Goal: Task Accomplishment & Management: Manage account settings

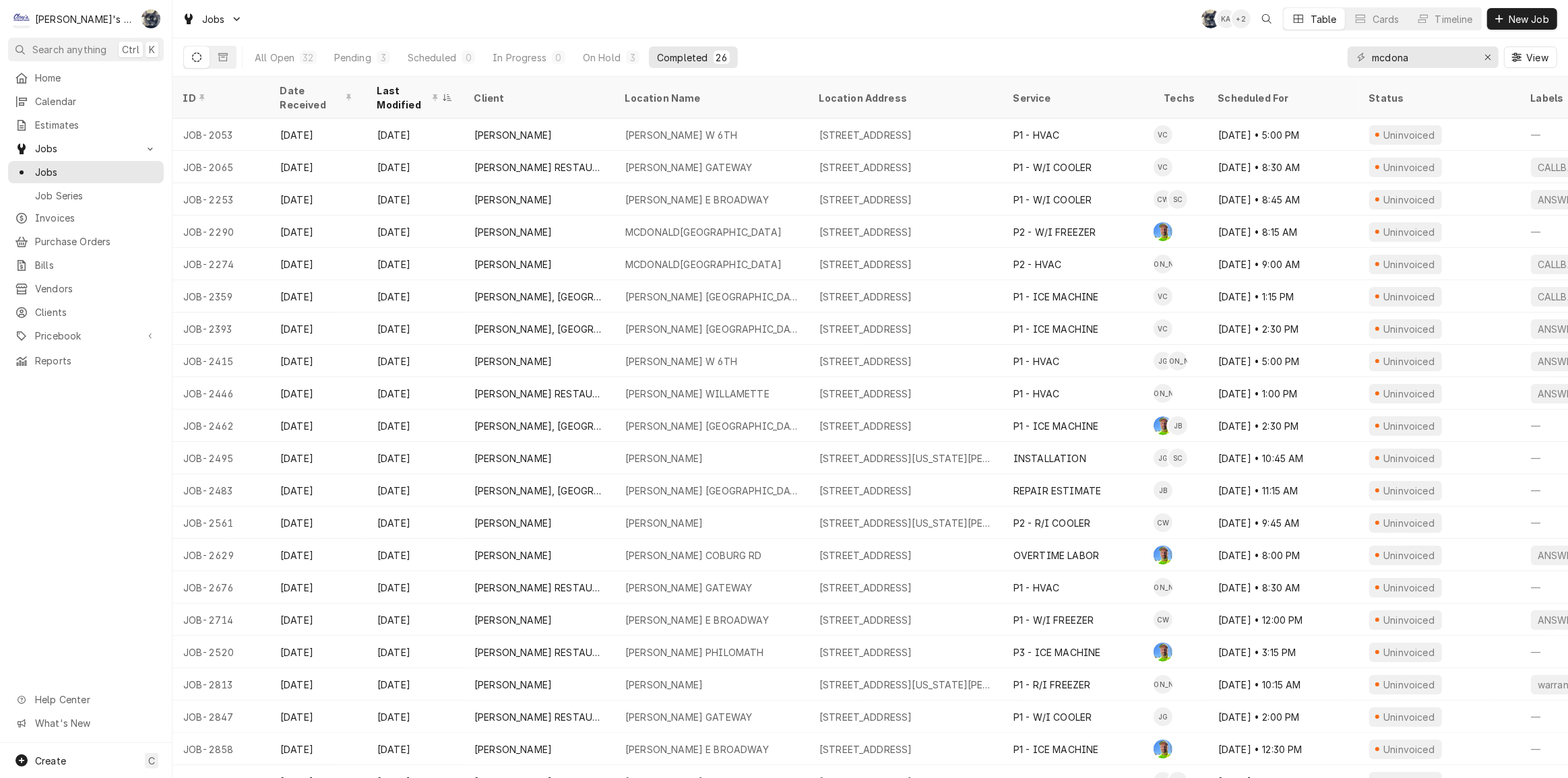
click at [432, 21] on div "Jobs SB KA + 2 Table Cards Timeline New Job" at bounding box center [870, 19] width 1395 height 38
click at [1482, 56] on div "Erase input" at bounding box center [1487, 57] width 14 height 14
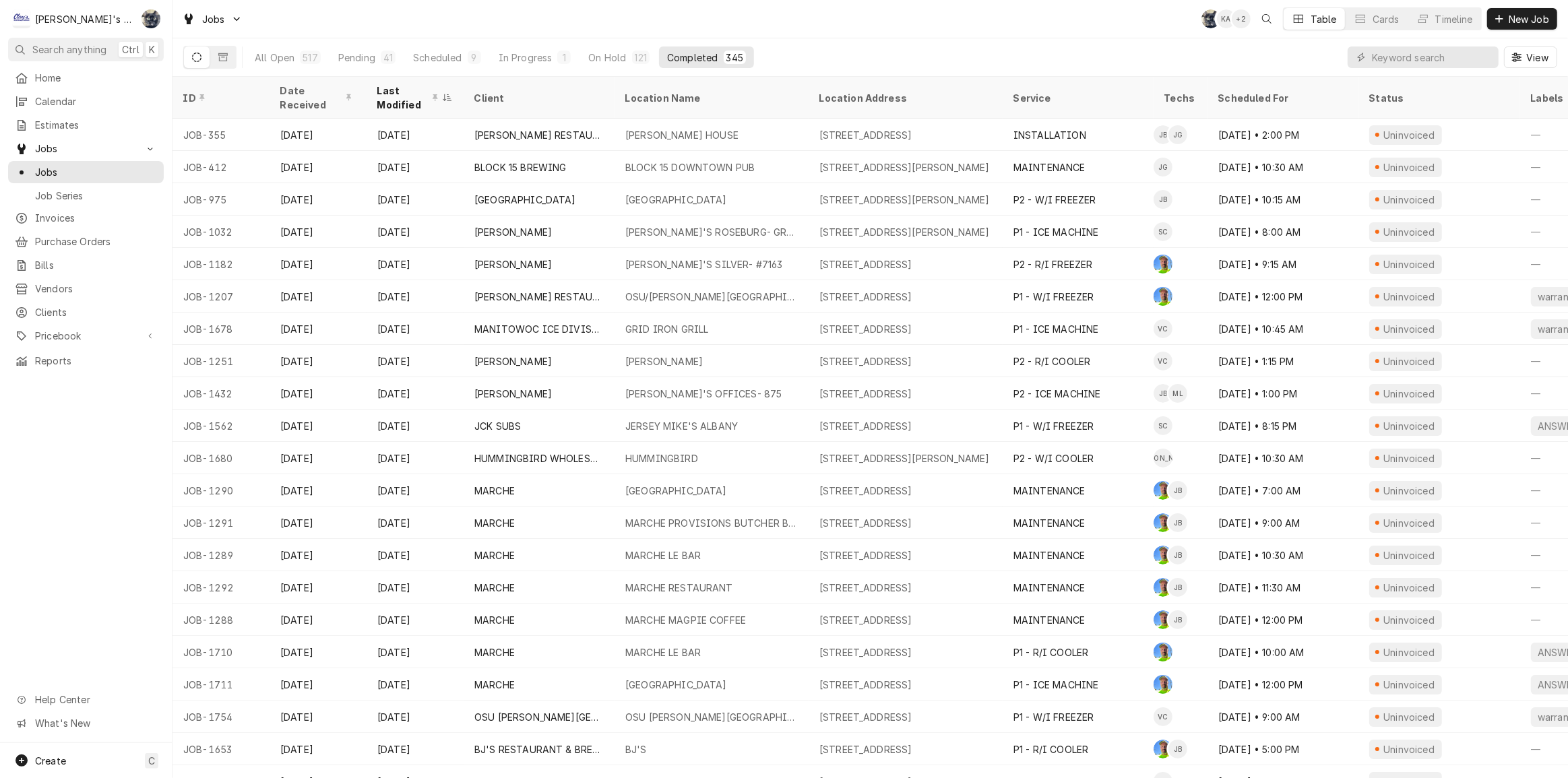
click at [319, 11] on div "Jobs SB KA + 2 Table Cards Timeline New Job" at bounding box center [870, 19] width 1395 height 38
click at [897, 34] on div "Jobs SB KA + 2 Table Cards Timeline New Job" at bounding box center [870, 19] width 1395 height 38
click at [528, 56] on div "In Progress" at bounding box center [525, 58] width 54 height 15
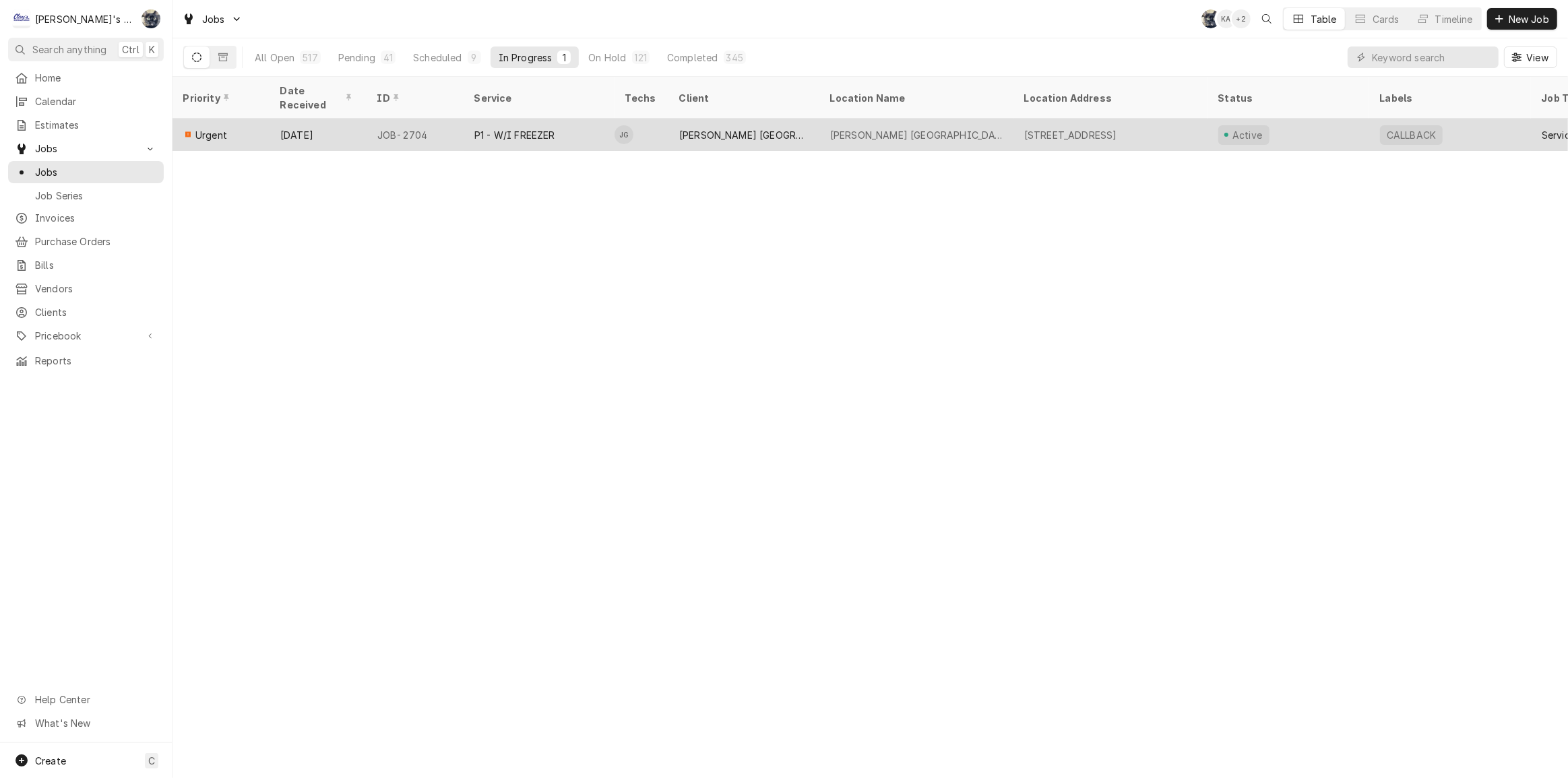
click at [953, 119] on div "MCKENZIE WILLAMETTE HOSPITAL" at bounding box center [916, 135] width 194 height 32
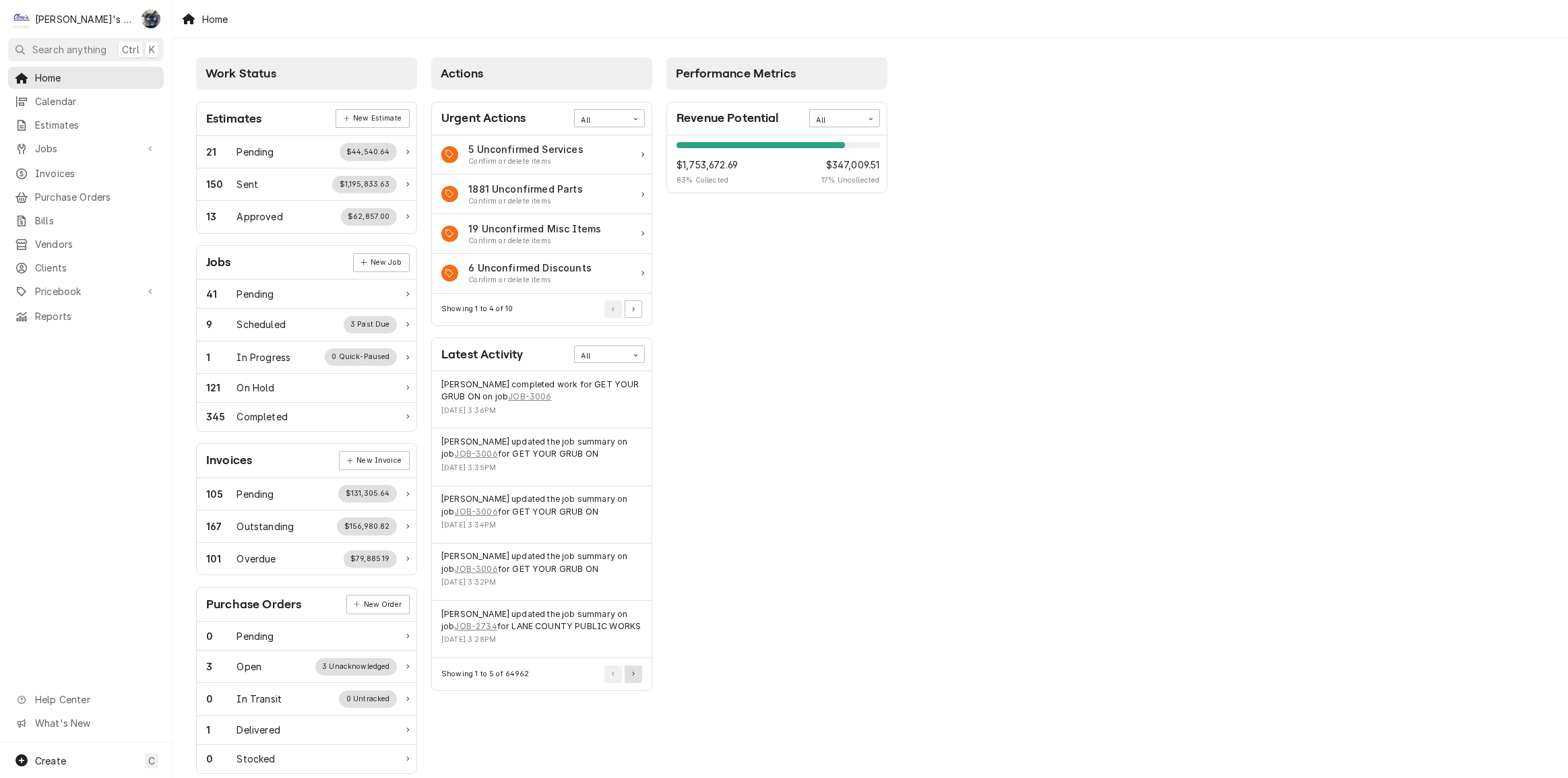
click at [632, 676] on button "Pagination Controls" at bounding box center [633, 674] width 18 height 18
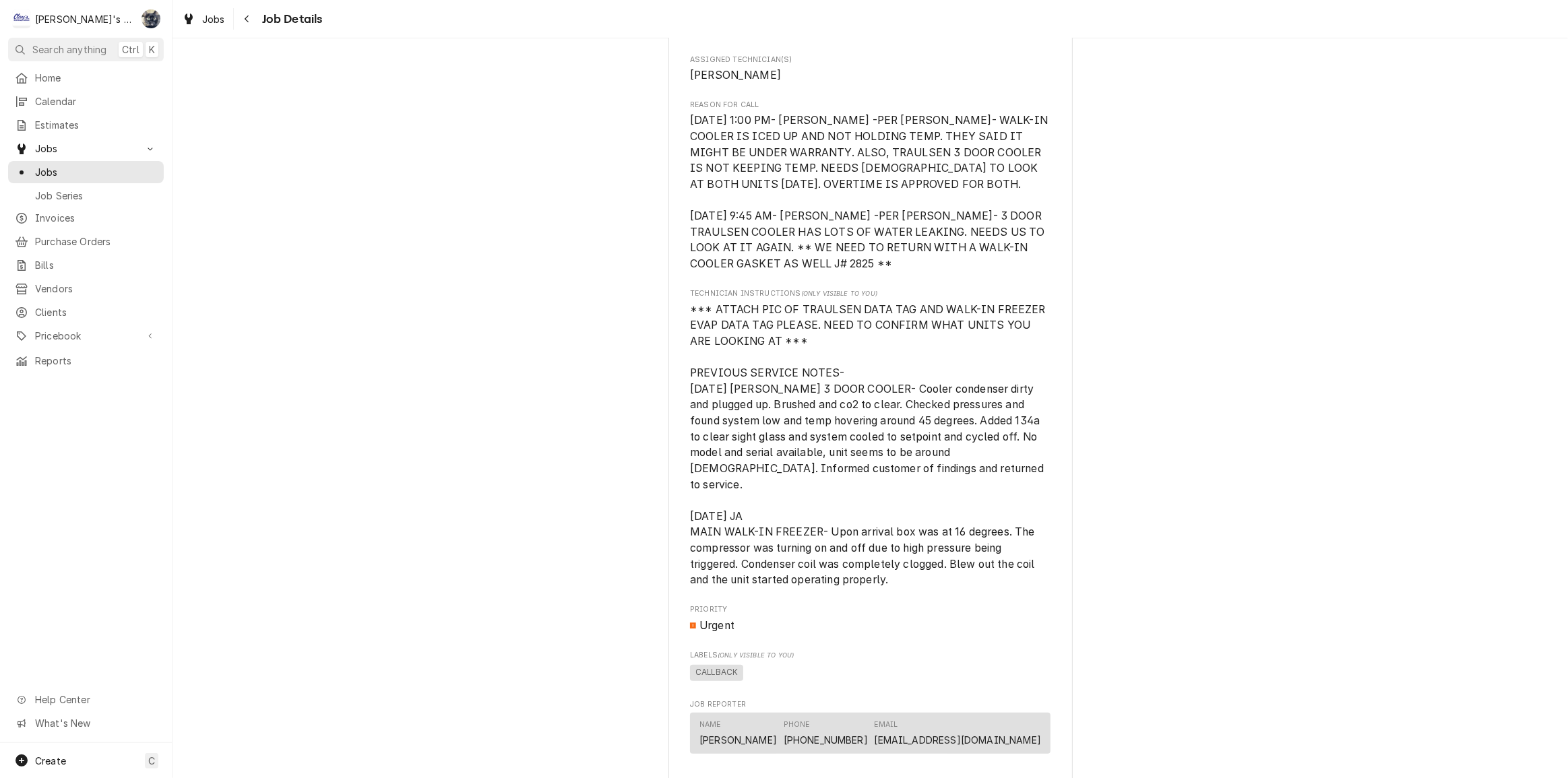
scroll to position [856, 0]
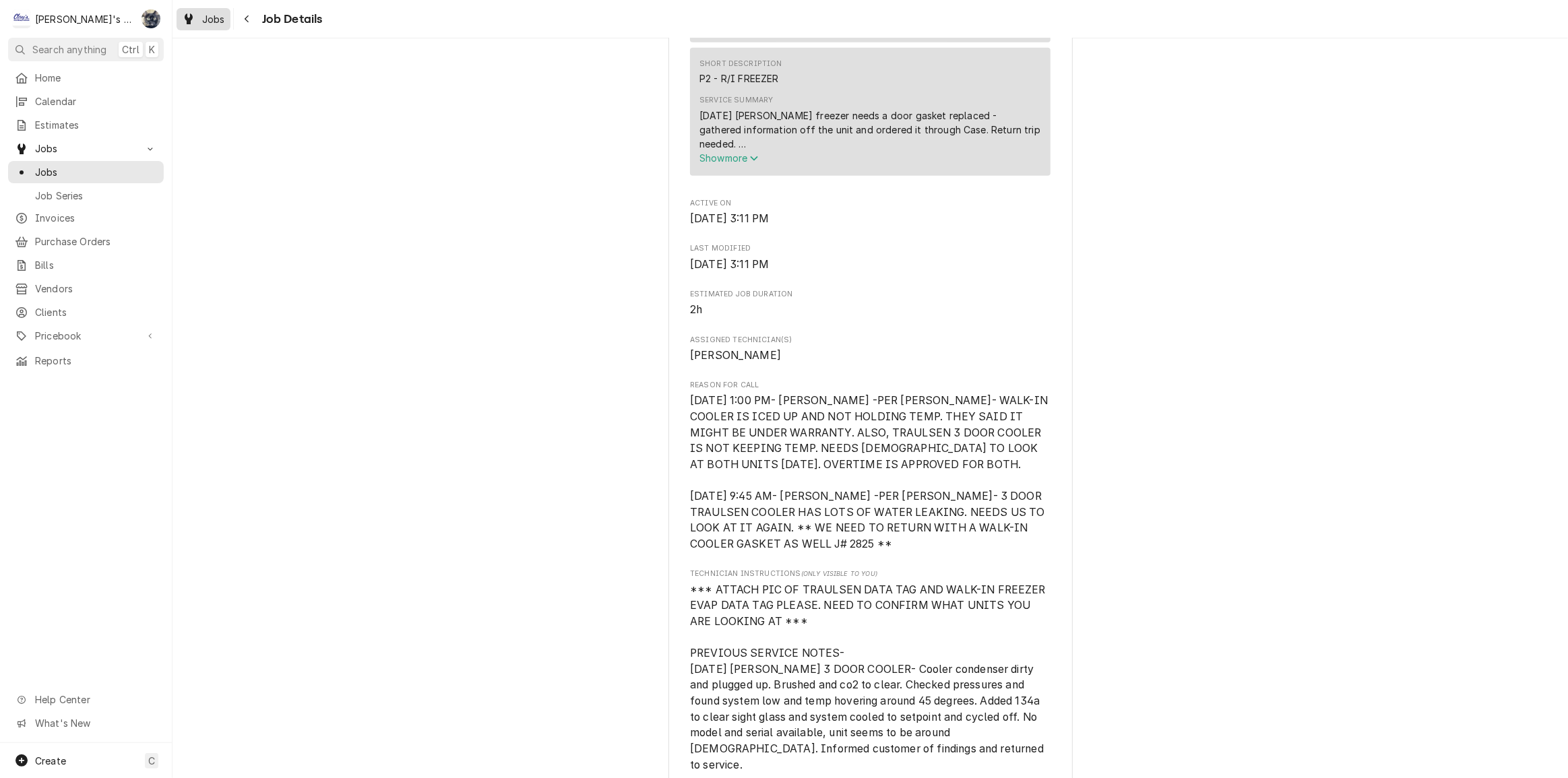
click at [218, 19] on span "Jobs" at bounding box center [214, 19] width 23 height 15
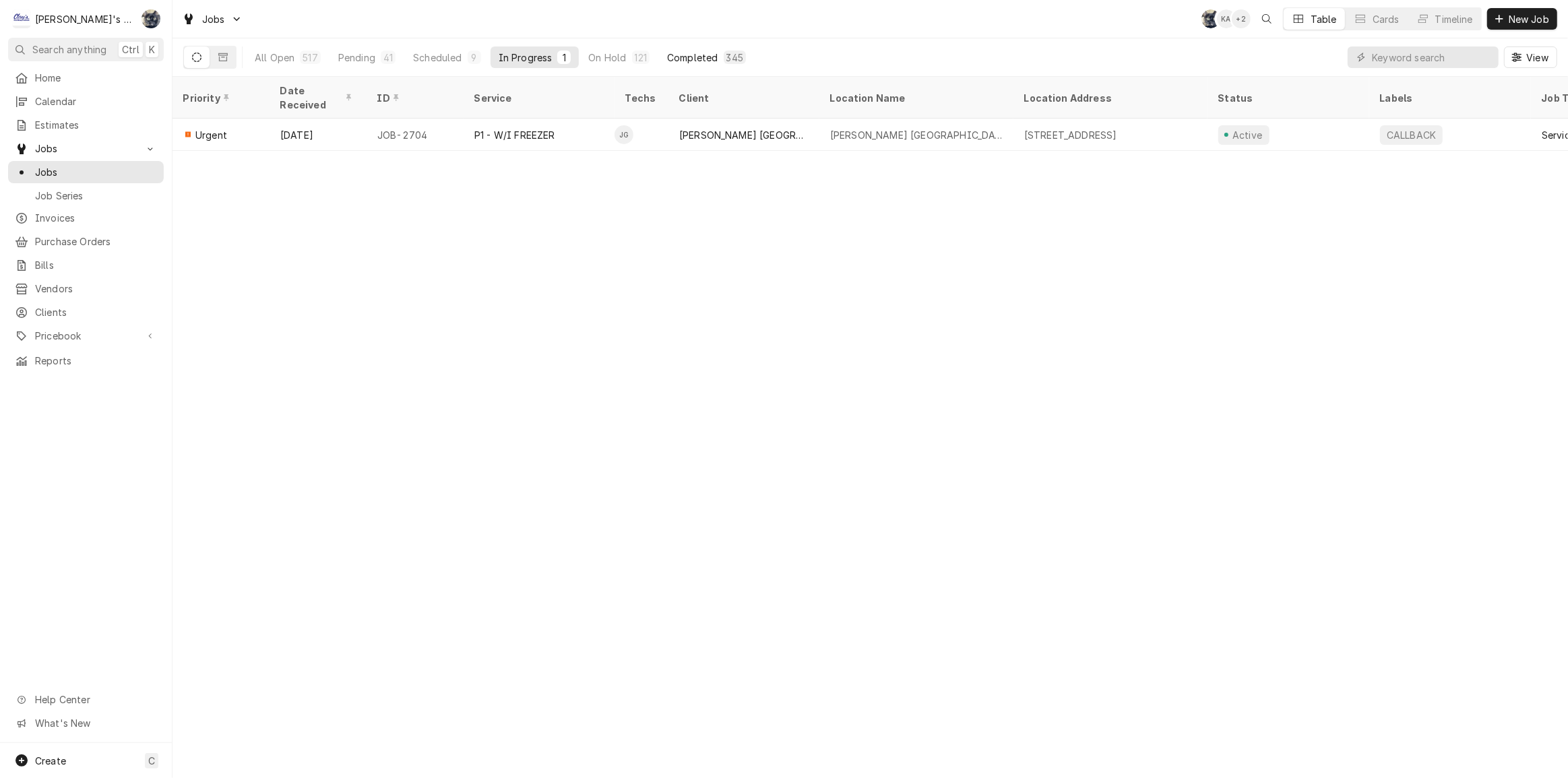
click at [709, 51] on div "Completed" at bounding box center [692, 58] width 51 height 15
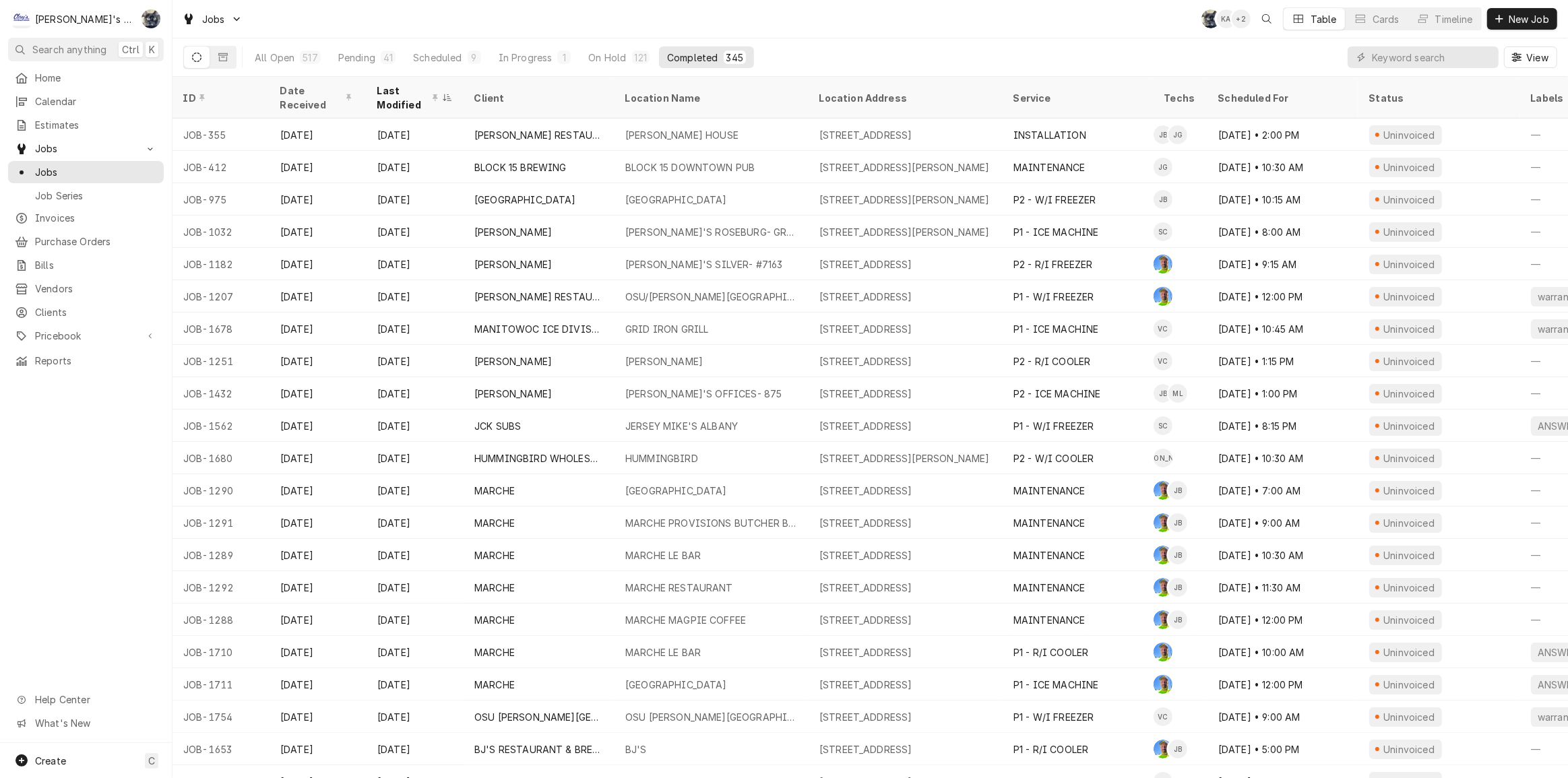
click at [709, 23] on div "Jobs SB KA + 2 Table Cards Timeline New Job" at bounding box center [870, 19] width 1395 height 38
drag, startPoint x: 750, startPoint y: 20, endPoint x: 1161, endPoint y: 85, distance: 416.1
click at [1161, 85] on div "Techs" at bounding box center [1180, 98] width 48 height 36
click at [379, 19] on div "Jobs SB KA SB Table Cards Timeline New Job" at bounding box center [870, 19] width 1395 height 38
click at [497, 25] on div "Jobs SB KA SB Table Cards Timeline New Job" at bounding box center [870, 19] width 1395 height 38
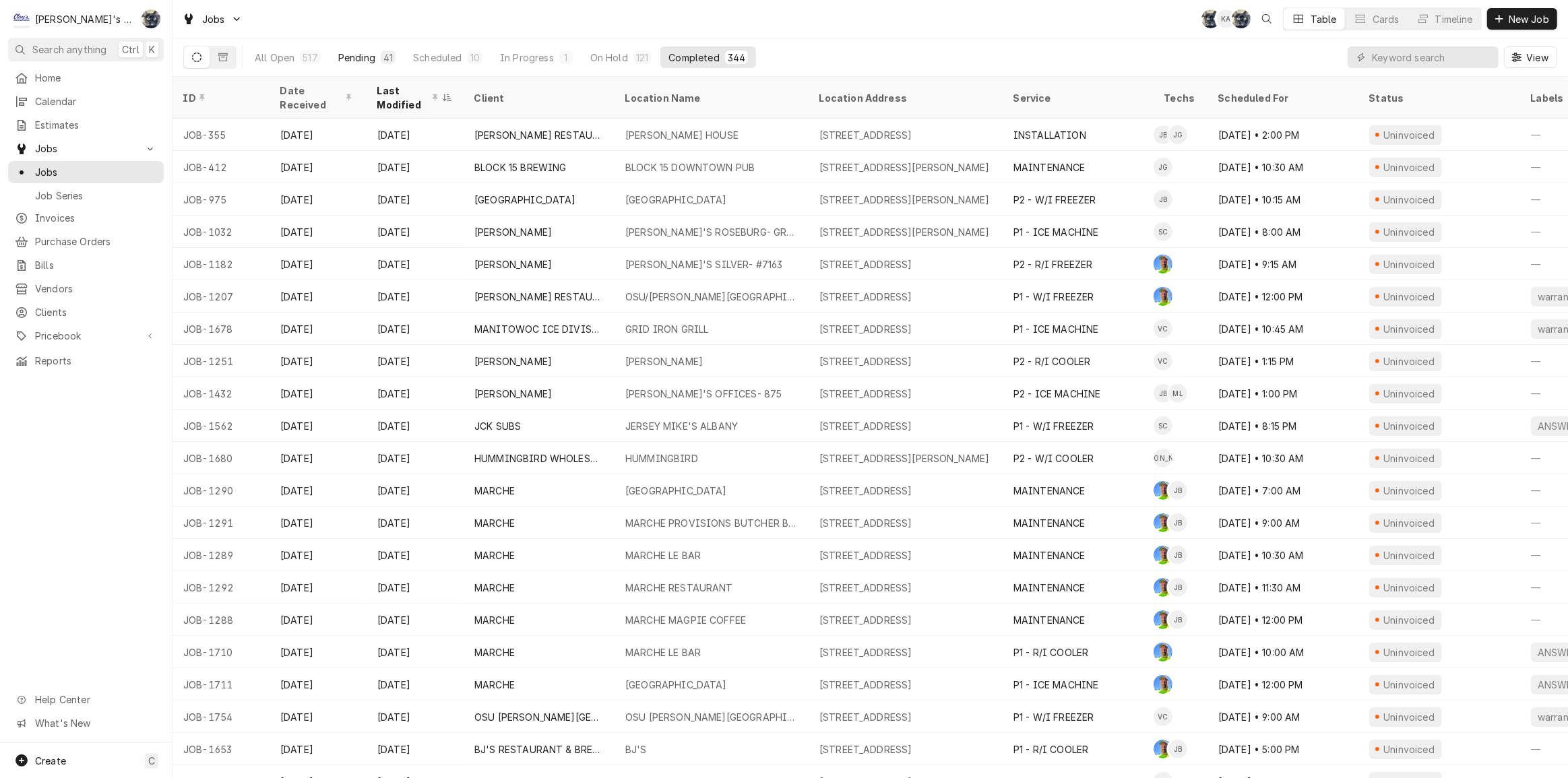
click at [373, 64] on button "Pending 41" at bounding box center [366, 57] width 73 height 22
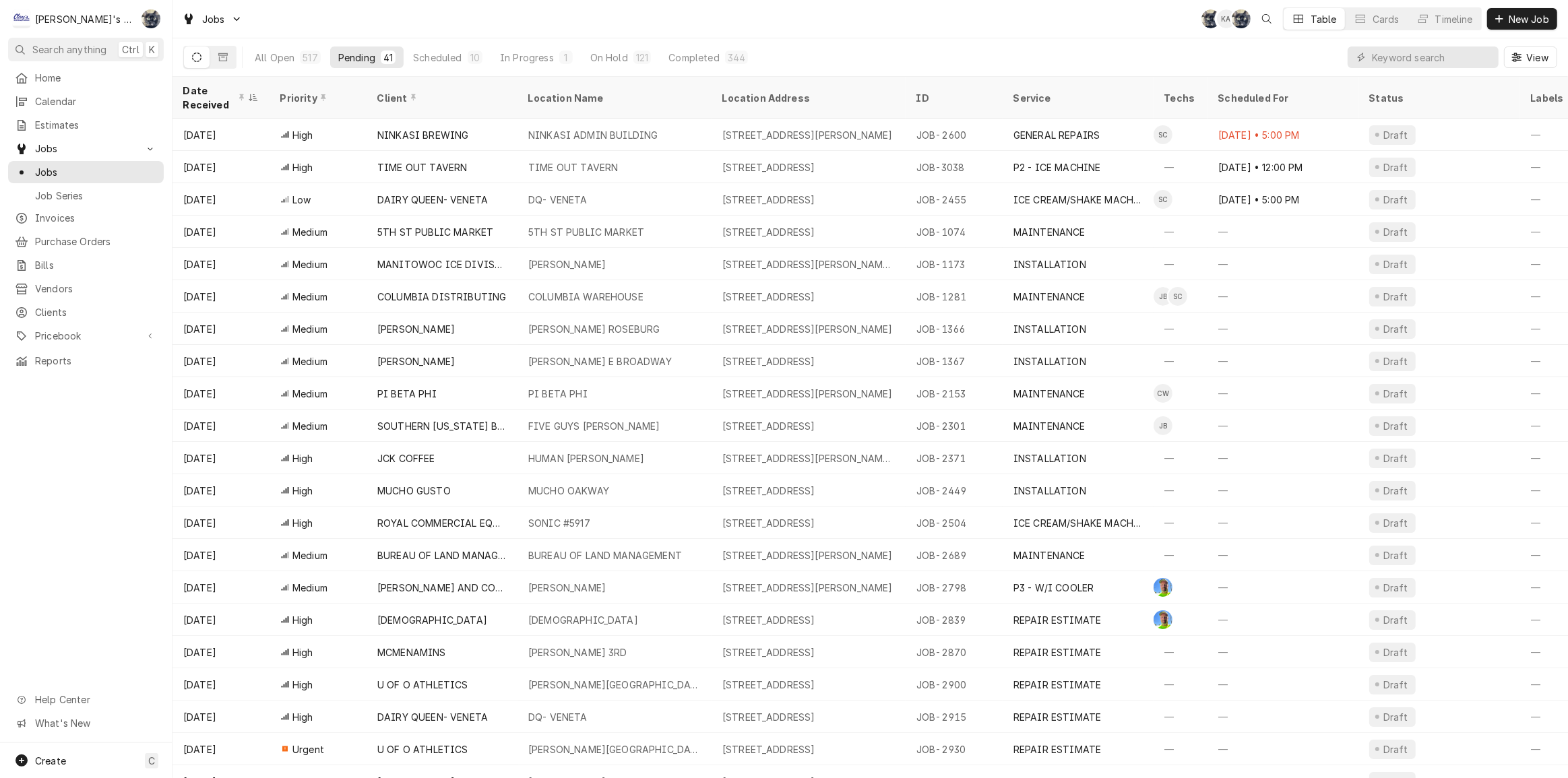
click at [194, 96] on div "Date Received" at bounding box center [214, 98] width 62 height 28
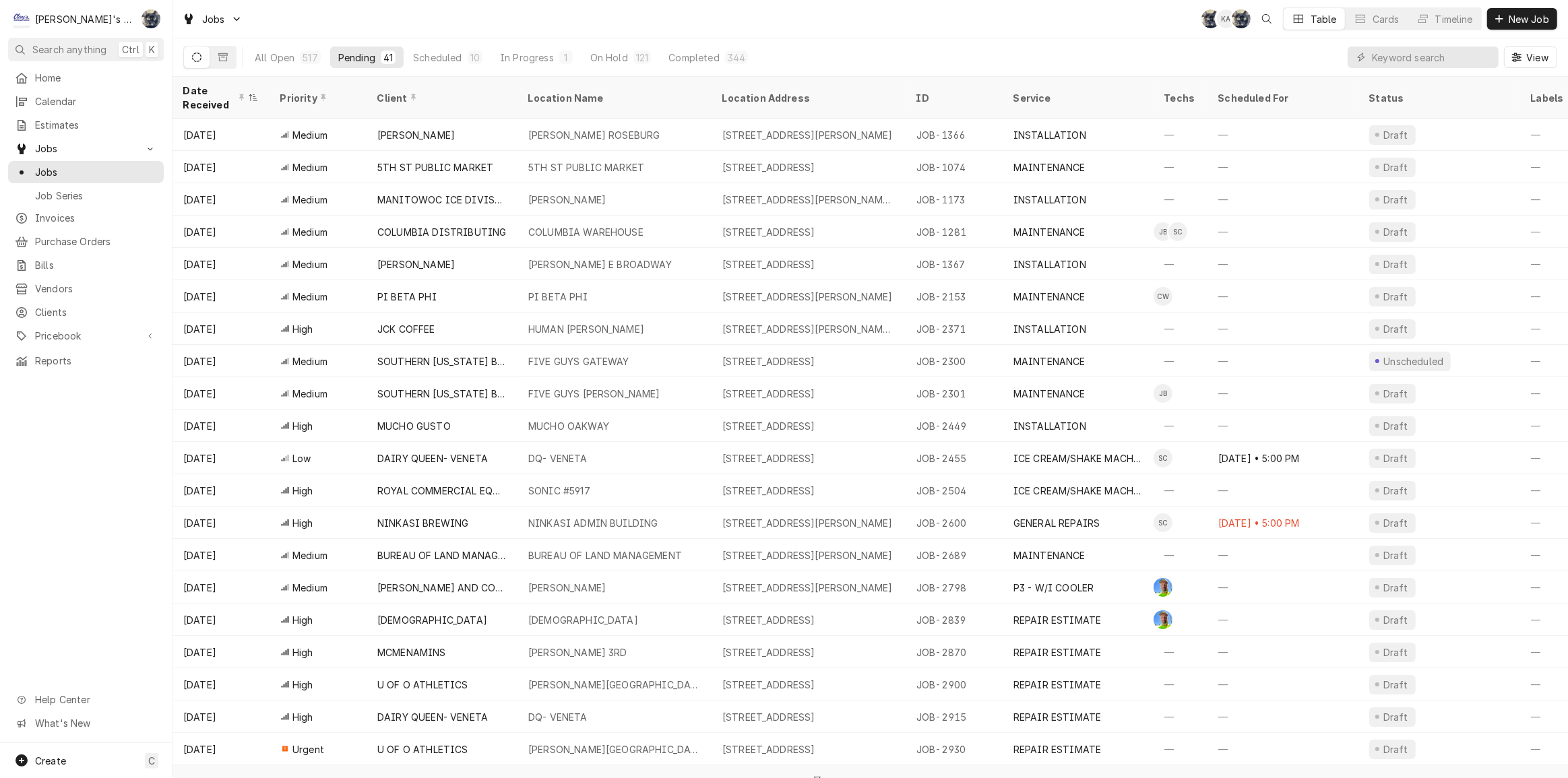
click at [194, 96] on div "Date Received" at bounding box center [214, 98] width 62 height 28
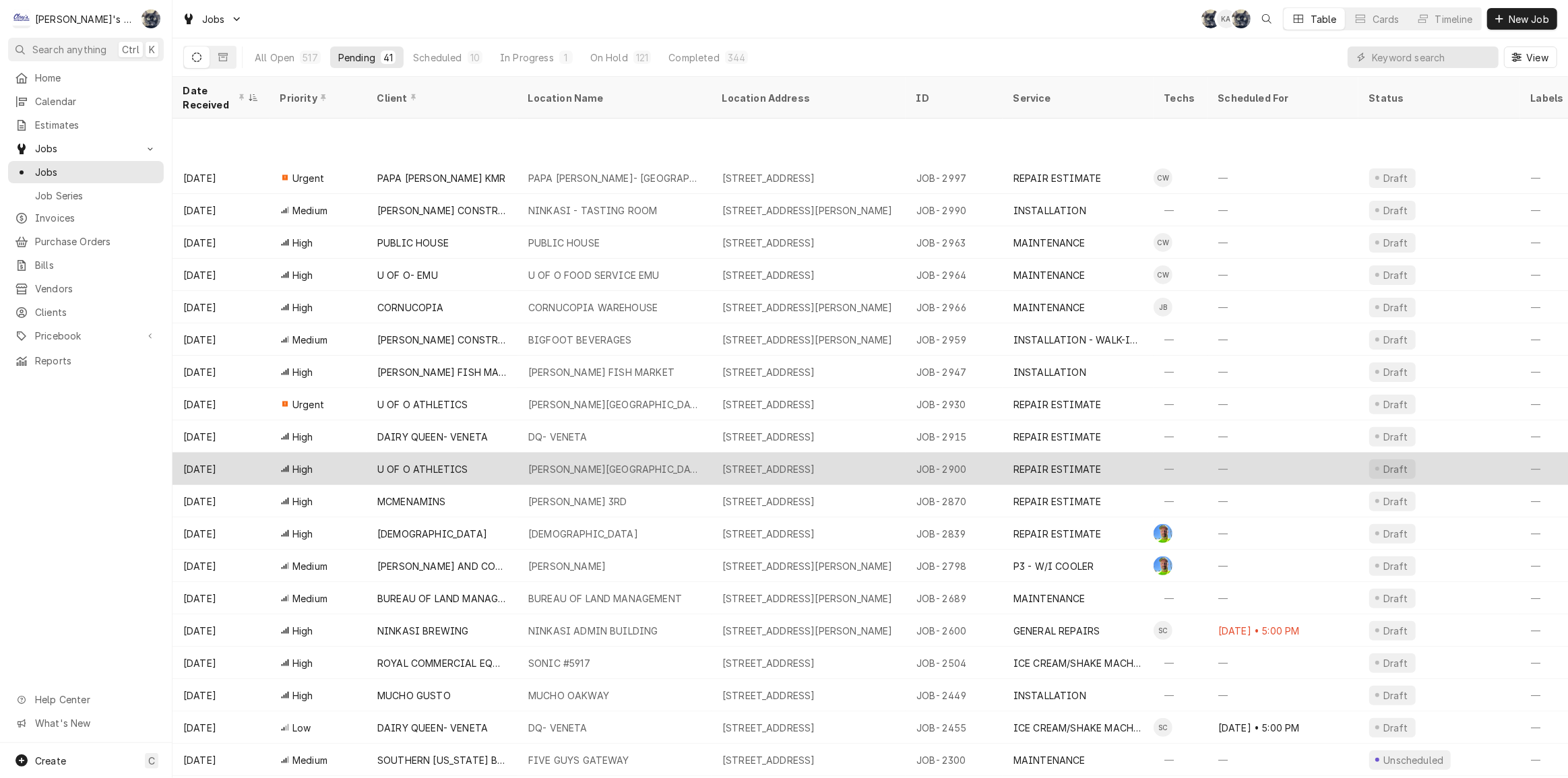
scroll to position [505, 0]
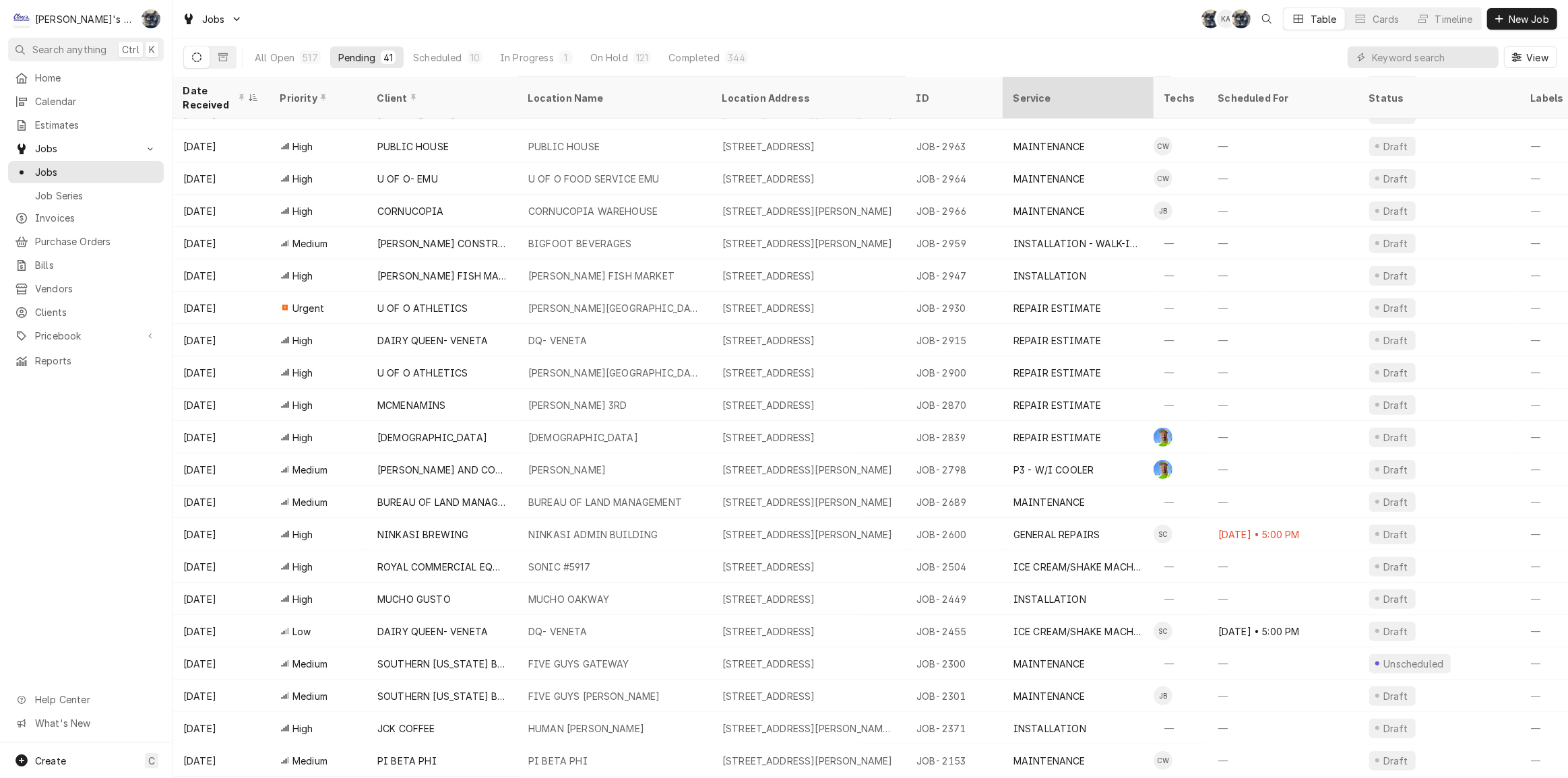
click at [1052, 96] on div "Service" at bounding box center [1076, 98] width 127 height 15
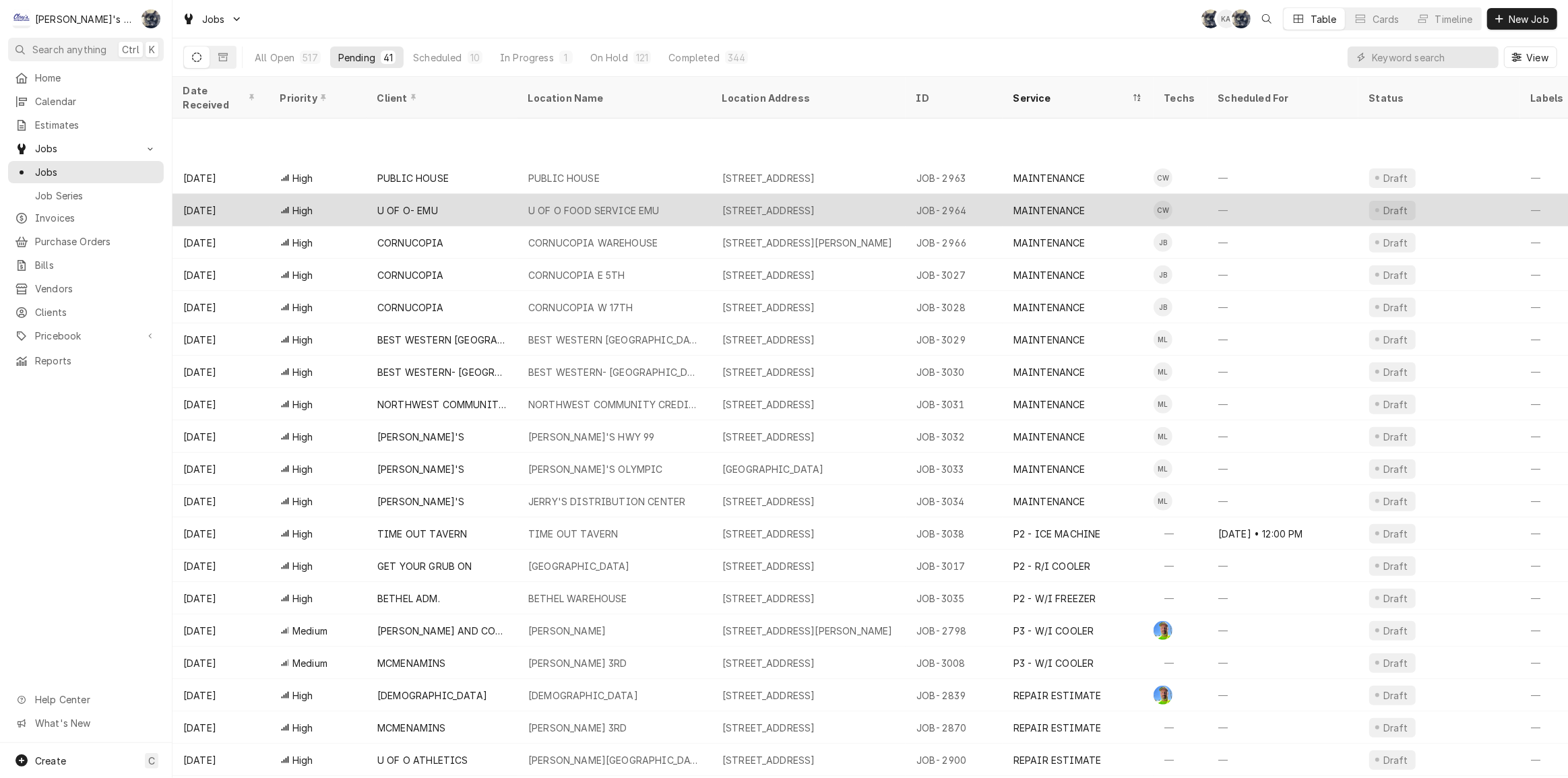
scroll to position [659, 0]
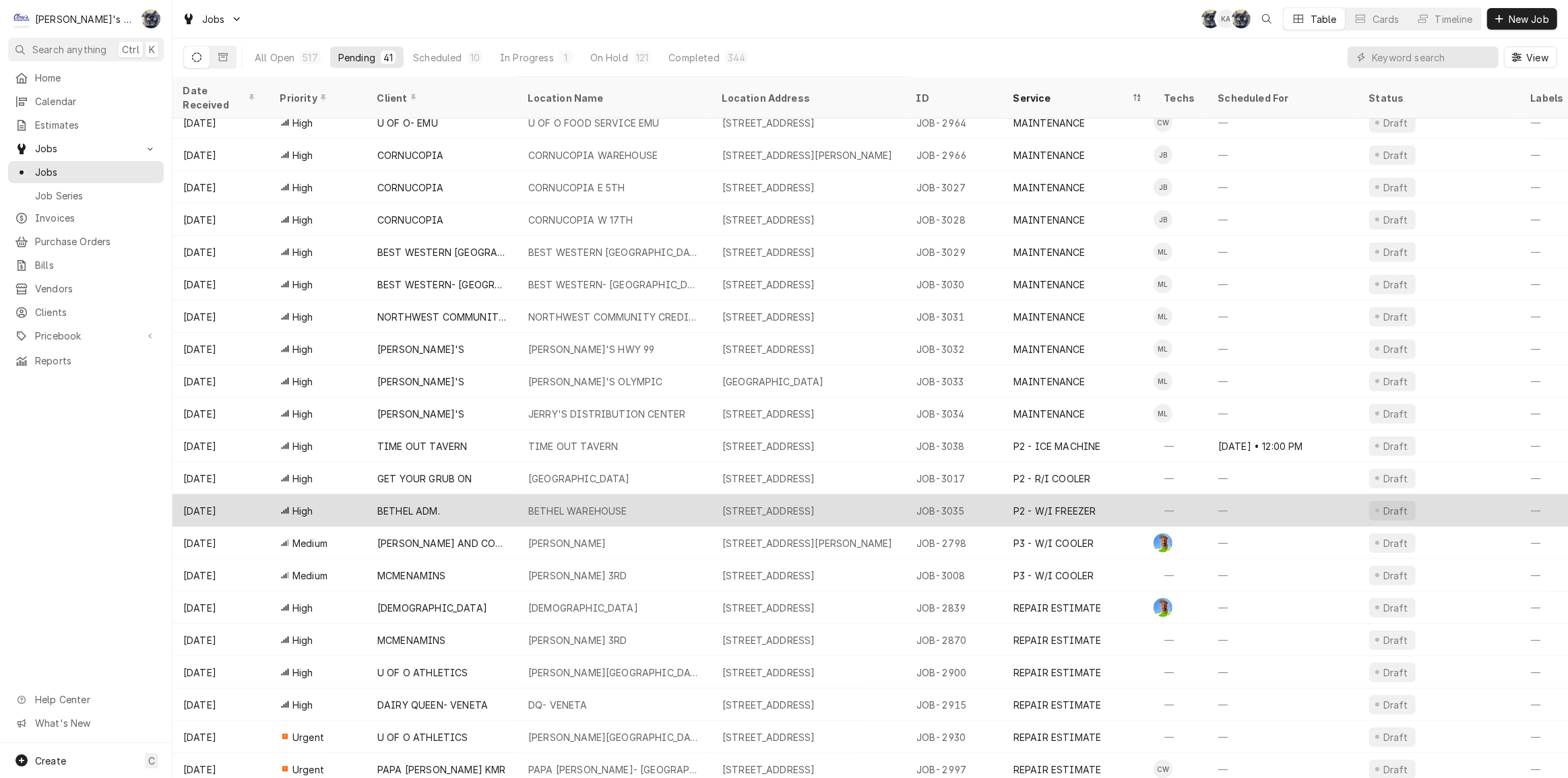
click at [1035, 504] on div "P2 - W/I FREEZER" at bounding box center [1054, 511] width 83 height 15
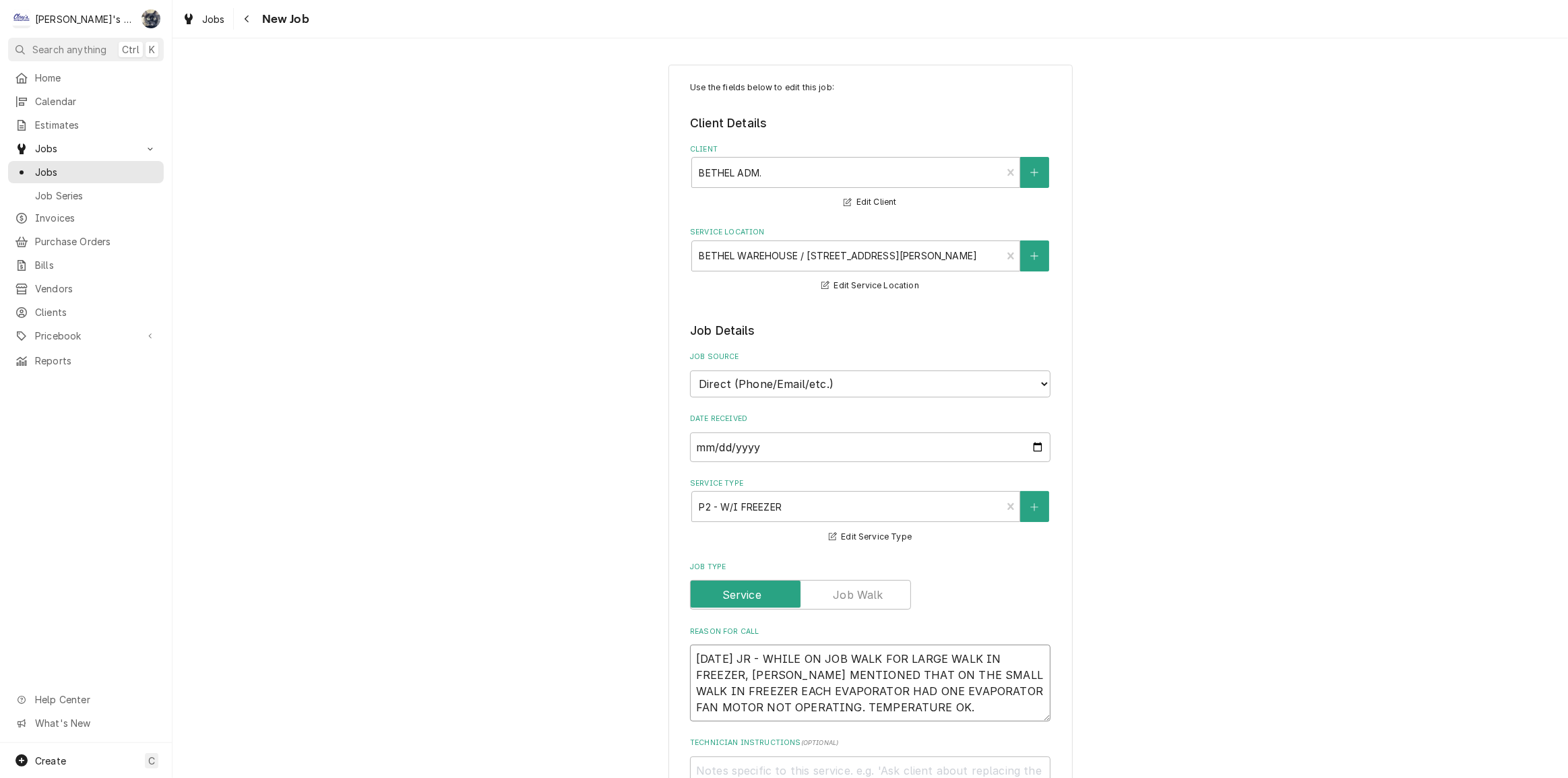
click at [987, 708] on textarea "[DATE] JR - WHILE ON JOB WALK FOR LARGE WALK IN FREEZER, [PERSON_NAME] MENTIONE…" at bounding box center [869, 682] width 361 height 77
type textarea "x"
type textarea "[DATE] JR - WHILE ON JOB WALK FOR LARGE WALK IN FREEZER, [PERSON_NAME] MENTIONE…"
type textarea "x"
type textarea "[DATE] JR - WHILE ON JOB WALK FOR LARGE WALK IN FREEZER, [PERSON_NAME] MENTIONE…"
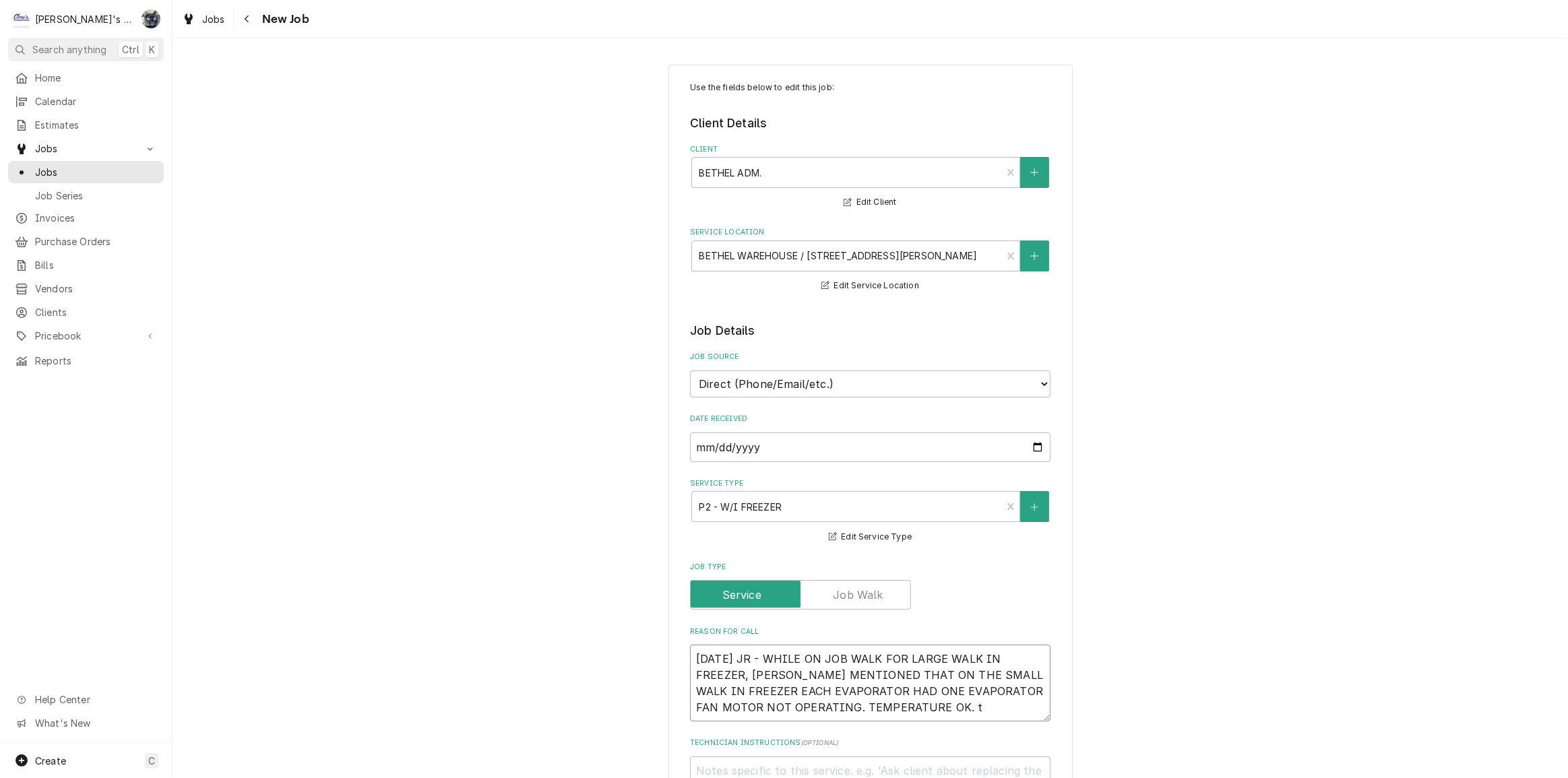
type textarea "x"
type textarea "[DATE] JR - WHILE ON JOB WALK FOR LARGE WALK IN FREEZER, [PERSON_NAME] MENTIONE…"
type textarea "x"
type textarea "[DATE] JR - WHILE ON JOB WALK FOR LARGE WALK IN FREEZER, [PERSON_NAME] MENTIONE…"
type textarea "x"
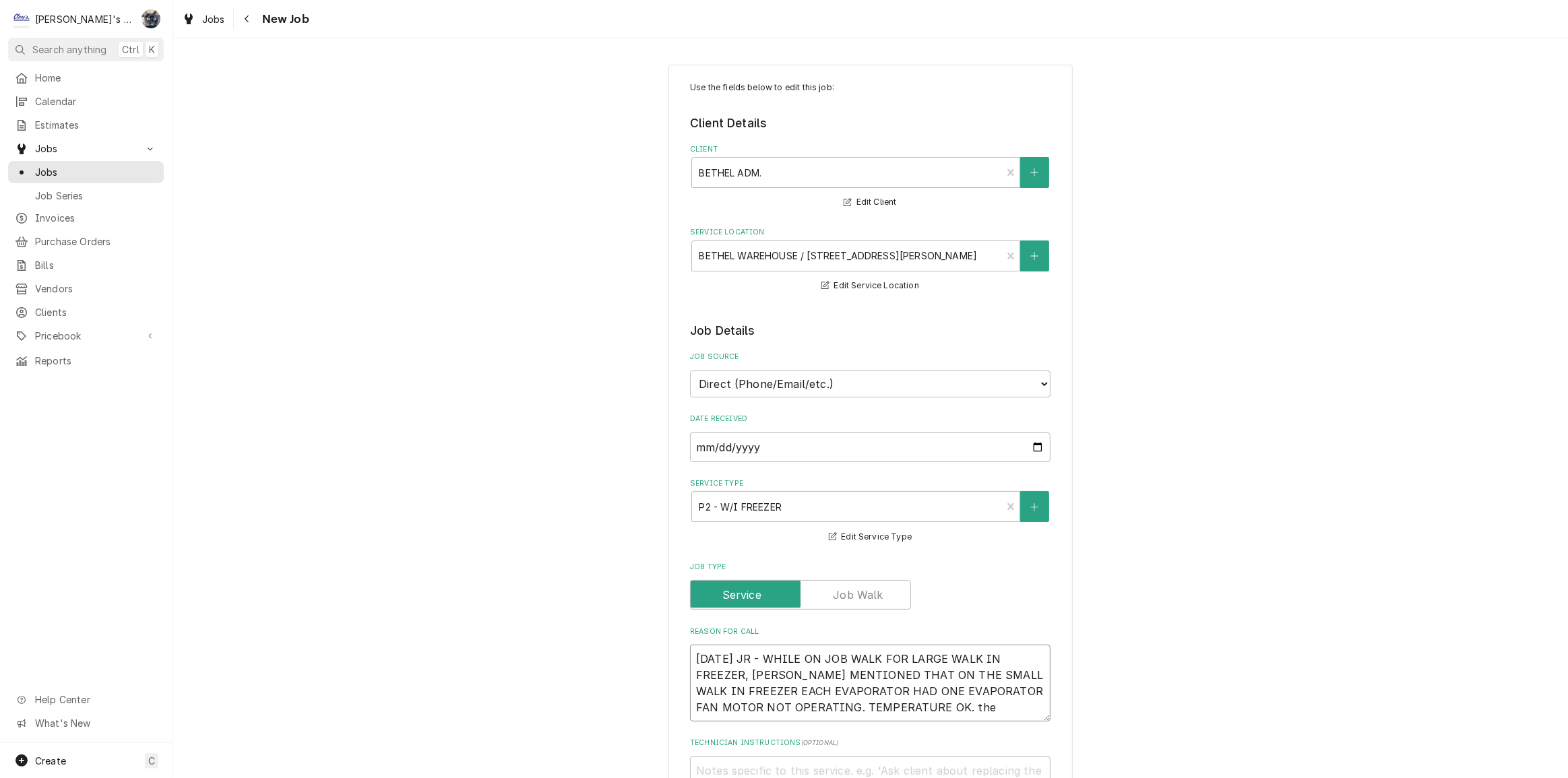
type textarea "[DATE] JR - WHILE ON JOB WALK FOR LARGE WALK IN FREEZER, [PERSON_NAME] MENTIONE…"
type textarea "x"
type textarea "[DATE] JR - WHILE ON JOB WALK FOR LARGE WALK IN FREEZER, [PERSON_NAME] MENTIONE…"
type textarea "x"
type textarea "[DATE] JR - WHILE ON JOB WALK FOR LARGE WALK IN FREEZER, [PERSON_NAME] MENTIONE…"
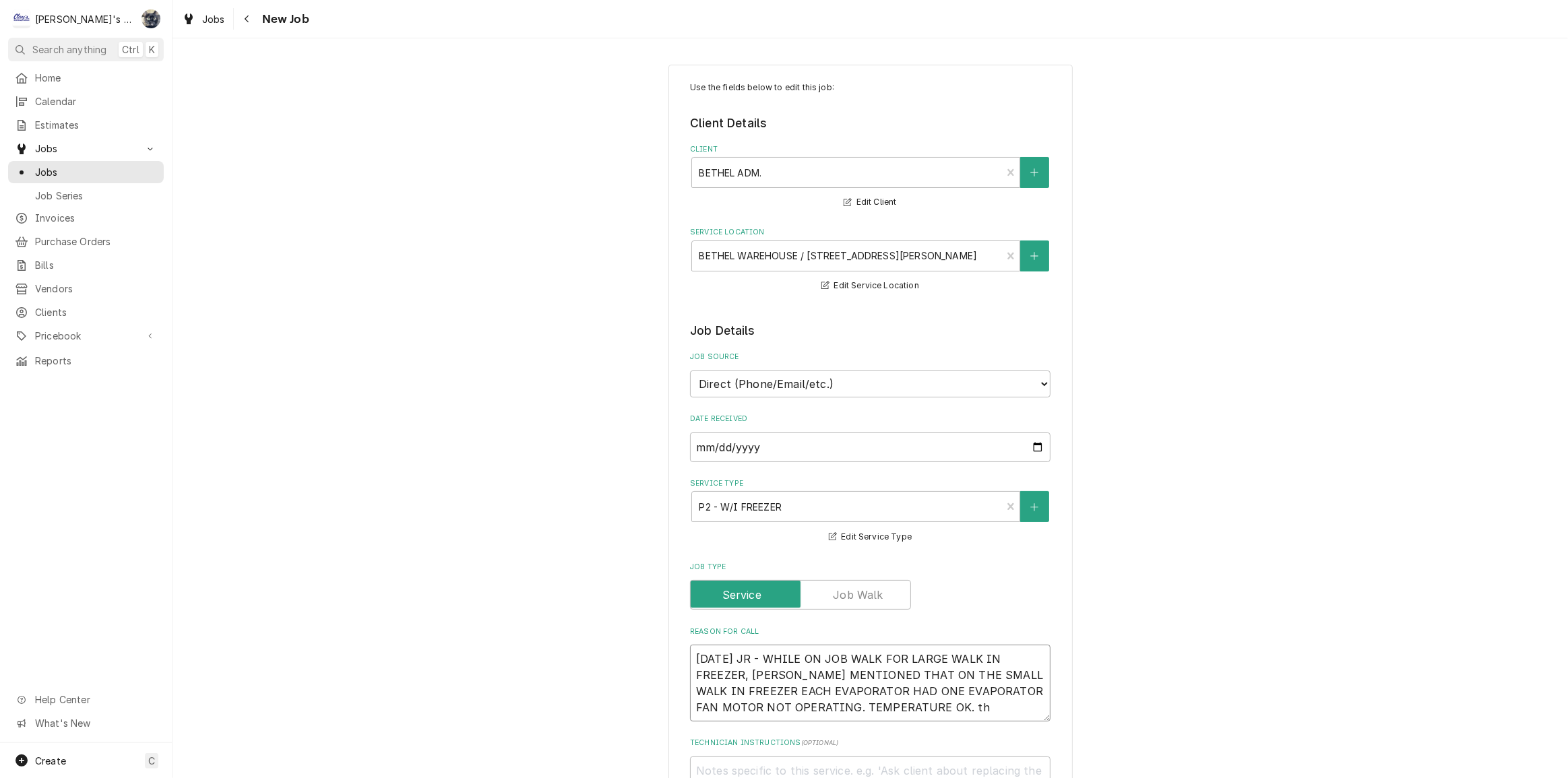
type textarea "x"
type textarea "[DATE] JR - WHILE ON JOB WALK FOR LARGE WALK IN FREEZER, [PERSON_NAME] MENTIONE…"
type textarea "x"
type textarea "[DATE] JR - WHILE ON JOB WALK FOR LARGE WALK IN FREEZER, [PERSON_NAME] MENTIONE…"
type textarea "x"
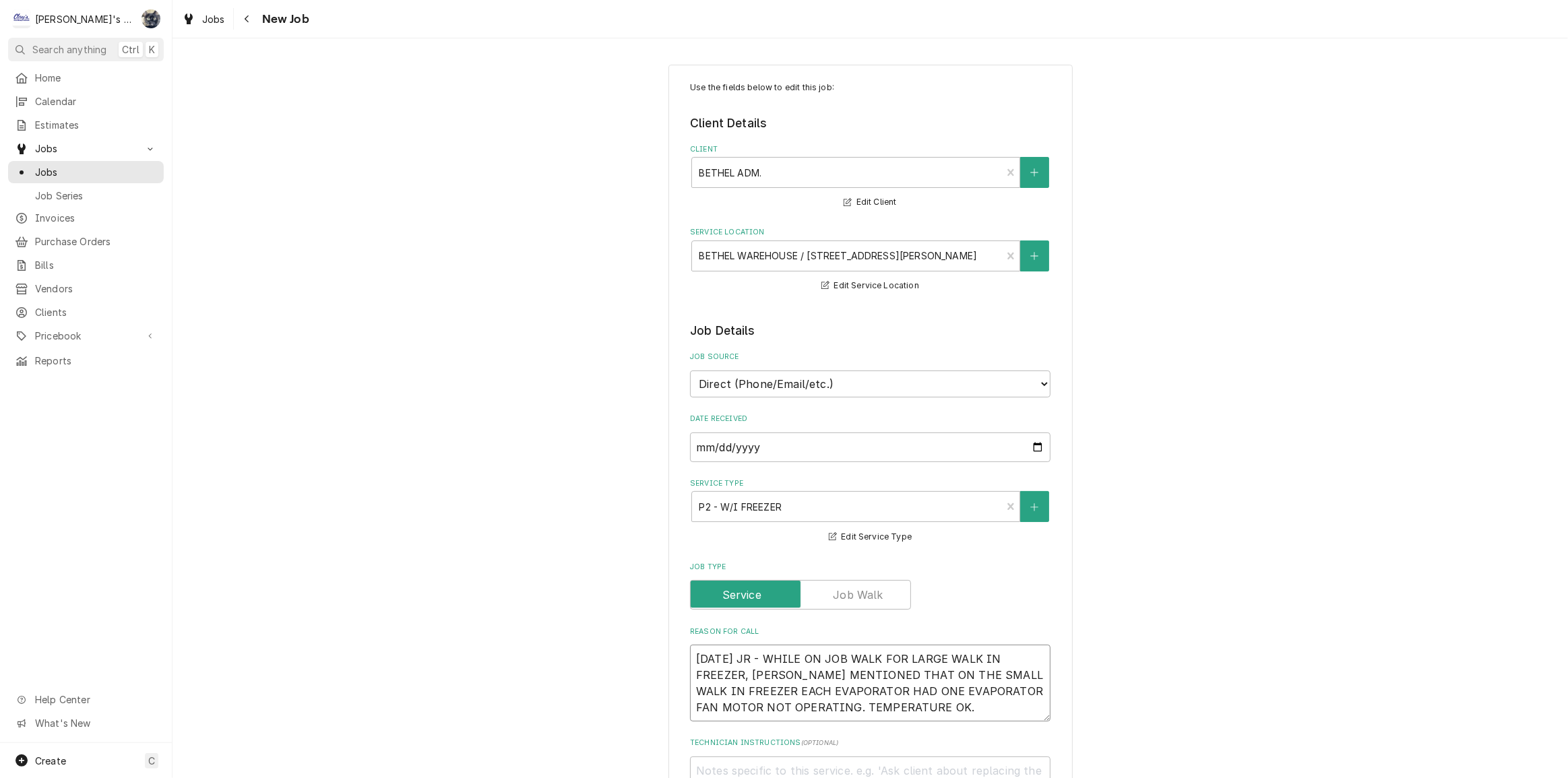
type textarea "[DATE] JR - WHILE ON JOB WALK FOR LARGE WALK IN FREEZER, [PERSON_NAME] MENTIONE…"
type textarea "x"
type textarea "[DATE] JR - WHILE ON JOB WALK FOR LARGE WALK IN FREEZER, [PERSON_NAME] MENTIONE…"
type textarea "x"
type textarea "9/25/2025 JR - WHILE ON JOB WALK FOR LARGE WALK IN FREEZER, JESSE MENTIONED THA…"
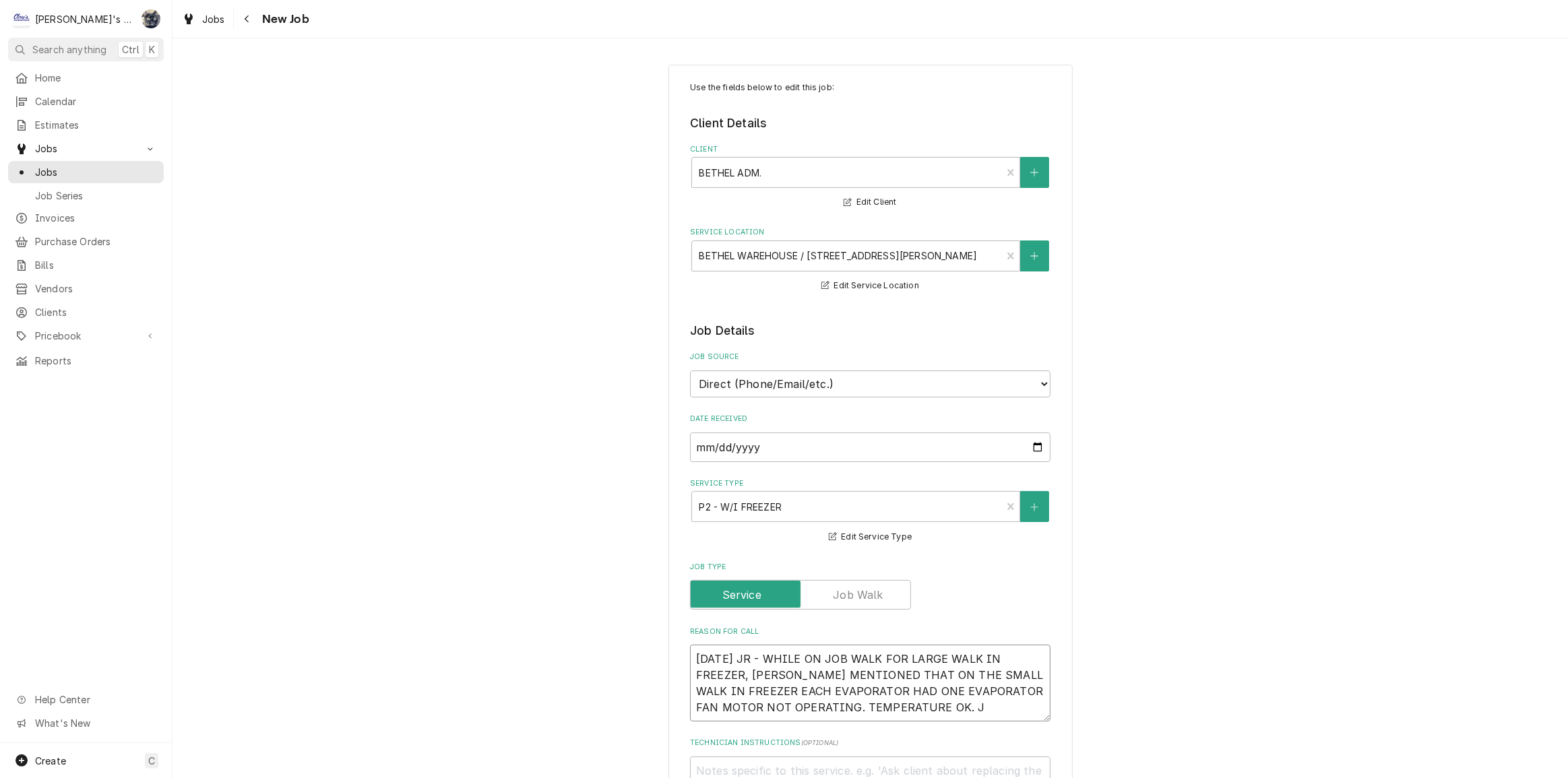
type textarea "x"
type textarea "9/25/2025 JR - WHILE ON JOB WALK FOR LARGE WALK IN FREEZER, JESSE MENTIONED THA…"
type textarea "x"
type textarea "9/25/2025 JR - WHILE ON JOB WALK FOR LARGE WALK IN FREEZER, JESSE MENTIONED THA…"
type textarea "x"
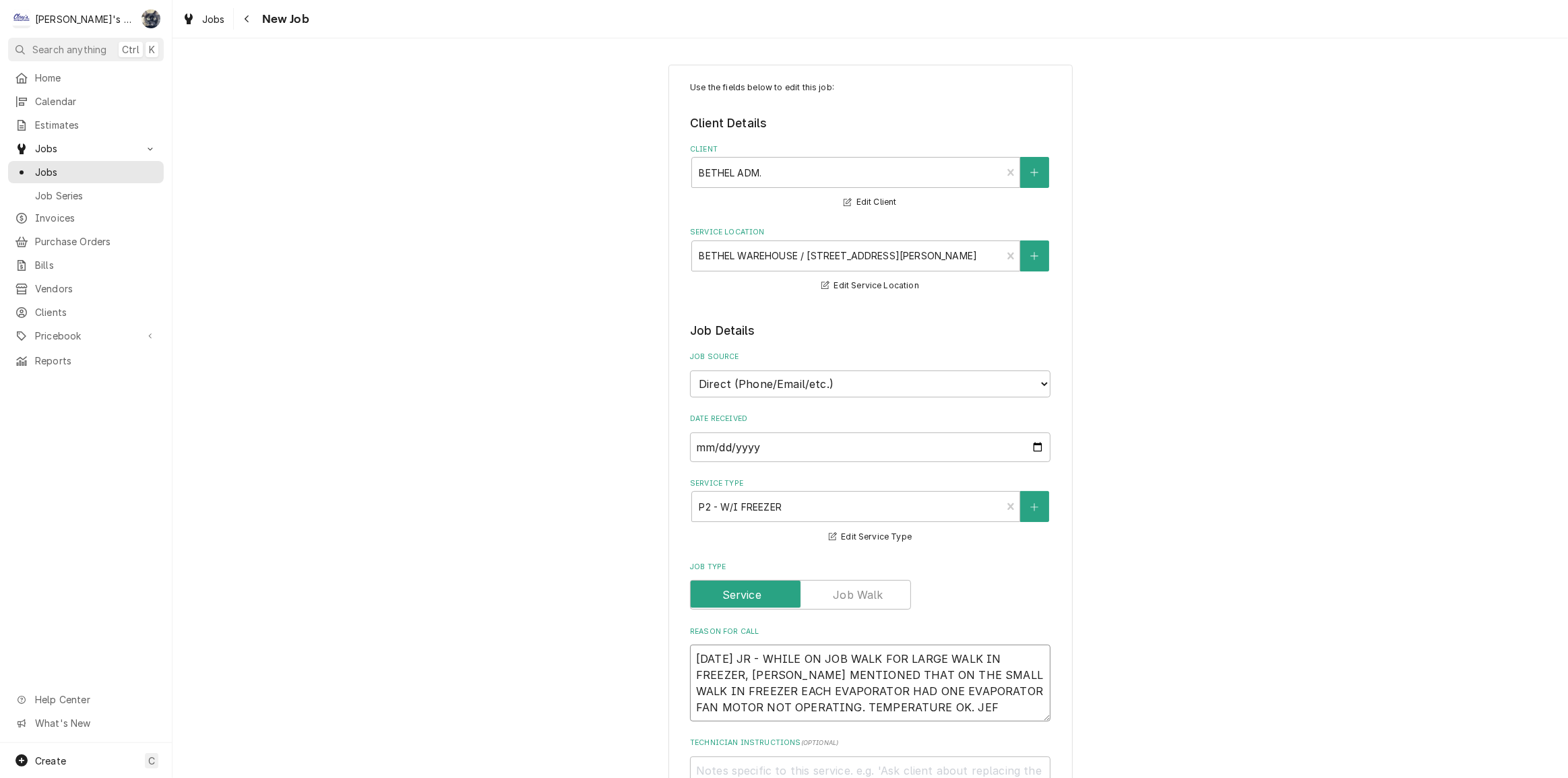
type textarea "9/25/2025 JR - WHILE ON JOB WALK FOR LARGE WALK IN FREEZER, JESSE MENTIONED THA…"
type textarea "x"
type textarea "9/25/2025 JR - WHILE ON JOB WALK FOR LARGE WALK IN FREEZER, JESSE MENTIONED THA…"
type textarea "x"
type textarea "9/25/2025 JR - WHILE ON JOB WALK FOR LARGE WALK IN FREEZER, JESSE MENTIONED THA…"
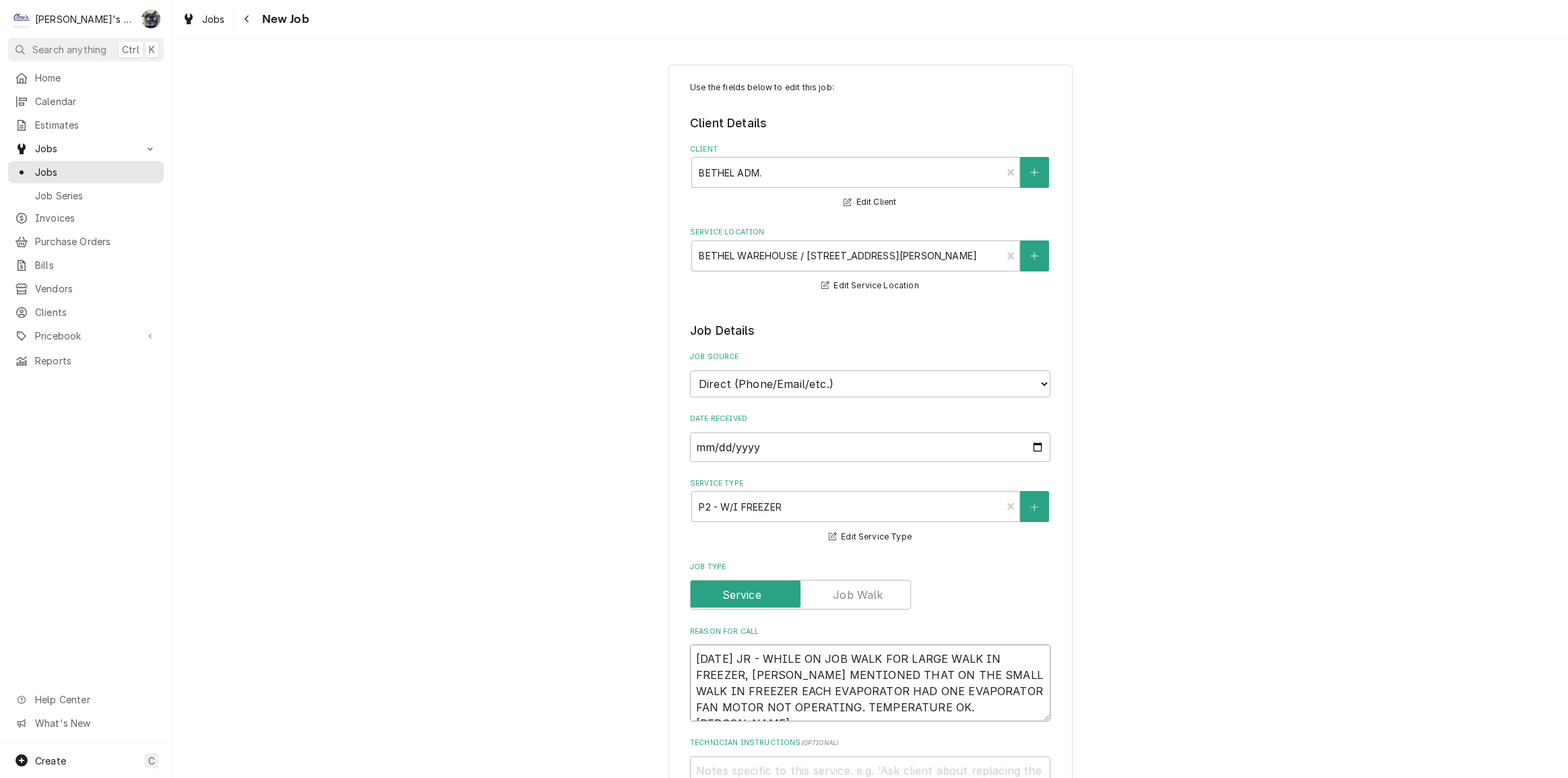
type textarea "x"
type textarea "9/25/2025 JR - WHILE ON JOB WALK FOR LARGE WALK IN FREEZER, JESSE MENTIONED THA…"
type textarea "x"
type textarea "9/25/2025 JR - WHILE ON JOB WALK FOR LARGE WALK IN FREEZER, JESSE MENTIONED THA…"
type textarea "x"
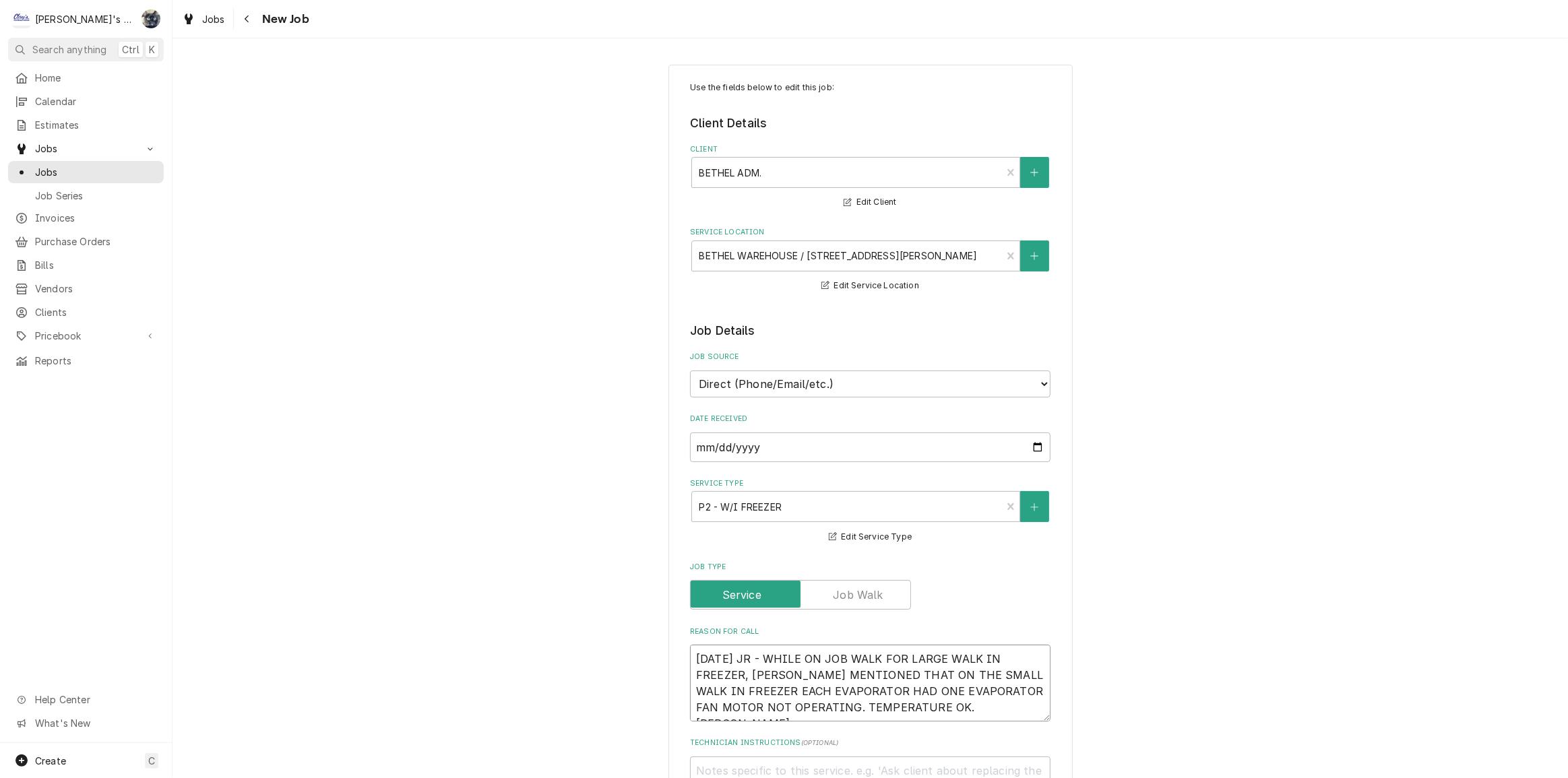
type textarea "9/25/2025 JR - WHILE ON JOB WALK FOR LARGE WALK IN FREEZER, JESSE MENTIONED THA…"
type textarea "x"
type textarea "9/25/2025 JR - WHILE ON JOB WALK FOR LARGE WALK IN FREEZER, JESSE MENTIONED THA…"
type textarea "x"
type textarea "9/25/2025 JR - WHILE ON JOB WALK FOR LARGE WALK IN FREEZER, JESSE MENTIONED THA…"
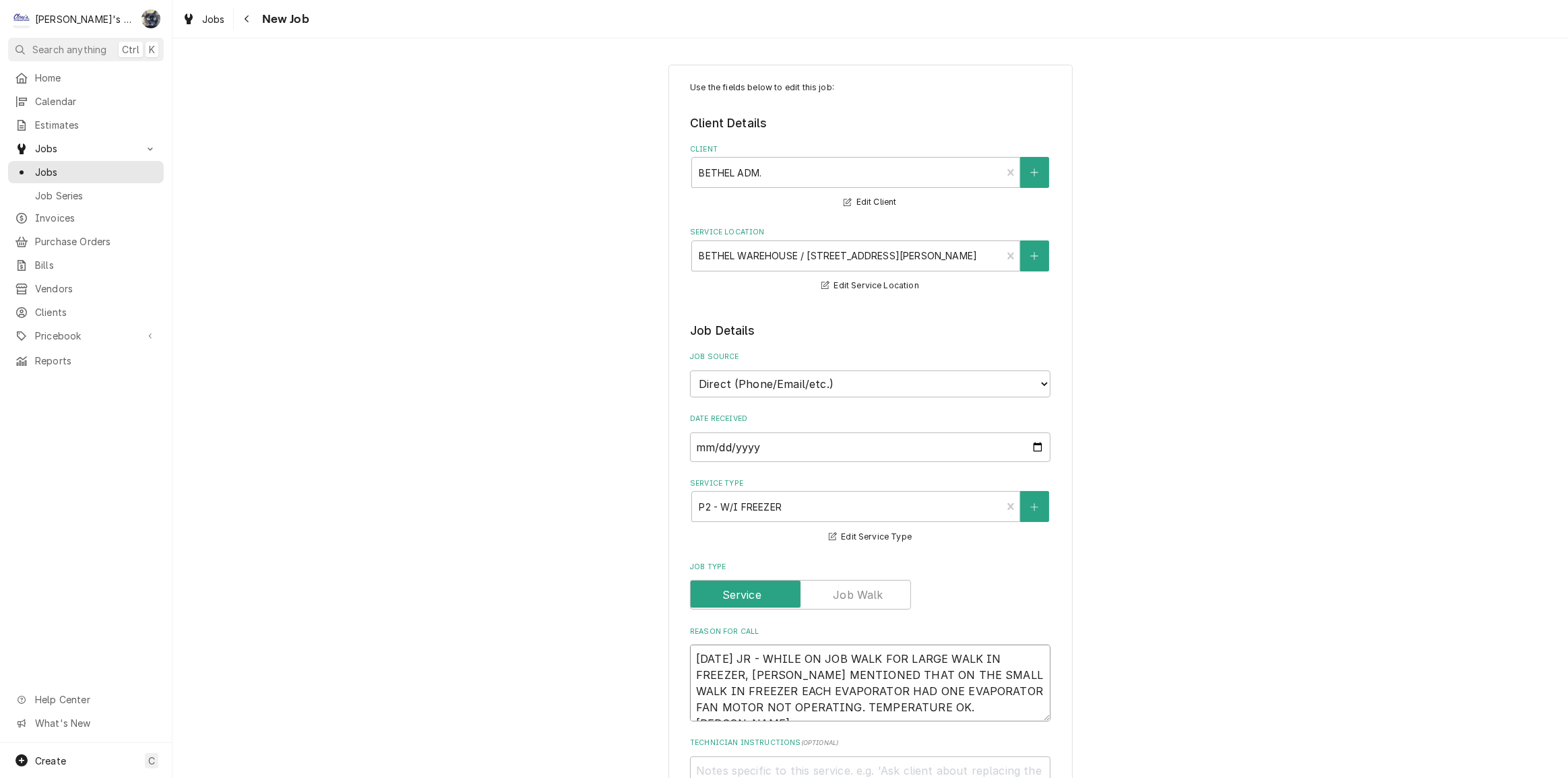
type textarea "x"
type textarea "9/25/2025 JR - WHILE ON JOB WALK FOR LARGE WALK IN FREEZER, JESSE MENTIONED THA…"
type textarea "x"
type textarea "9/25/2025 JR - WHILE ON JOB WALK FOR LARGE WALK IN FREEZER, JESSE MENTIONED THA…"
type textarea "x"
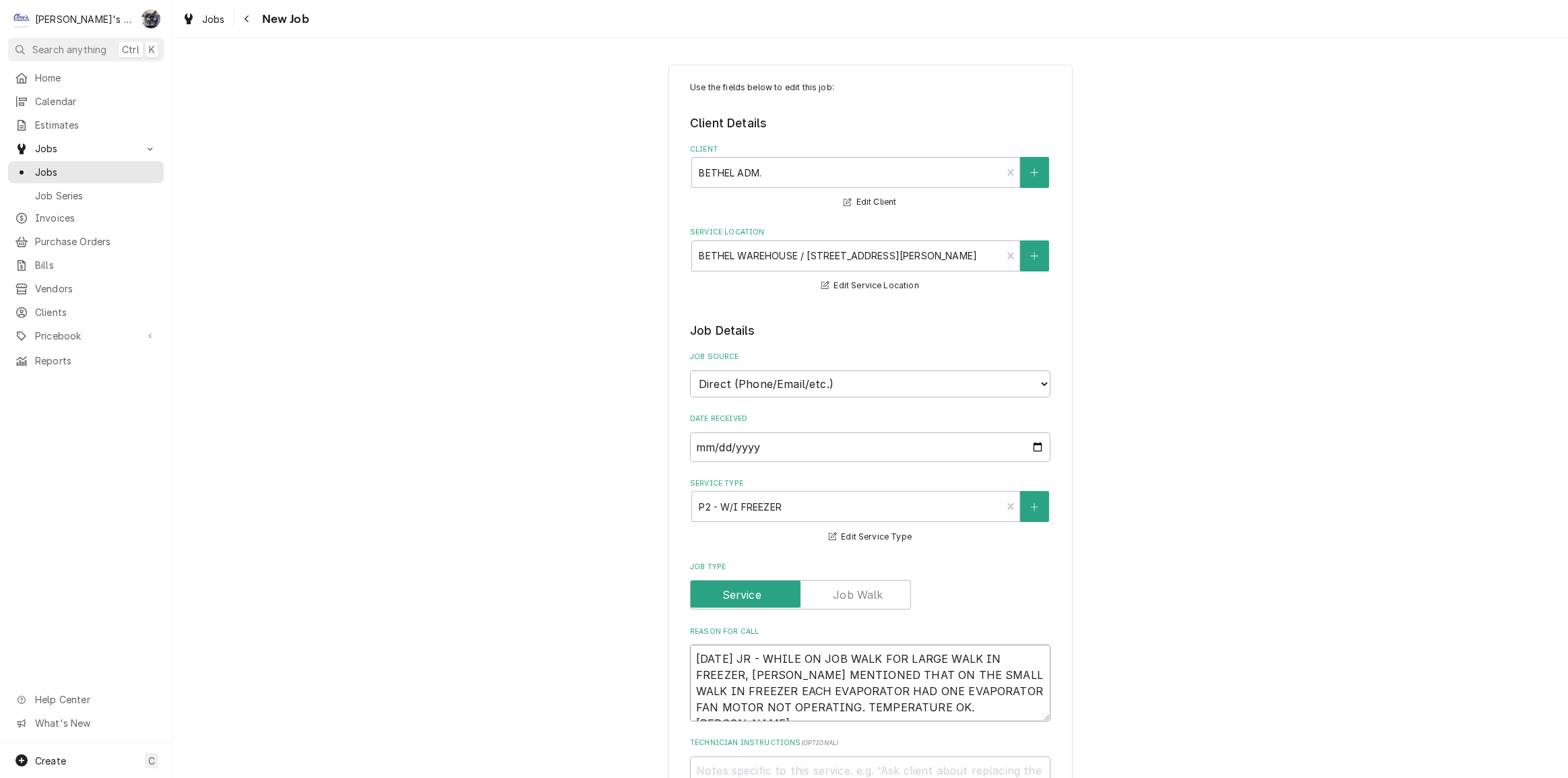
type textarea "9/25/2025 JR - WHILE ON JOB WALK FOR LARGE WALK IN FREEZER, JESSE MENTIONED THA…"
type textarea "x"
type textarea "9/25/2025 JR - WHILE ON JOB WALK FOR LARGE WALK IN FREEZER, JESSE MENTIONED THA…"
type textarea "x"
type textarea "9/25/2025 JR - WHILE ON JOB WALK FOR LARGE WALK IN FREEZER, JESSE MENTIONED THA…"
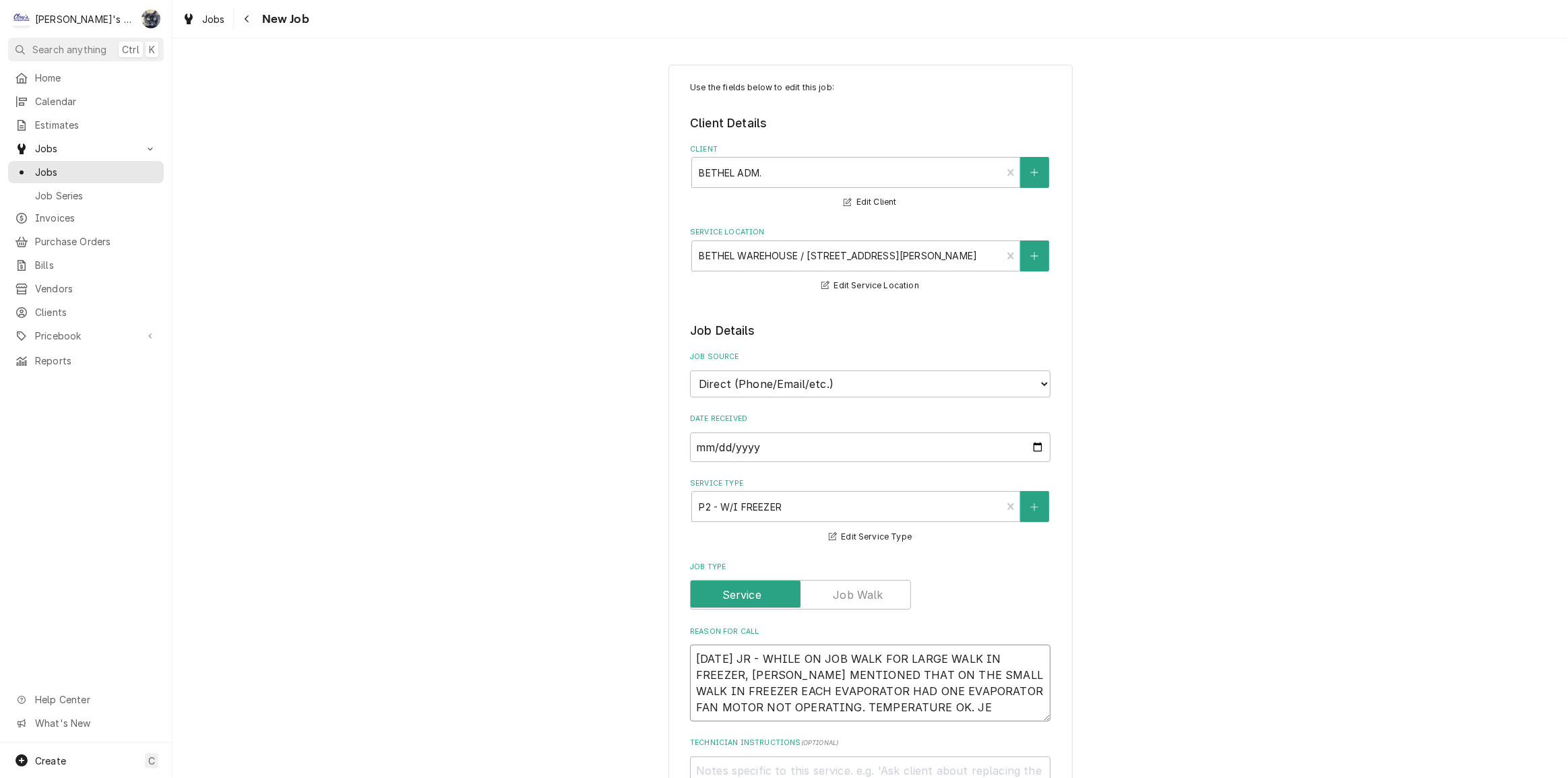
type textarea "x"
type textarea "9/25/2025 JR - WHILE ON JOB WALK FOR LARGE WALK IN FREEZER, JESSE MENTIONED THA…"
type textarea "x"
type textarea "9/25/2025 JR - WHILE ON JOB WALK FOR LARGE WALK IN FREEZER, JESSE MENTIONED THA…"
type textarea "x"
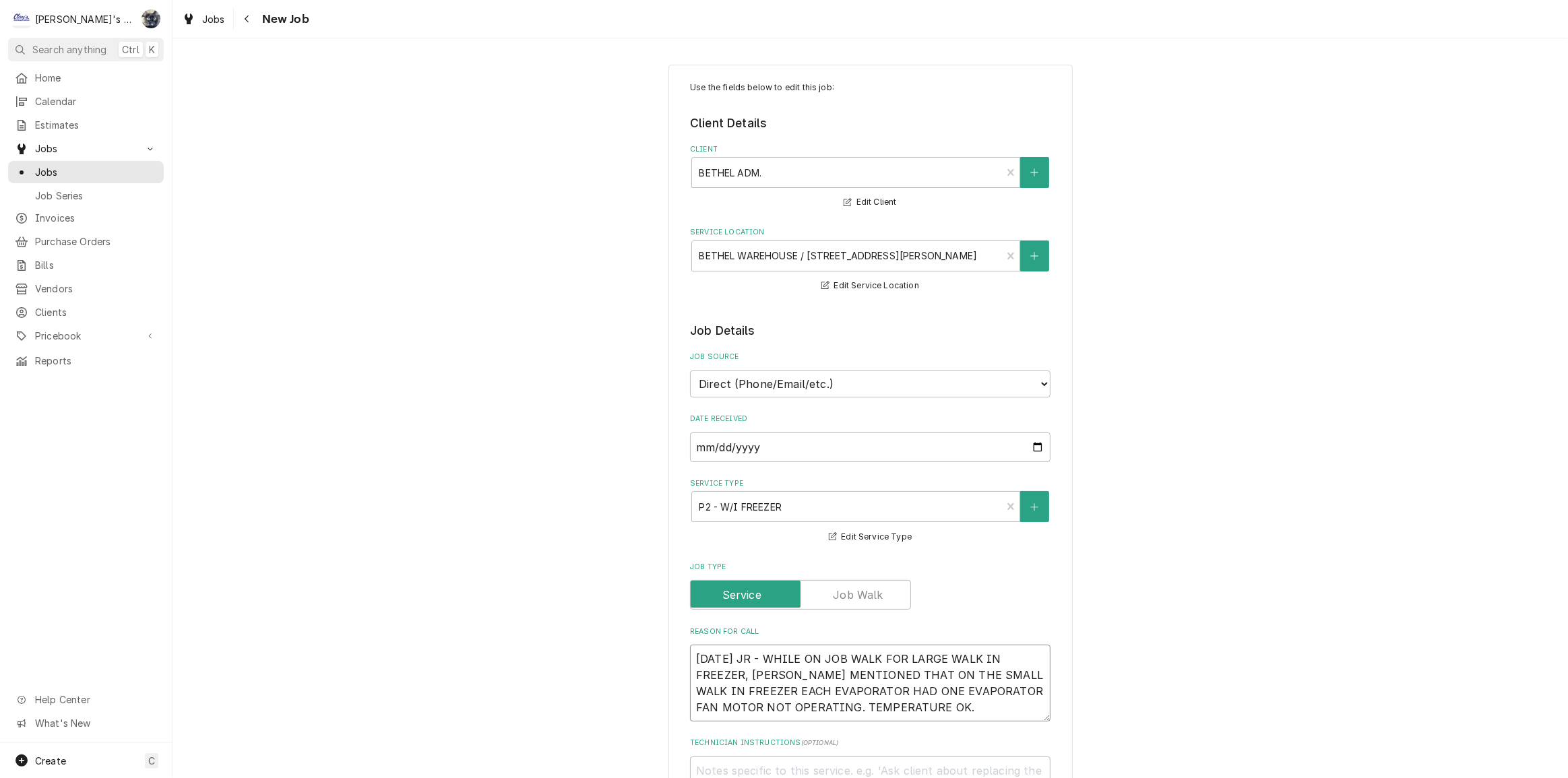
type textarea "9/25/2025 JR - WHILE ON JOB WALK FOR LARGE WALK IN FREEZER, JESSE MENTIONED THA…"
type textarea "x"
type textarea "9/25/2025 JR - WHILE ON JOB WALK FOR LARGE WALK IN FREEZER, JESSE MENTIONED THA…"
type textarea "x"
type textarea "9/25/2025 JR - WHILE ON JOB WALK FOR LARGE WALK IN FREEZER, JESSE MENTIONED THA…"
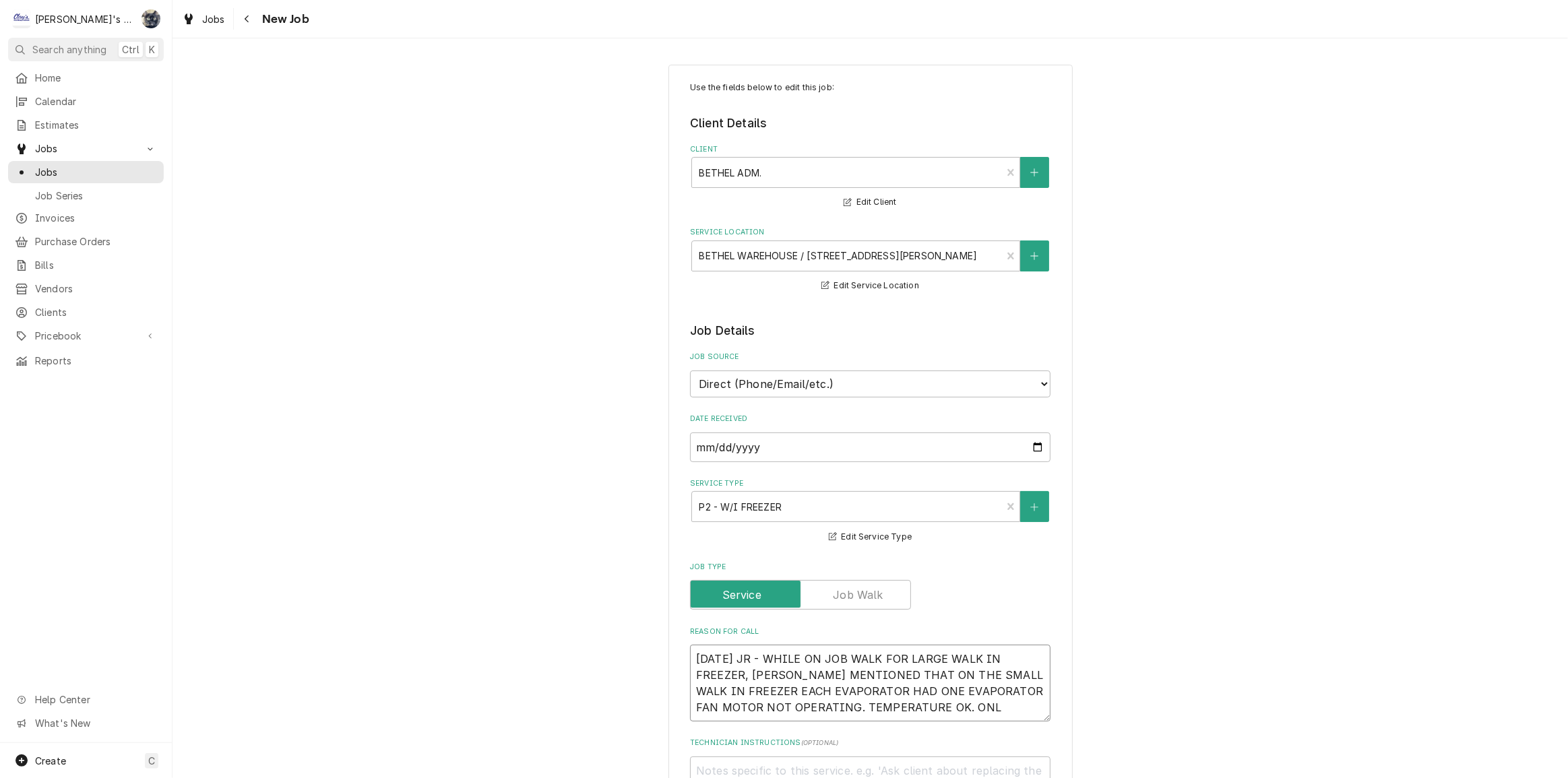
type textarea "x"
type textarea "9/25/2025 JR - WHILE ON JOB WALK FOR LARGE WALK IN FREEZER, JESSE MENTIONED THA…"
type textarea "x"
type textarea "9/25/2025 JR - WHILE ON JOB WALK FOR LARGE WALK IN FREEZER, JESSE MENTIONED THA…"
type textarea "x"
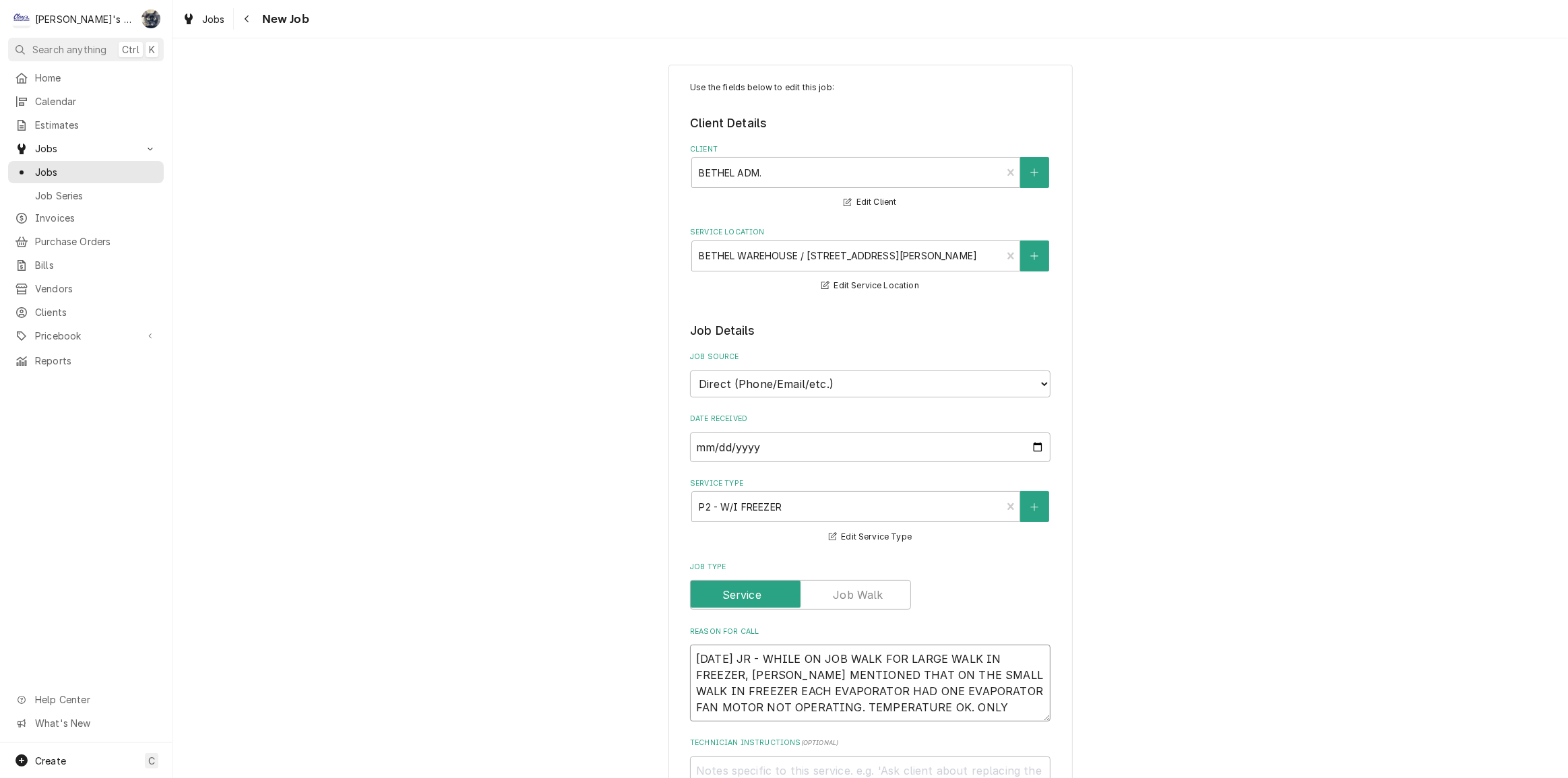
type textarea "9/25/2025 JR - WHILE ON JOB WALK FOR LARGE WALK IN FREEZER, JESSE MENTIONED THA…"
type textarea "x"
type textarea "9/25/2025 JR - WHILE ON JOB WALK FOR LARGE WALK IN FREEZER, JESSE MENTIONED THA…"
type textarea "x"
type textarea "9/25/2025 JR - WHILE ON JOB WALK FOR LARGE WALK IN FREEZER, JESSE MENTIONED THA…"
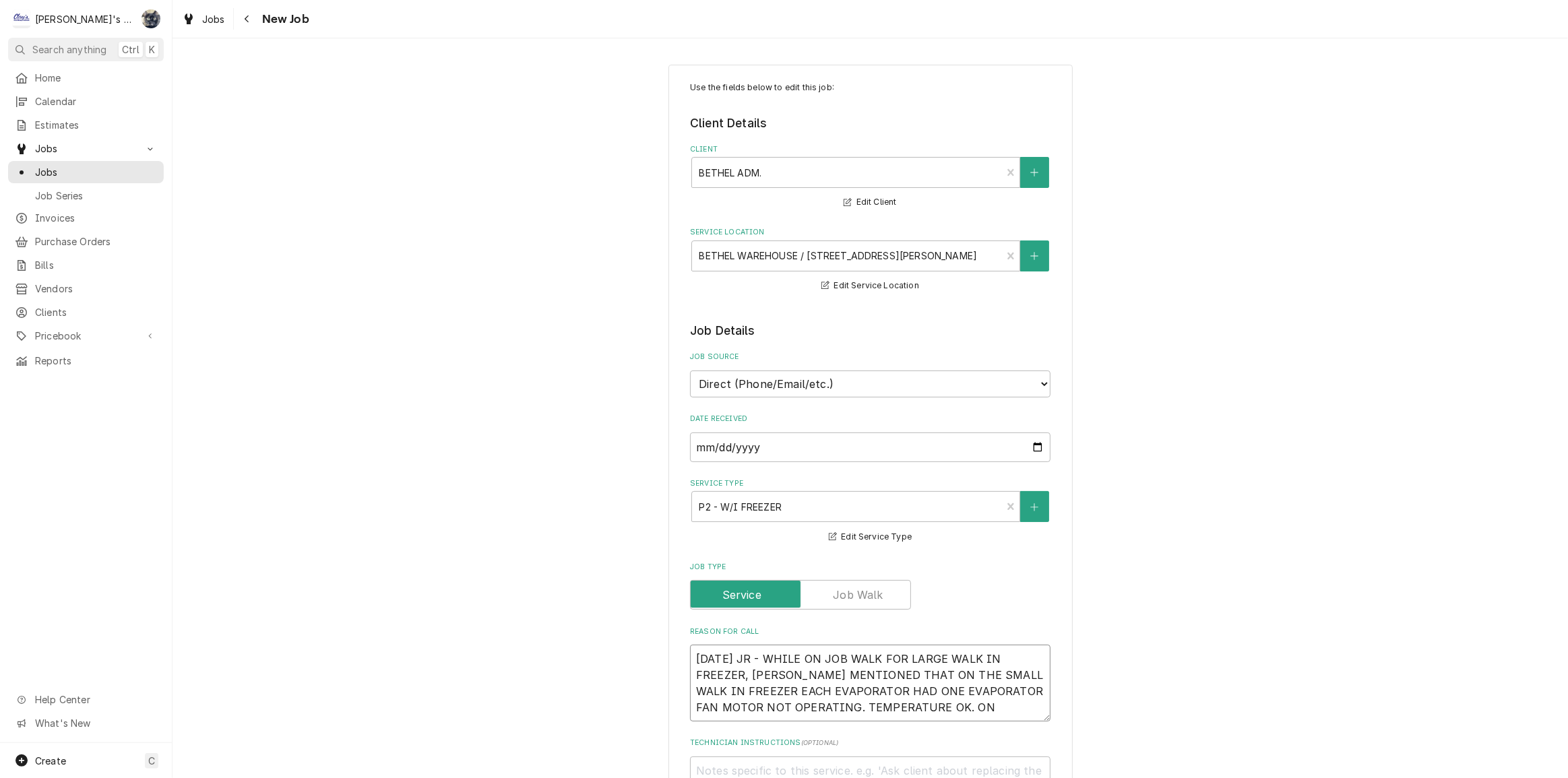
type textarea "x"
type textarea "9/25/2025 JR - WHILE ON JOB WALK FOR LARGE WALK IN FREEZER, JESSE MENTIONED THA…"
type textarea "x"
type textarea "9/25/2025 JR - WHILE ON JOB WALK FOR LARGE WALK IN FREEZER, JESSE MENTIONED THA…"
type textarea "x"
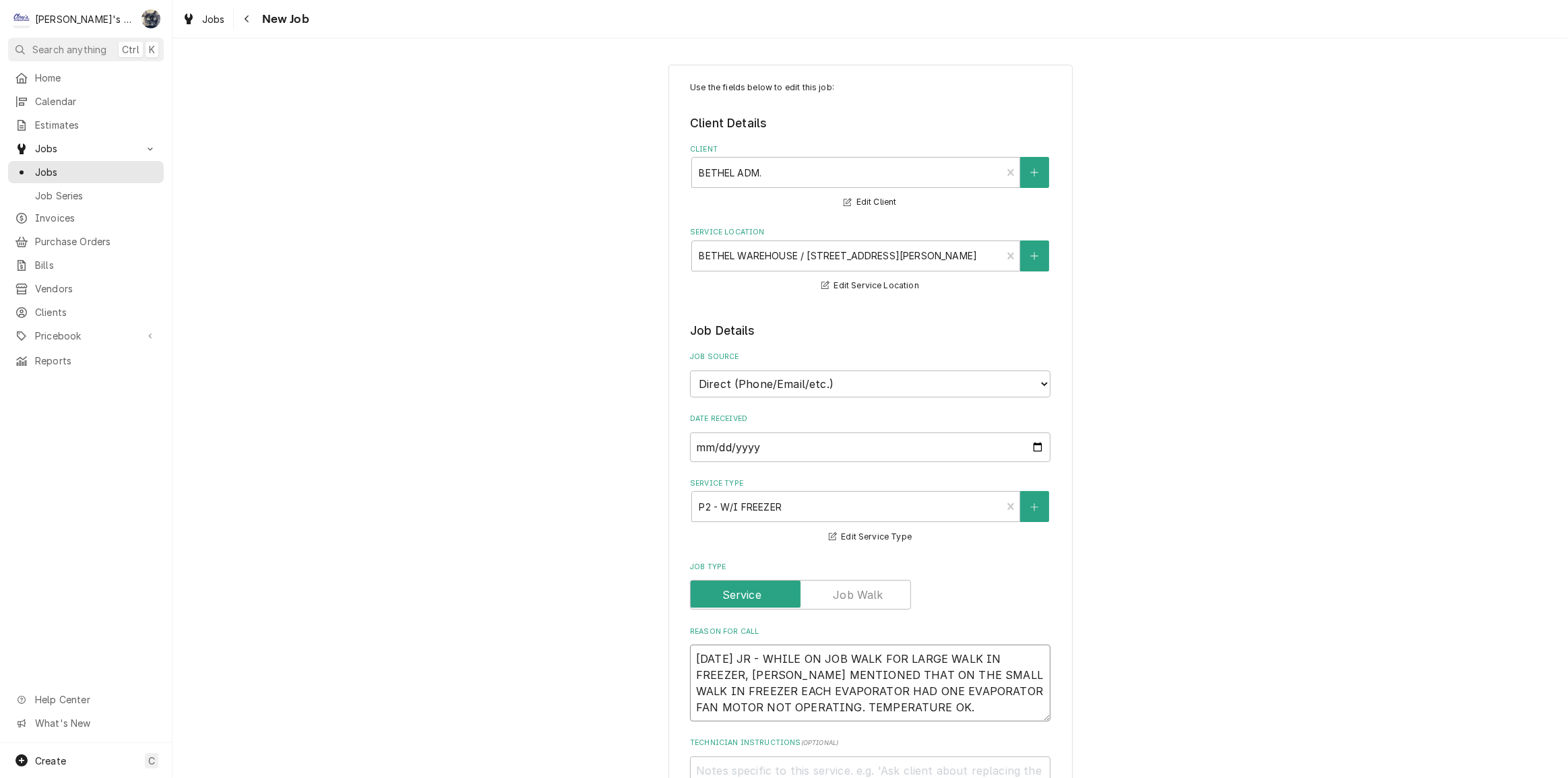
type textarea "9/25/2025 JR - WHILE ON JOB WALK FOR LARGE WALK IN FREEZER, JESSE MENTIONED THA…"
type textarea "x"
type textarea "9/25/2025 JR - WHILE ON JOB WALK FOR LARGE WALK IN FREEZER, JESSE MENTIONED THA…"
type textarea "x"
type textarea "9/25/2025 JR - WHILE ON JOB WALK FOR LARGE WALK IN FREEZER, JESSE MENTIONED THA…"
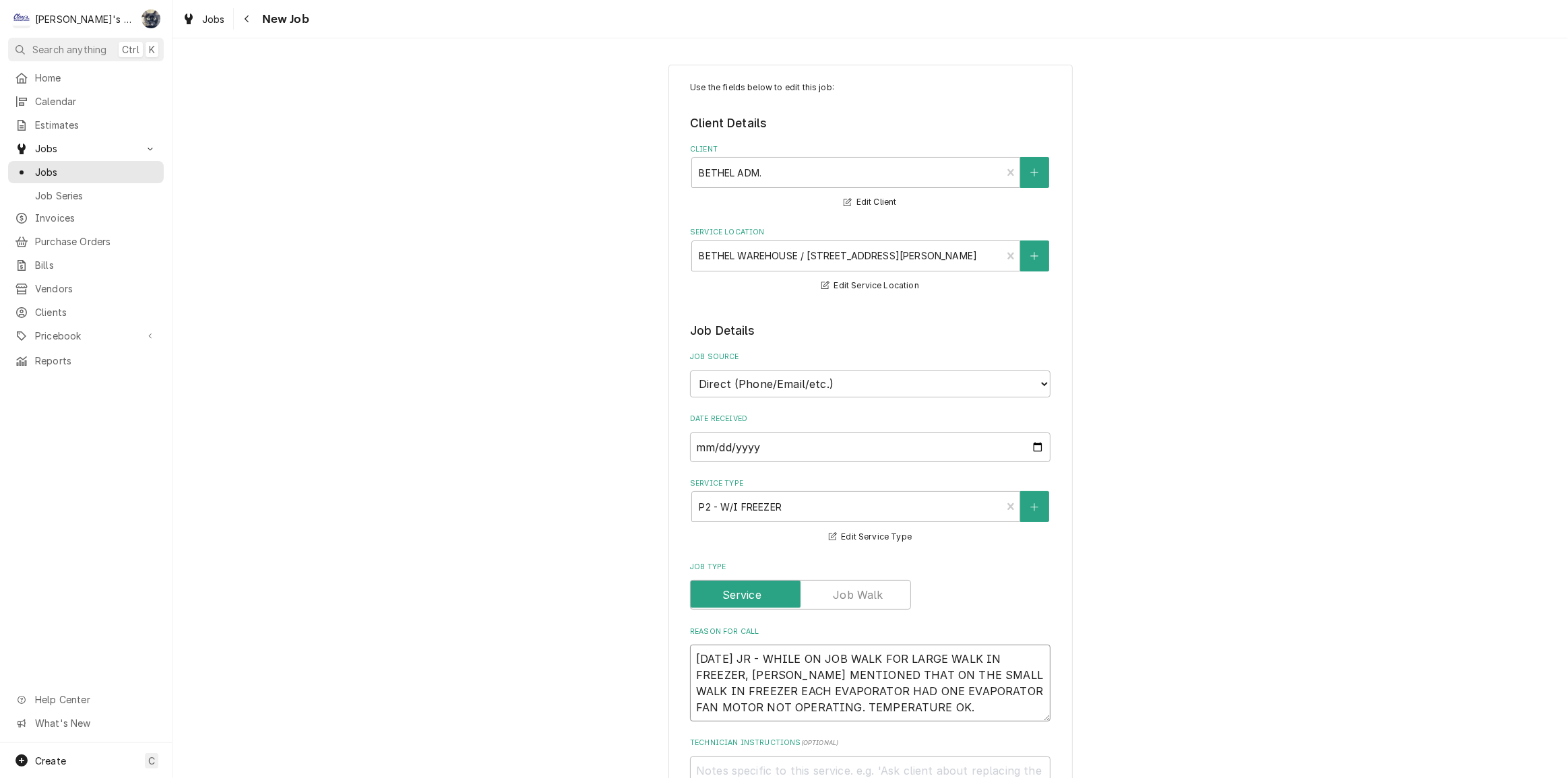
type textarea "x"
type textarea "9/25/2025 JR - WHILE ON JOB WALK FOR LARGE WALK IN FREEZER, JESSE MENTIONED THA…"
type textarea "x"
type textarea "9/25/2025 JR - WHILE ON JOB WALK FOR LARGE WALK IN FREEZER, JESSE MENTIONED THA…"
type textarea "x"
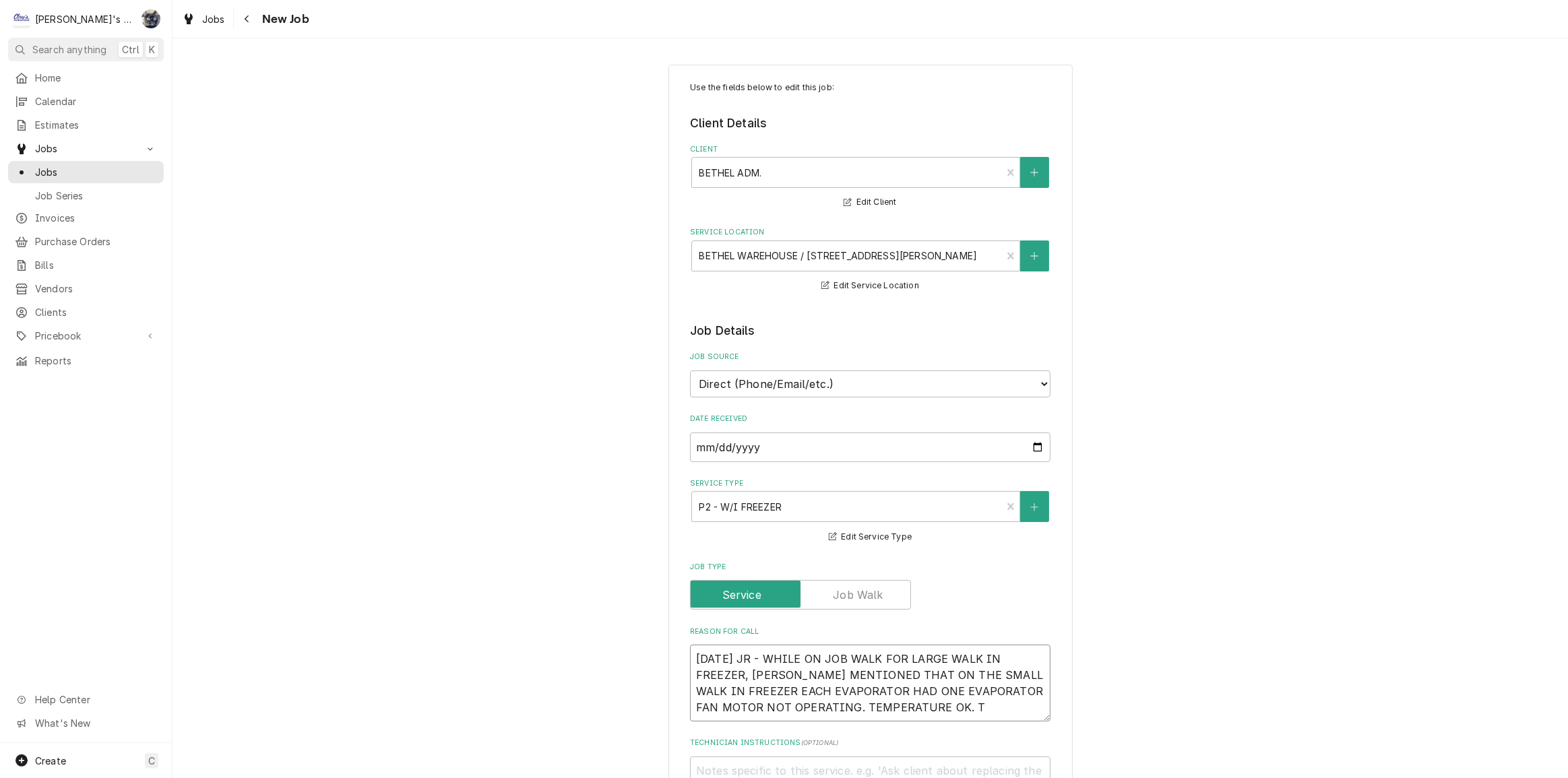
type textarea "9/25/2025 JR - WHILE ON JOB WALK FOR LARGE WALK IN FREEZER, JESSE MENTIONED THA…"
type textarea "x"
type textarea "9/25/2025 JR - WHILE ON JOB WALK FOR LARGE WALK IN FREEZER, JESSE MENTIONED THA…"
type textarea "x"
type textarea "9/25/2025 JR - WHILE ON JOB WALK FOR LARGE WALK IN FREEZER, JESSE MENTIONED THA…"
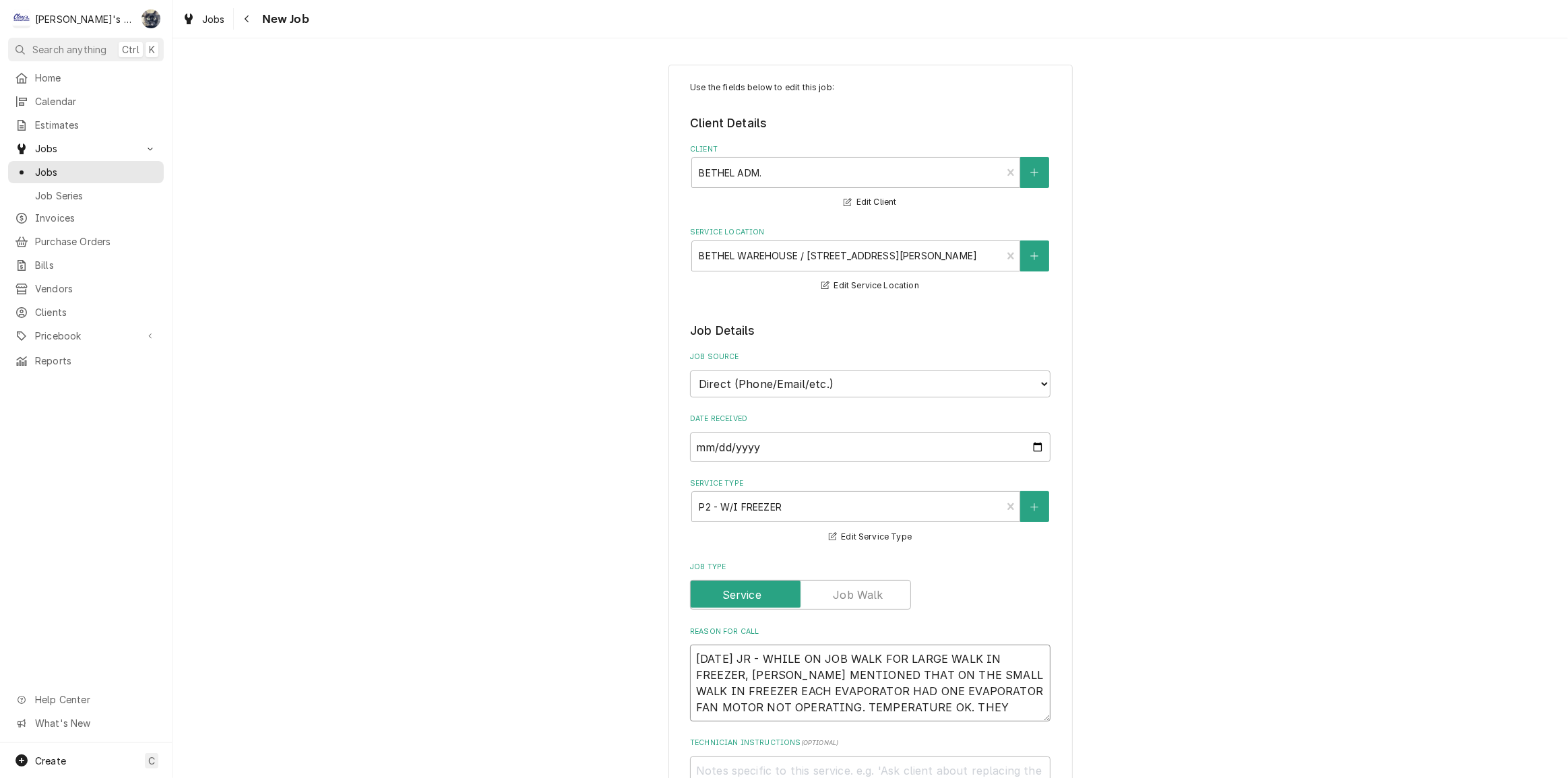
type textarea "x"
type textarea "9/25/2025 JR - WHILE ON JOB WALK FOR LARGE WALK IN FREEZER, JESSE MENTIONED THA…"
type textarea "x"
type textarea "9/25/2025 JR - WHILE ON JOB WALK FOR LARGE WALK IN FREEZER, JESSE MENTIONED THA…"
type textarea "x"
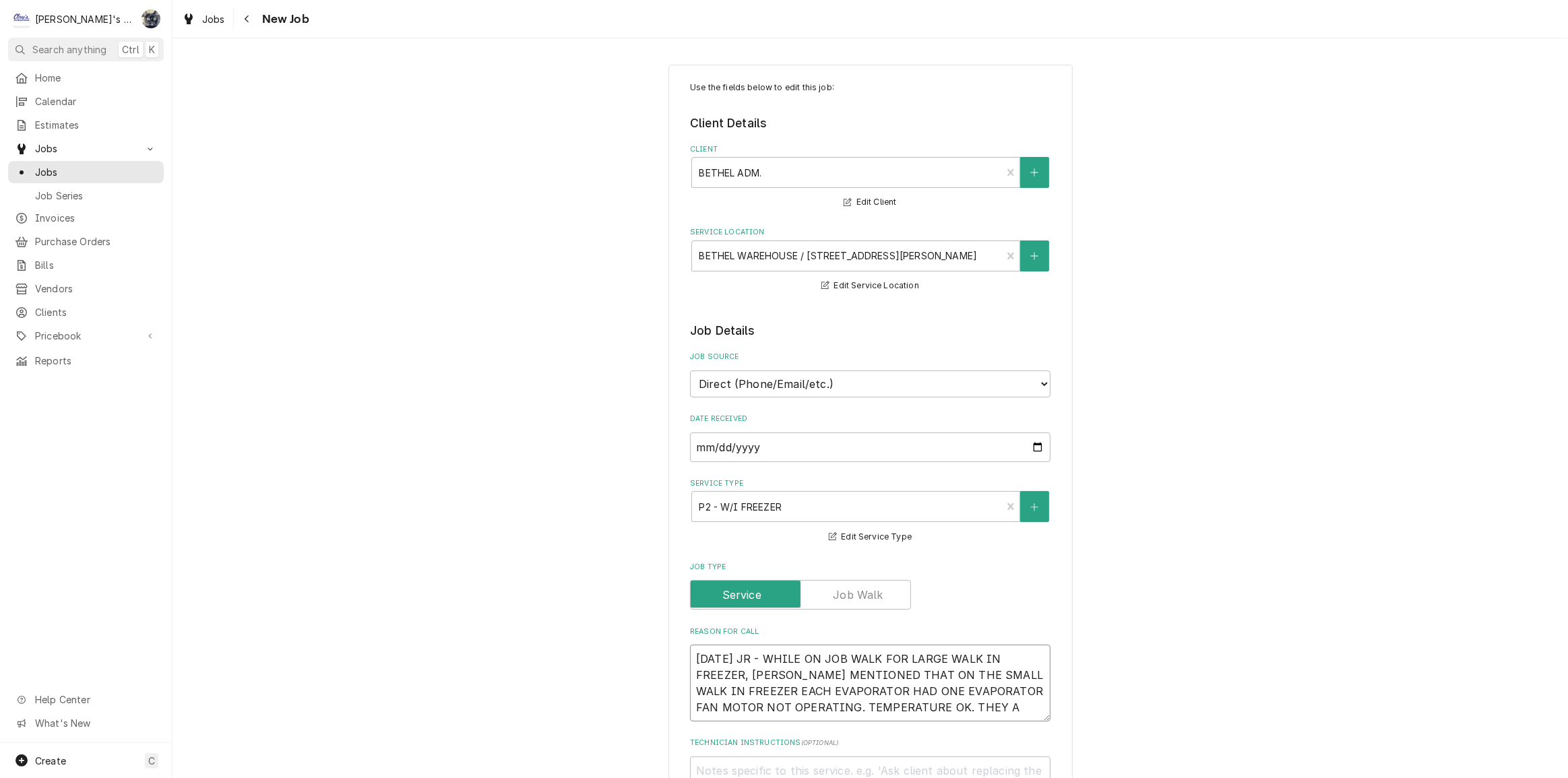
type textarea "9/25/2025 JR - WHILE ON JOB WALK FOR LARGE WALK IN FREEZER, JESSE MENTIONED THA…"
type textarea "x"
type textarea "9/25/2025 JR - WHILE ON JOB WALK FOR LARGE WALK IN FREEZER, JESSE MENTIONED THA…"
type textarea "x"
type textarea "9/25/2025 JR - WHILE ON JOB WALK FOR LARGE WALK IN FREEZER, JESSE MENTIONED THA…"
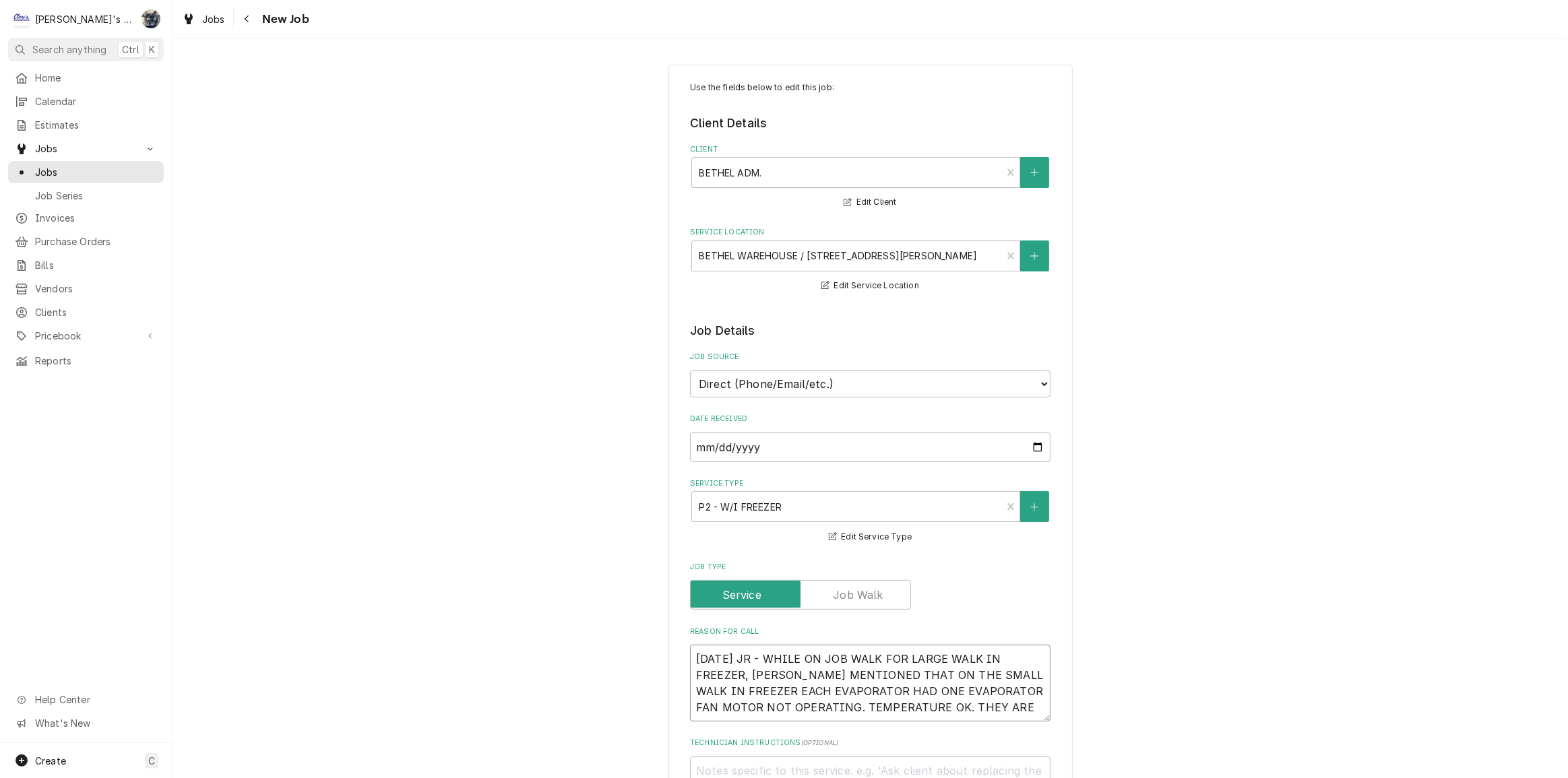
type textarea "x"
type textarea "9/25/2025 JR - WHILE ON JOB WALK FOR LARGE WALK IN FREEZER, JESSE MENTIONED THA…"
type textarea "x"
type textarea "9/25/2025 JR - WHILE ON JOB WALK FOR LARGE WALK IN FREEZER, JESSE MENTIONED THA…"
type textarea "x"
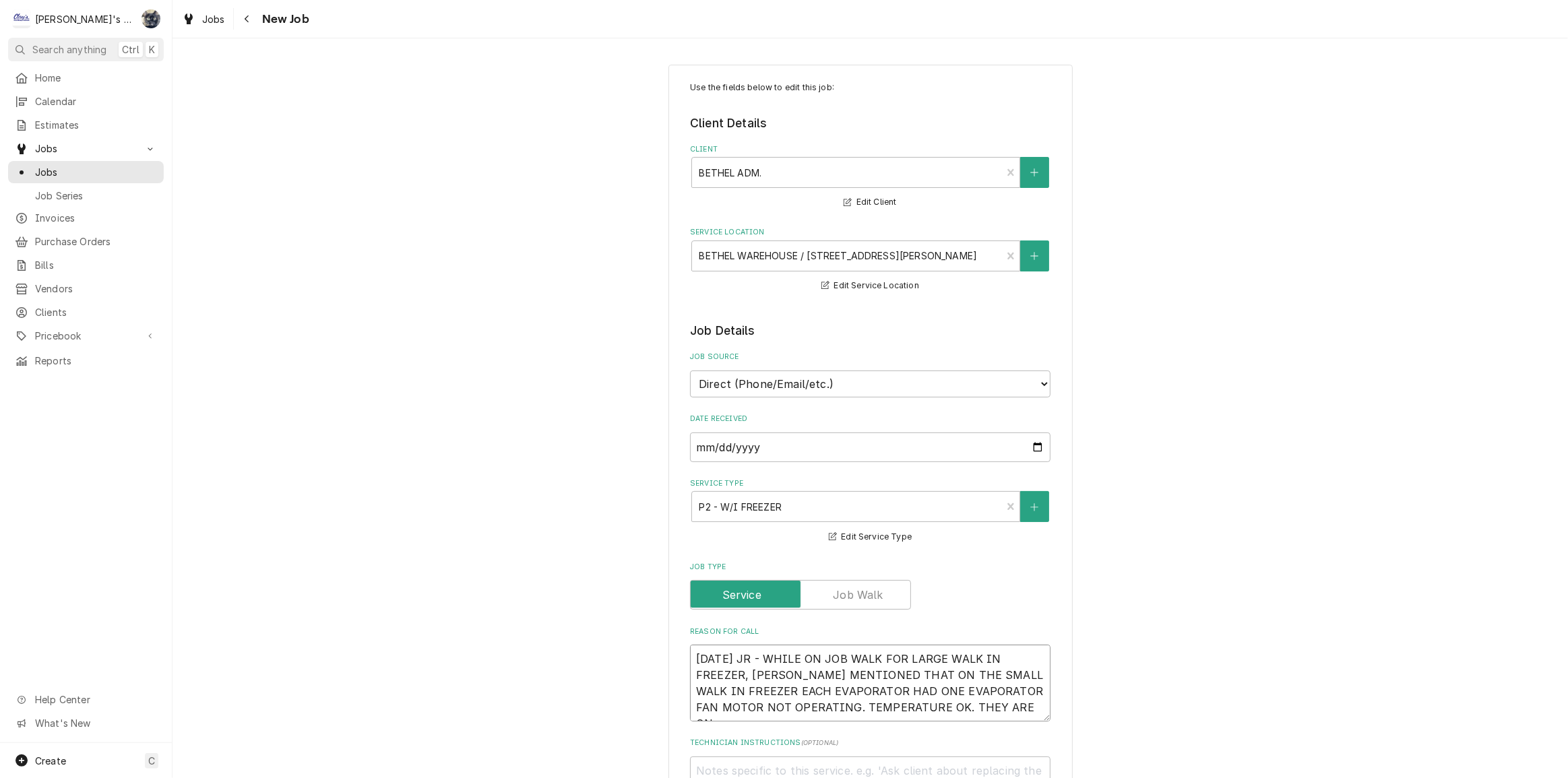
type textarea "9/25/2025 JR - WHILE ON JOB WALK FOR LARGE WALK IN FREEZER, JESSE MENTIONED THA…"
type textarea "x"
type textarea "9/25/2025 JR - WHILE ON JOB WALK FOR LARGE WALK IN FREEZER, JESSE MENTIONED THA…"
type textarea "x"
type textarea "9/25/2025 JR - WHILE ON JOB WALK FOR LARGE WALK IN FREEZER, JESSE MENTIONED THA…"
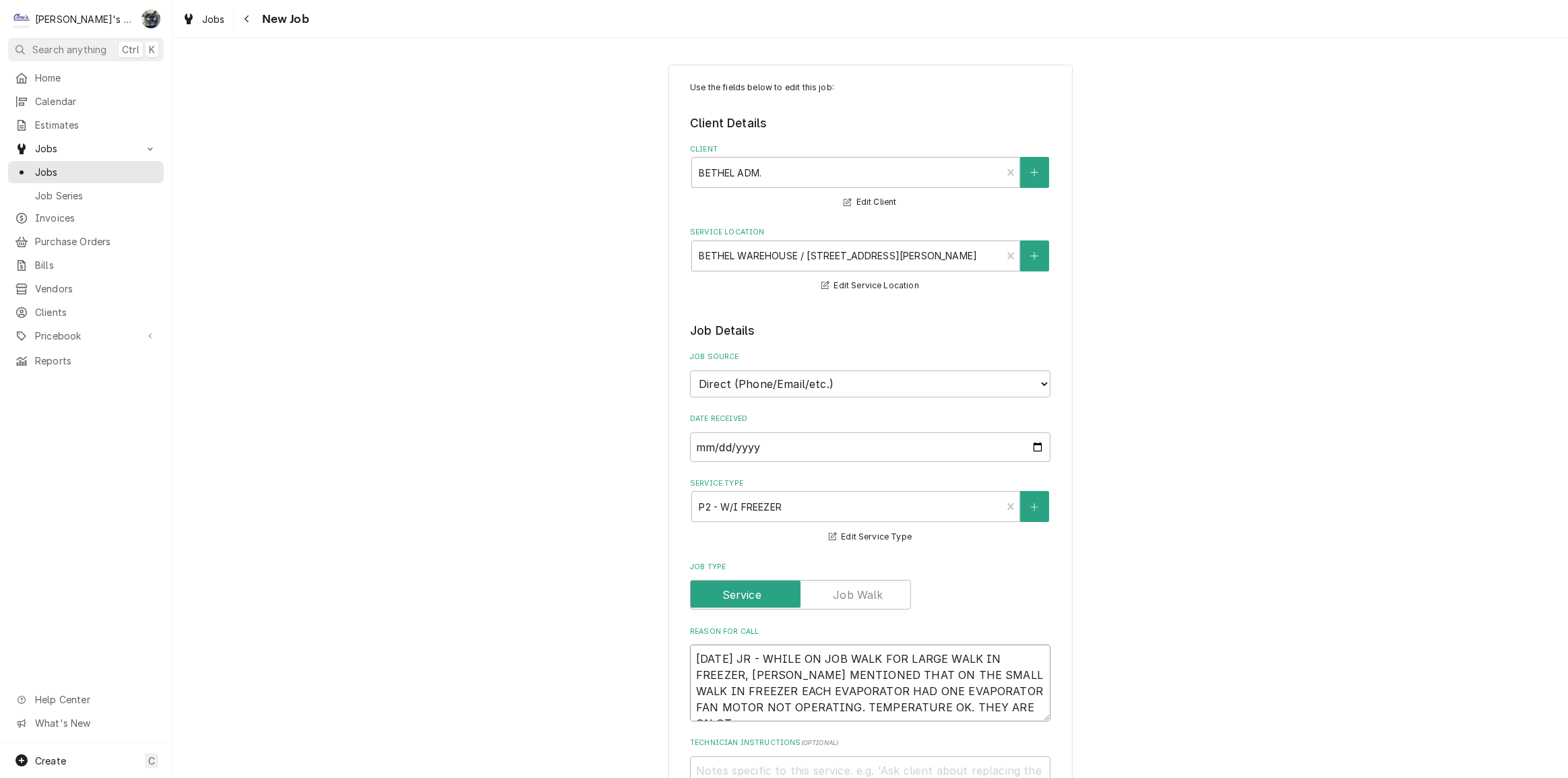
type textarea "x"
type textarea "9/25/2025 JR - WHILE ON JOB WALK FOR LARGE WALK IN FREEZER, JESSE MENTIONED THA…"
type textarea "x"
type textarea "9/25/2025 JR - WHILE ON JOB WALK FOR LARGE WALK IN FREEZER, JESSE MENTIONED THA…"
type textarea "x"
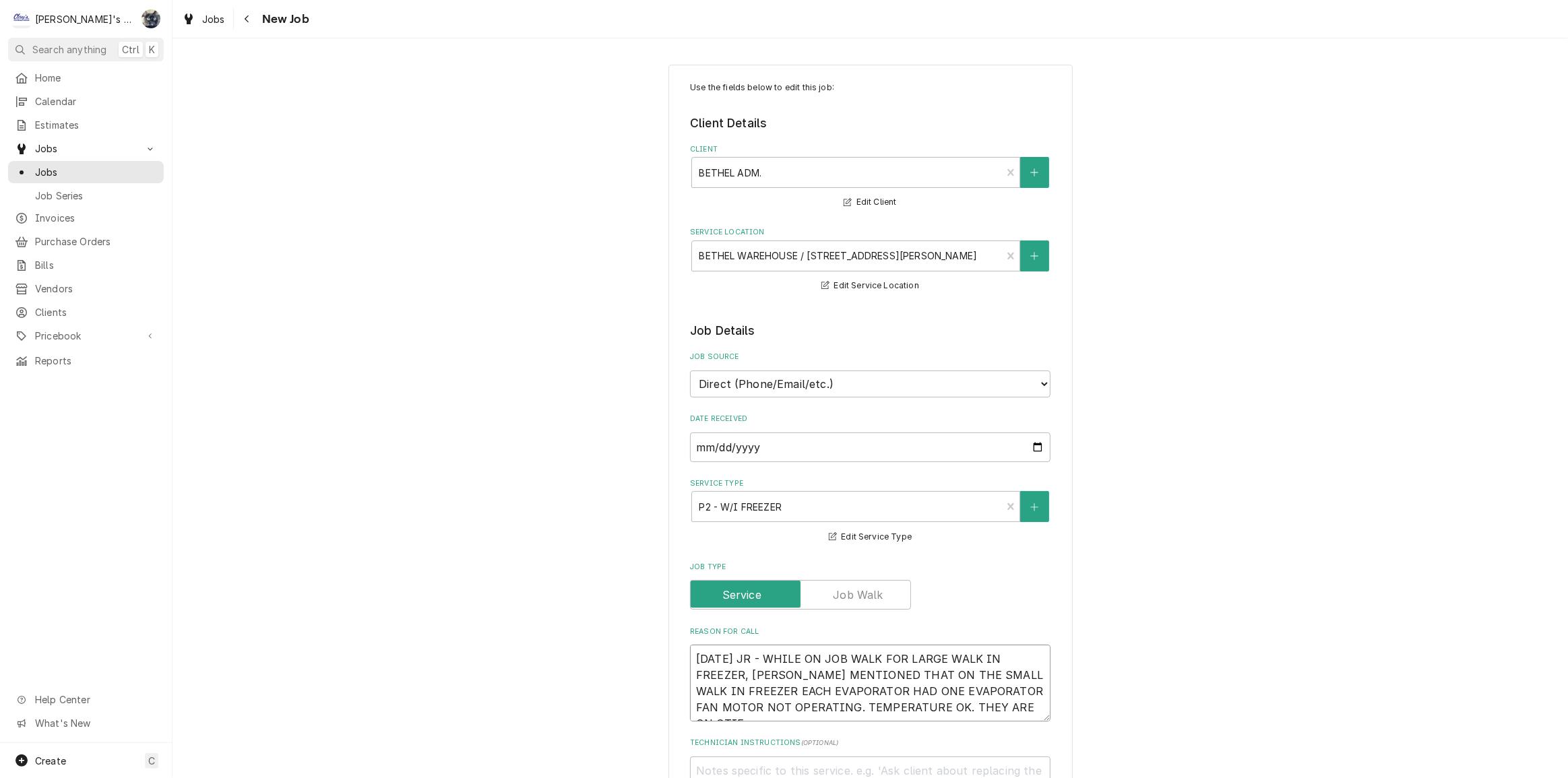
type textarea "9/25/2025 JR - WHILE ON JOB WALK FOR LARGE WALK IN FREEZER, JESSE MENTIONED THA…"
type textarea "x"
type textarea "9/25/2025 JR - WHILE ON JOB WALK FOR LARGE WALK IN FREEZER, JESSE MENTIONED THA…"
type textarea "x"
type textarea "9/25/2025 JR - WHILE ON JOB WALK FOR LARGE WALK IN FREEZER, JESSE MENTIONED THA…"
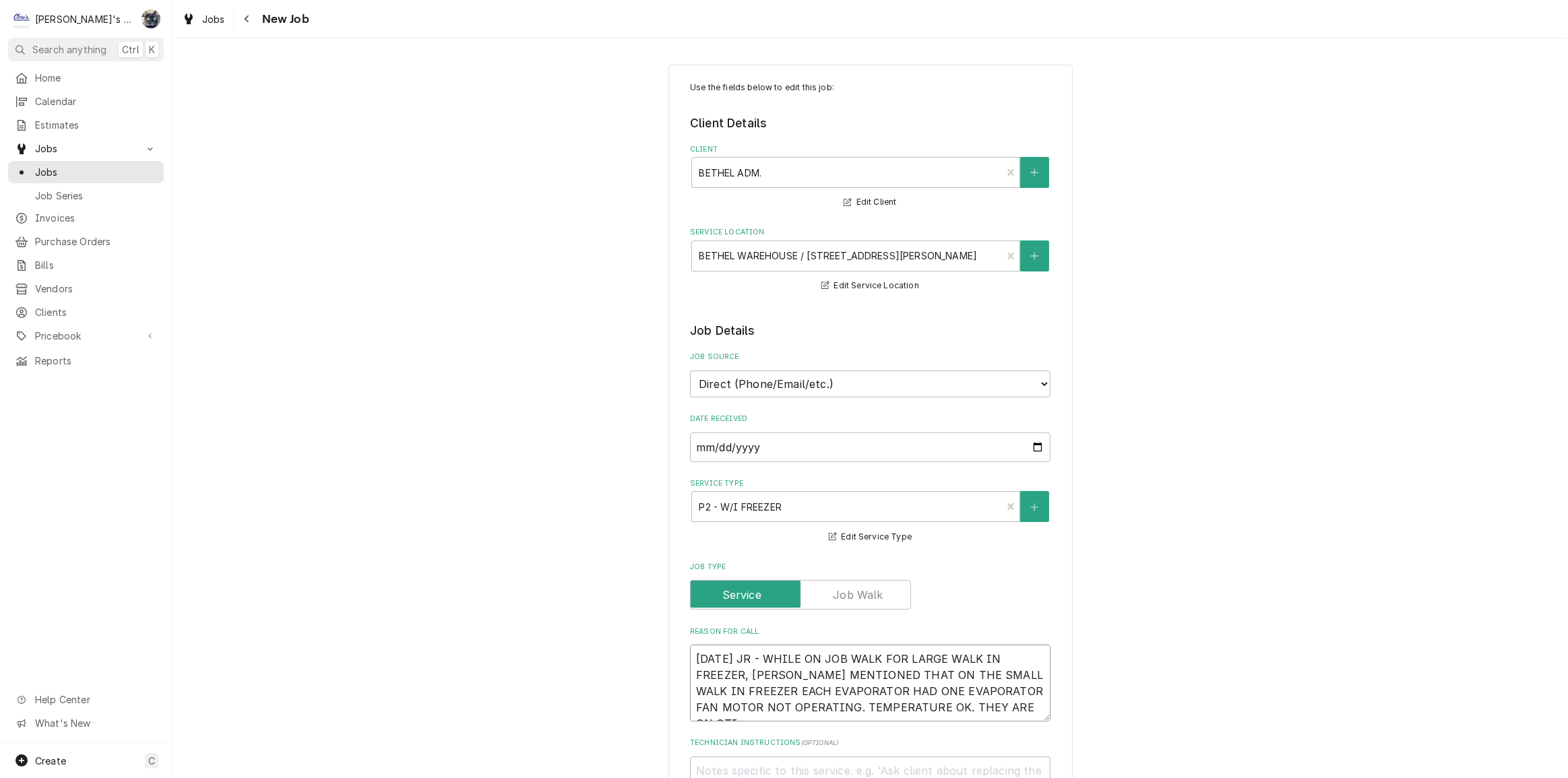
type textarea "x"
type textarea "9/25/2025 JR - WHILE ON JOB WALK FOR LARGE WALK IN FREEZER, JESSE MENTIONED THA…"
type textarea "x"
type textarea "9/25/2025 JR - WHILE ON JOB WALK FOR LARGE WALK IN FREEZER, JESSE MENTIONED THA…"
type textarea "x"
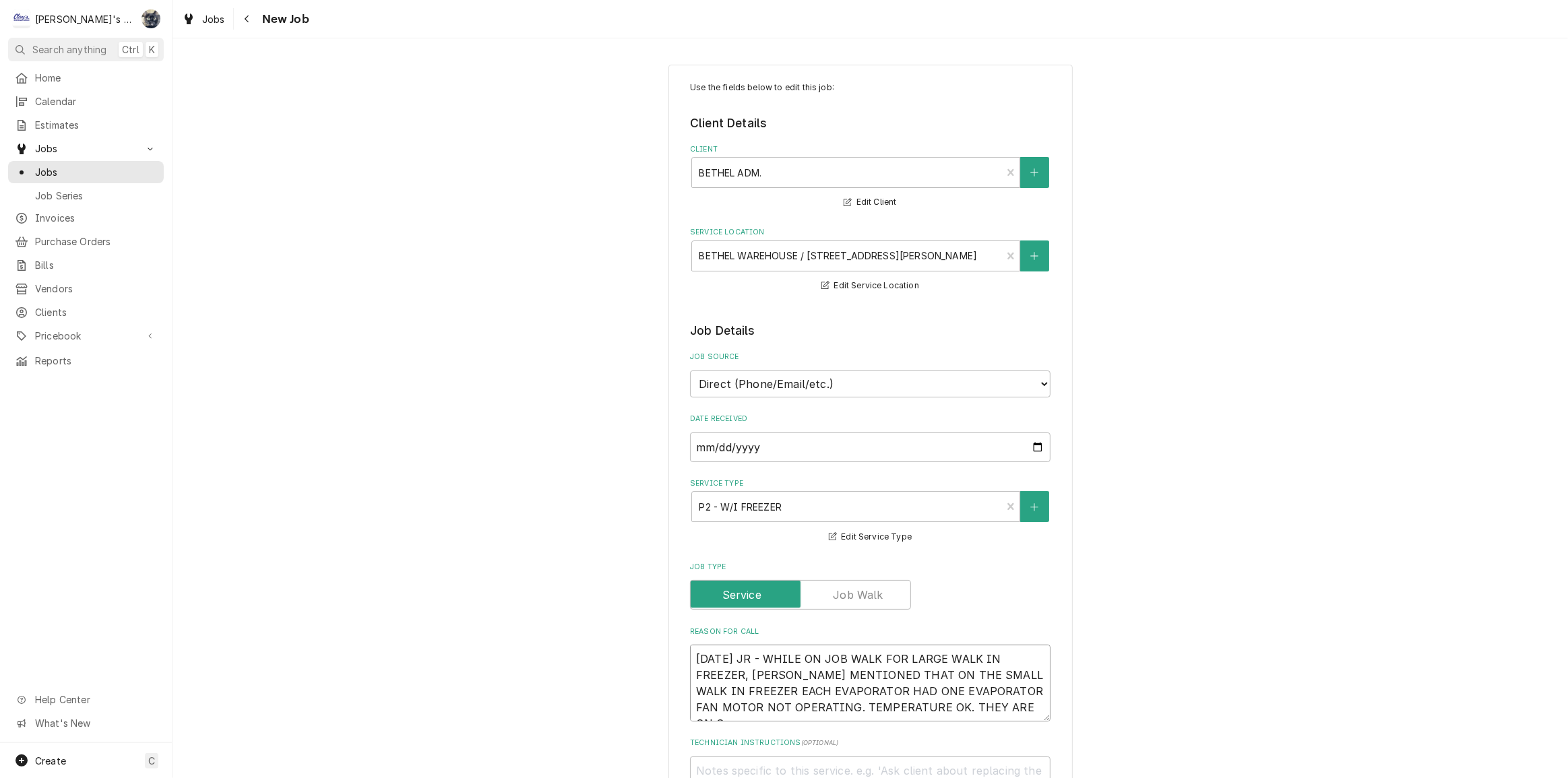
type textarea "9/25/2025 JR - WHILE ON JOB WALK FOR LARGE WALK IN FREEZER, JESSE MENTIONED THA…"
type textarea "x"
type textarea "9/25/2025 JR - WHILE ON JOB WALK FOR LARGE WALK IN FREEZER, JESSE MENTIONED THA…"
type textarea "x"
type textarea "9/25/2025 JR - WHILE ON JOB WALK FOR LARGE WALK IN FREEZER, JESSE MENTIONED THA…"
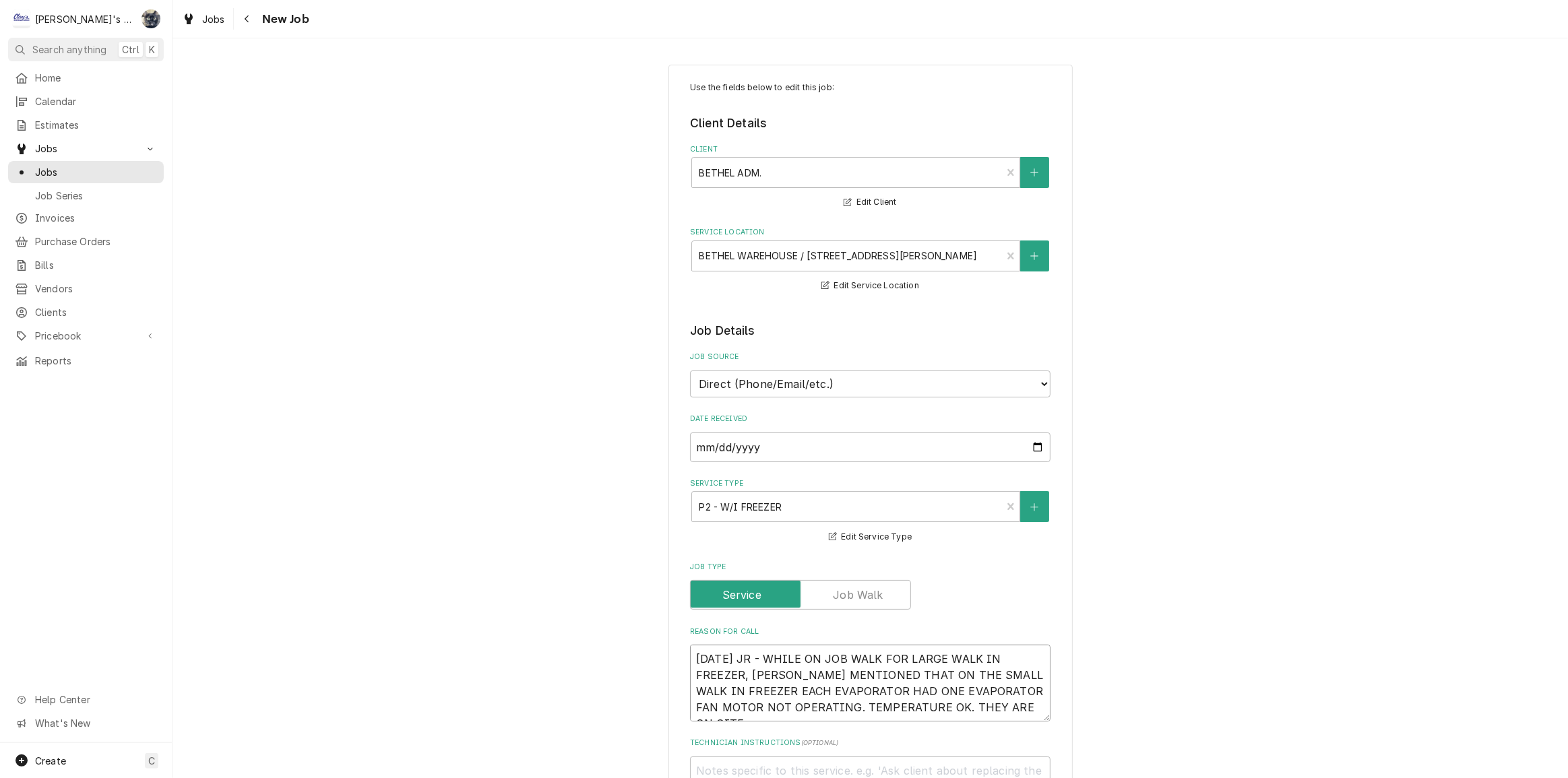
type textarea "x"
type textarea "9/25/2025 JR - WHILE ON JOB WALK FOR LARGE WALK IN FREEZER, JESSE MENTIONED THA…"
type textarea "x"
type textarea "9/25/2025 JR - WHILE ON JOB WALK FOR LARGE WALK IN FREEZER, JESSE MENTIONED THA…"
type textarea "x"
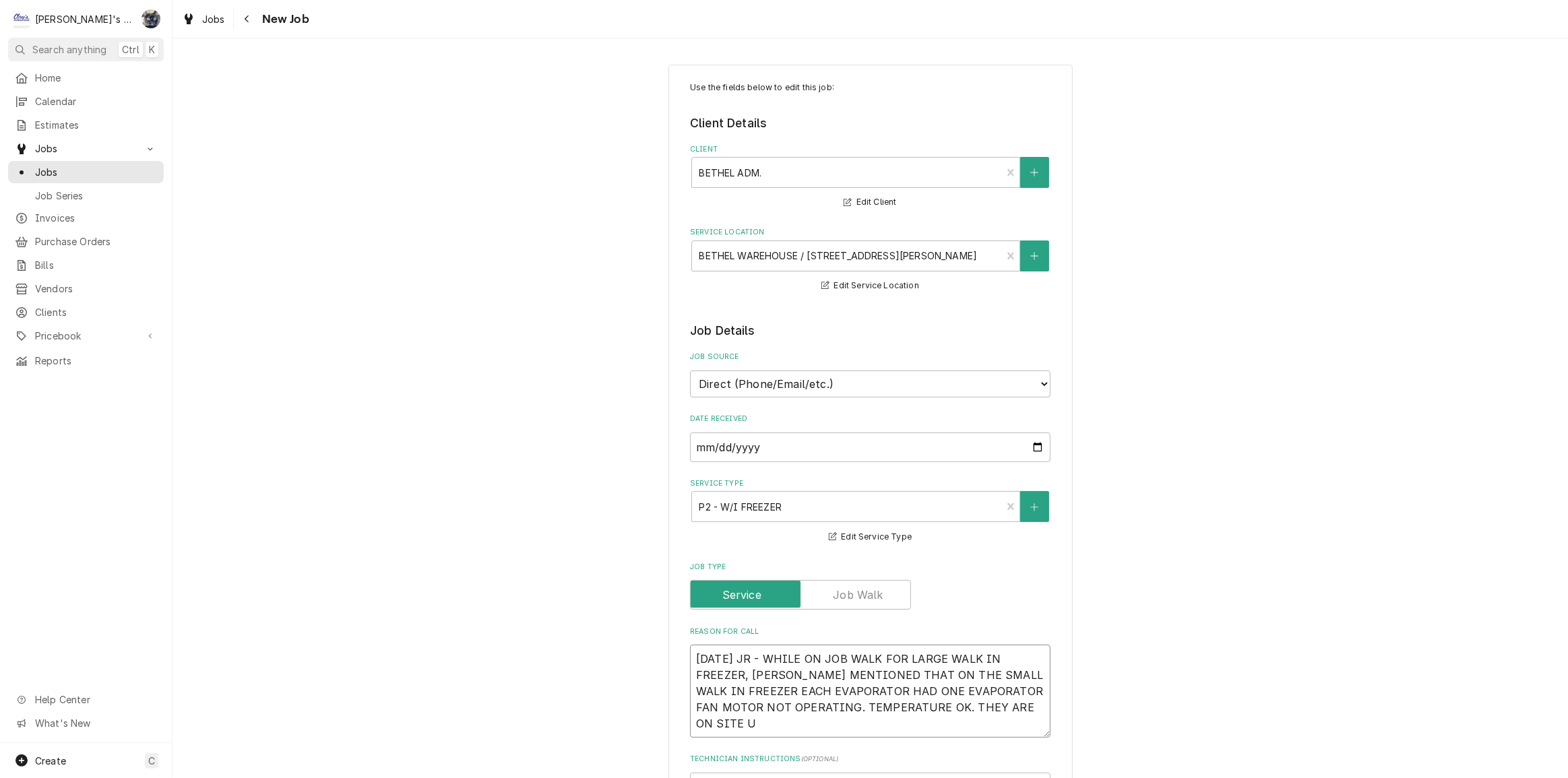
type textarea "9/25/2025 JR - WHILE ON JOB WALK FOR LARGE WALK IN FREEZER, JESSE MENTIONED THA…"
type textarea "x"
type textarea "9/25/2025 JR - WHILE ON JOB WALK FOR LARGE WALK IN FREEZER, JESSE MENTIONED THA…"
type textarea "x"
type textarea "9/25/2025 JR - WHILE ON JOB WALK FOR LARGE WALK IN FREEZER, JESSE MENTIONED THA…"
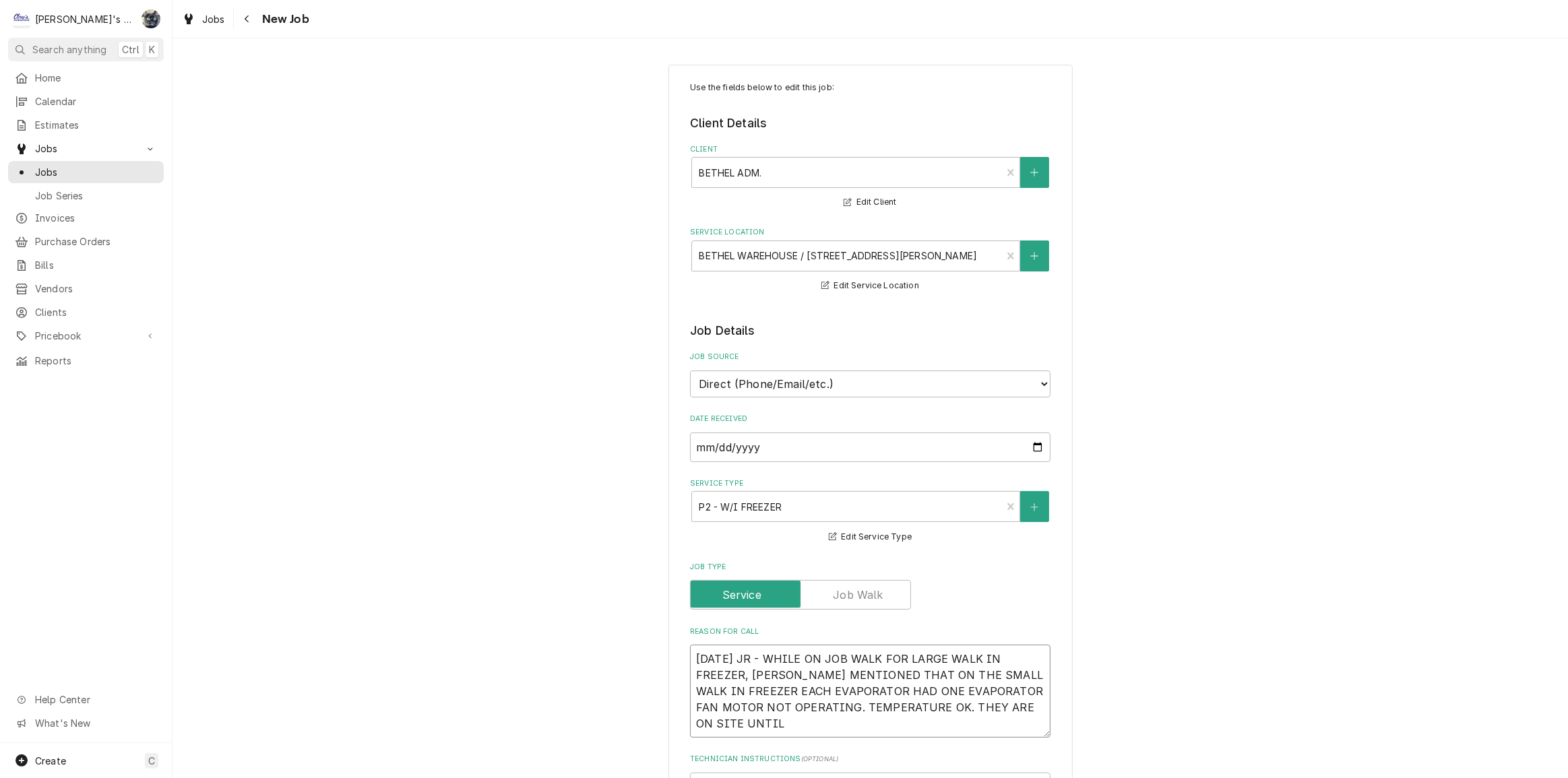
type textarea "x"
type textarea "9/25/2025 JR - WHILE ON JOB WALK FOR LARGE WALK IN FREEZER, JESSE MENTIONED THA…"
type textarea "x"
type textarea "9/25/2025 JR - WHILE ON JOB WALK FOR LARGE WALK IN FREEZER, JESSE MENTIONED THA…"
type textarea "x"
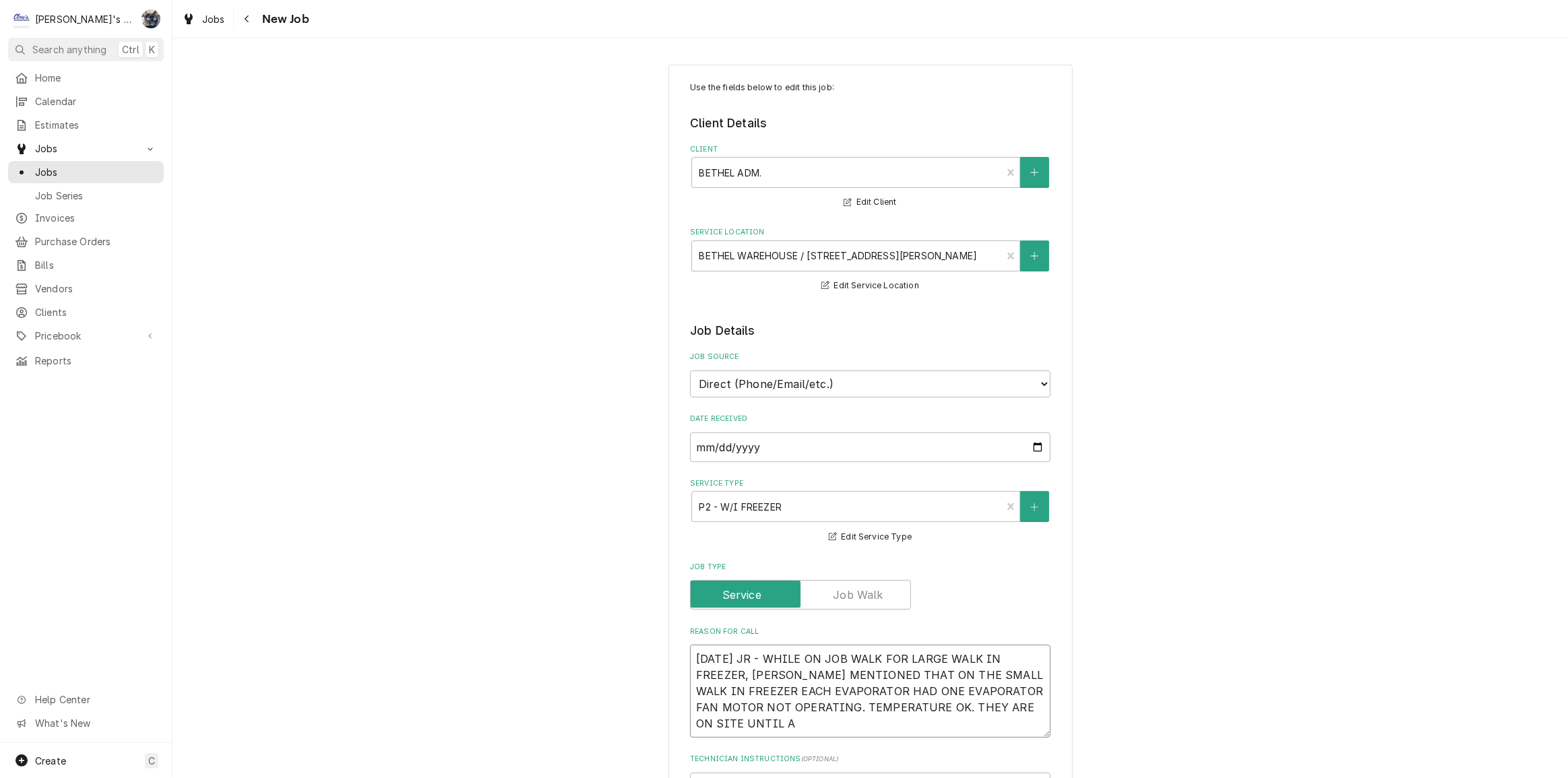
type textarea "9/25/2025 JR - WHILE ON JOB WALK FOR LARGE WALK IN FREEZER, JESSE MENTIONED THA…"
type textarea "x"
type textarea "9/25/2025 JR - WHILE ON JOB WALK FOR LARGE WALK IN FREEZER, JESSE MENTIONED THA…"
type textarea "x"
type textarea "9/25/2025 JR - WHILE ON JOB WALK FOR LARGE WALK IN FREEZER, JESSE MENTIONED THA…"
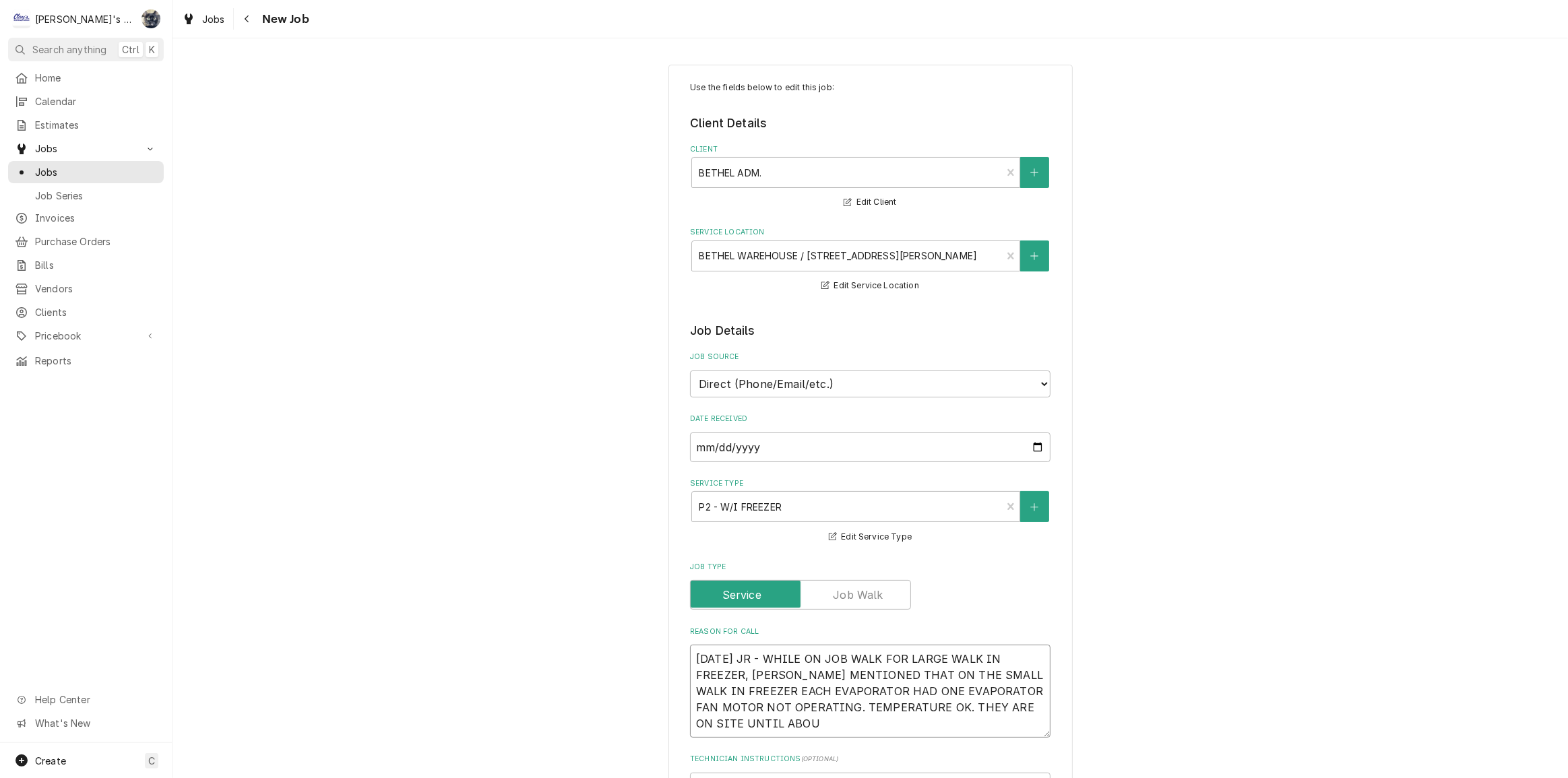
type textarea "x"
type textarea "9/25/2025 JR - WHILE ON JOB WALK FOR LARGE WALK IN FREEZER, JESSE MENTIONED THA…"
type textarea "x"
type textarea "9/25/2025 JR - WHILE ON JOB WALK FOR LARGE WALK IN FREEZER, JESSE MENTIONED THA…"
type textarea "x"
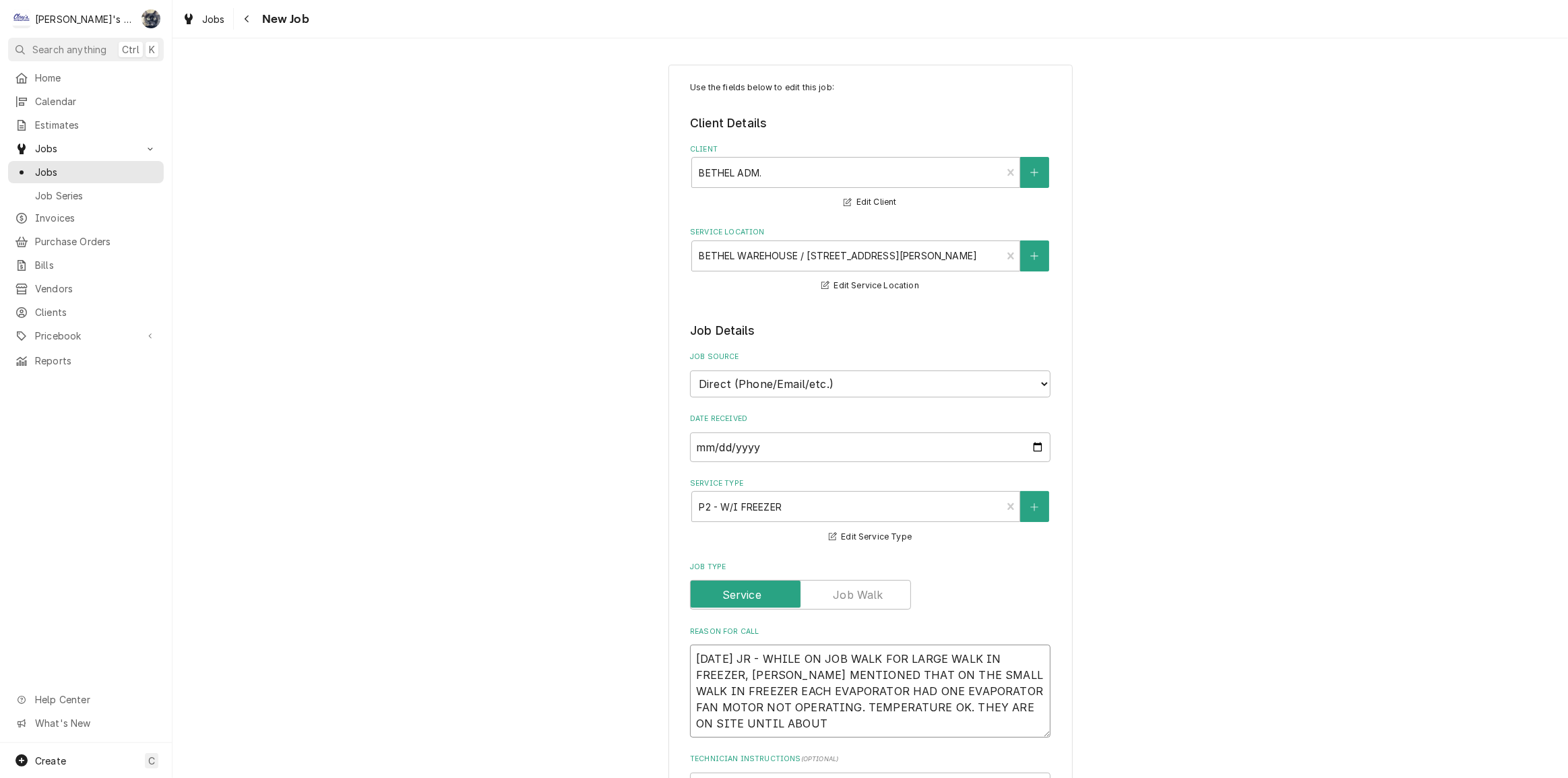
type textarea "9/25/2025 JR - WHILE ON JOB WALK FOR LARGE WALK IN FREEZER, JESSE MENTIONED THA…"
type textarea "x"
type textarea "9/25/2025 JR - WHILE ON JOB WALK FOR LARGE WALK IN FREEZER, JESSE MENTIONED THA…"
type textarea "x"
type textarea "9/25/2025 JR - WHILE ON JOB WALK FOR LARGE WALK IN FREEZER, JESSE MENTIONED THA…"
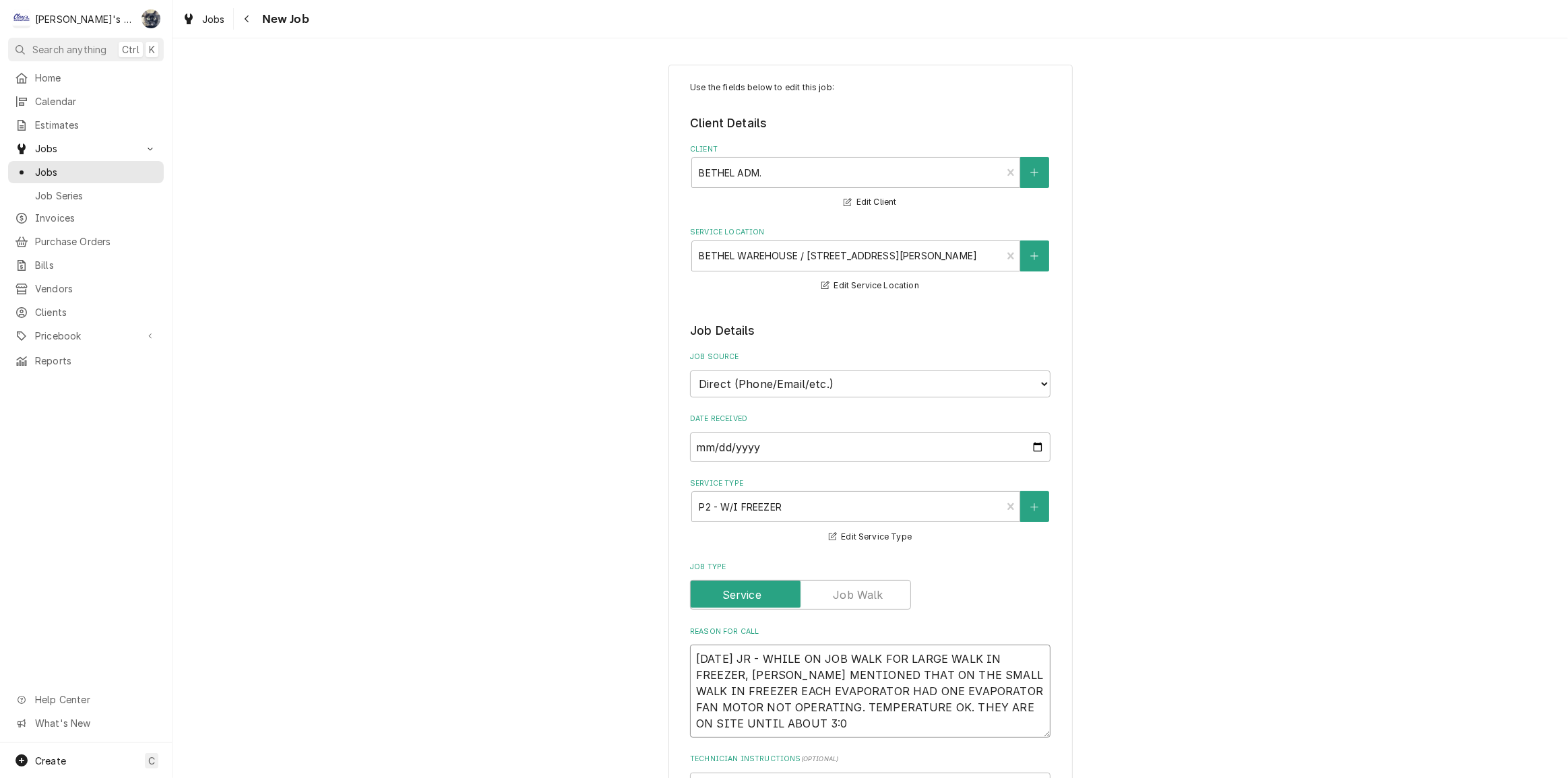
type textarea "x"
type textarea "9/25/2025 JR - WHILE ON JOB WALK FOR LARGE WALK IN FREEZER, JESSE MENTIONED THA…"
type textarea "x"
type textarea "9/25/2025 JR - WHILE ON JOB WALK FOR LARGE WALK IN FREEZER, JESSE MENTIONED THA…"
type textarea "x"
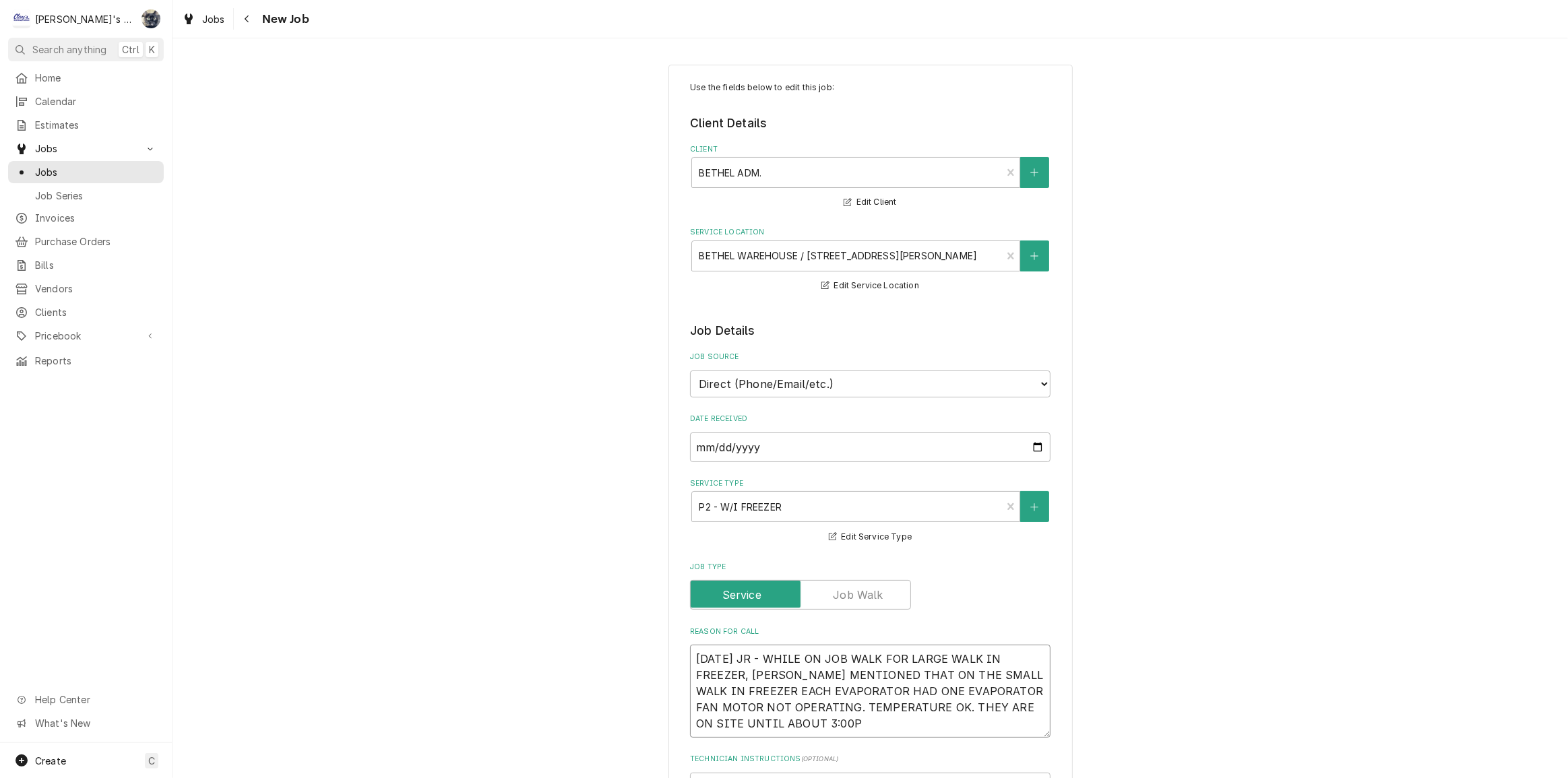
type textarea "9/25/2025 JR - WHILE ON JOB WALK FOR LARGE WALK IN FREEZER, JESSE MENTIONED THA…"
type textarea "x"
type textarea "9/25/2025 JR - WHILE ON JOB WALK FOR LARGE WALK IN FREEZER, JESSE MENTIONED THA…"
type textarea "x"
type textarea "9/25/2025 JR - WHILE ON JOB WALK FOR LARGE WALK IN FREEZER, JESSE MENTIONED THA…"
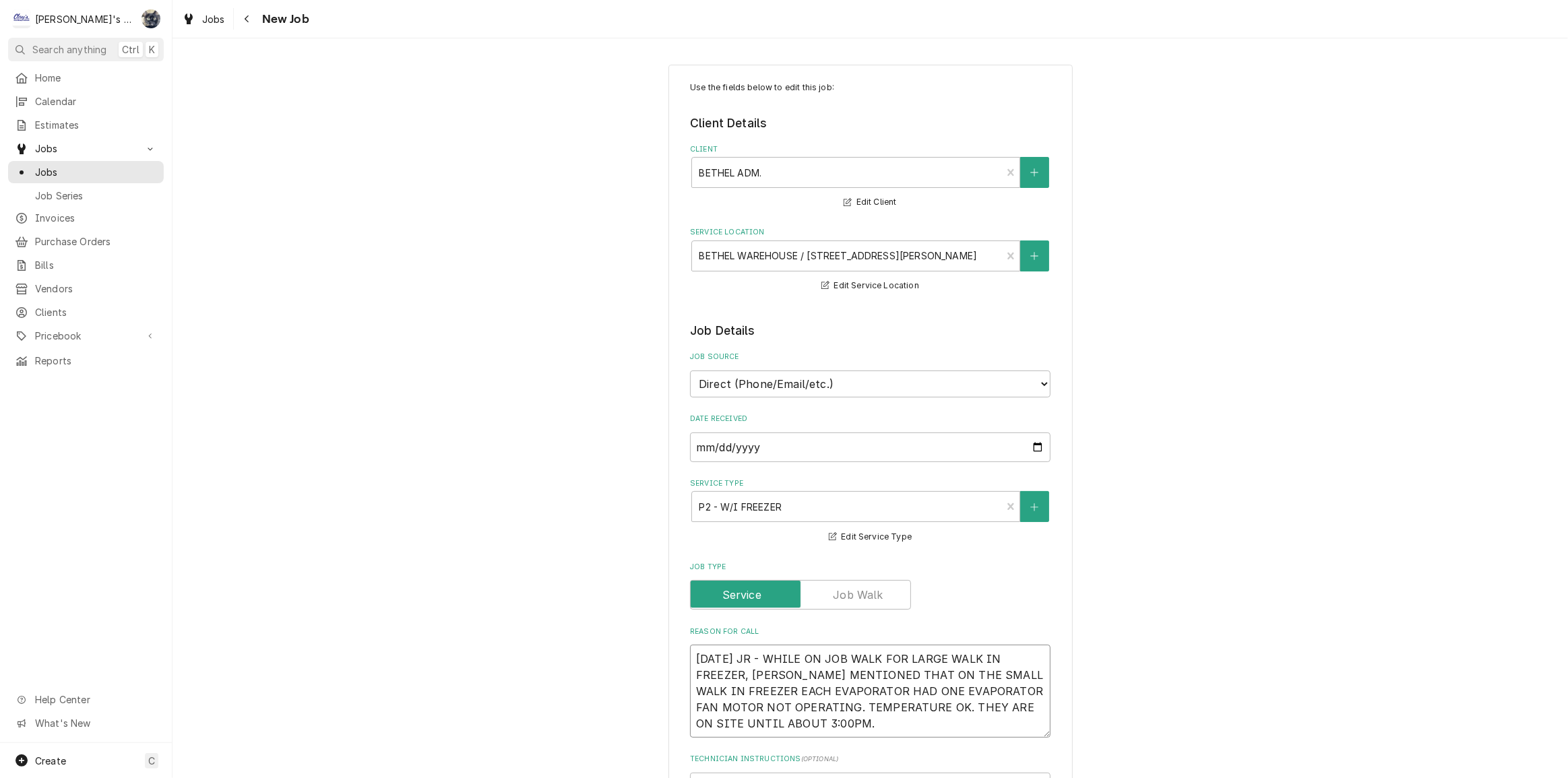
type textarea "x"
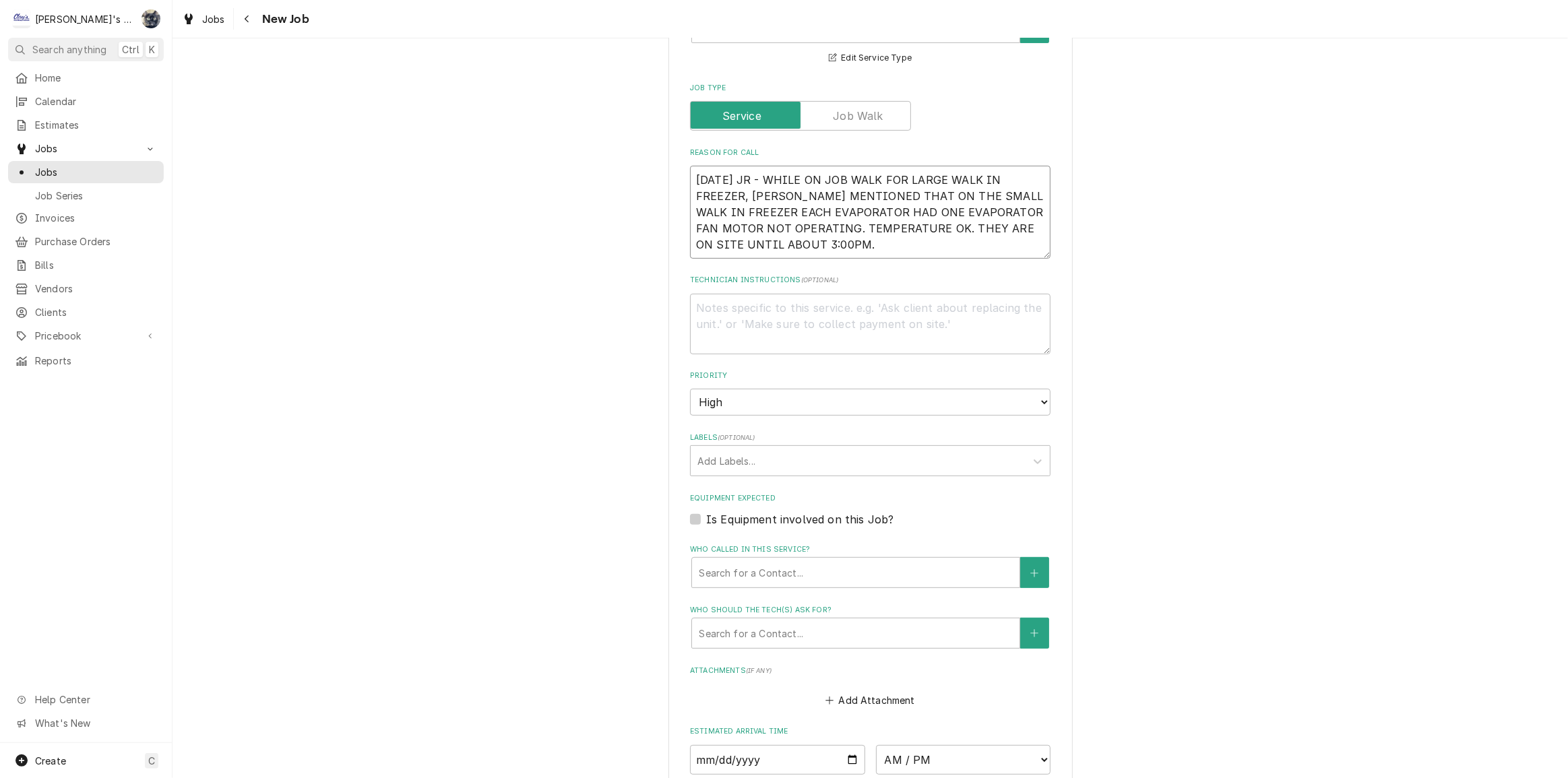
scroll to position [551, 0]
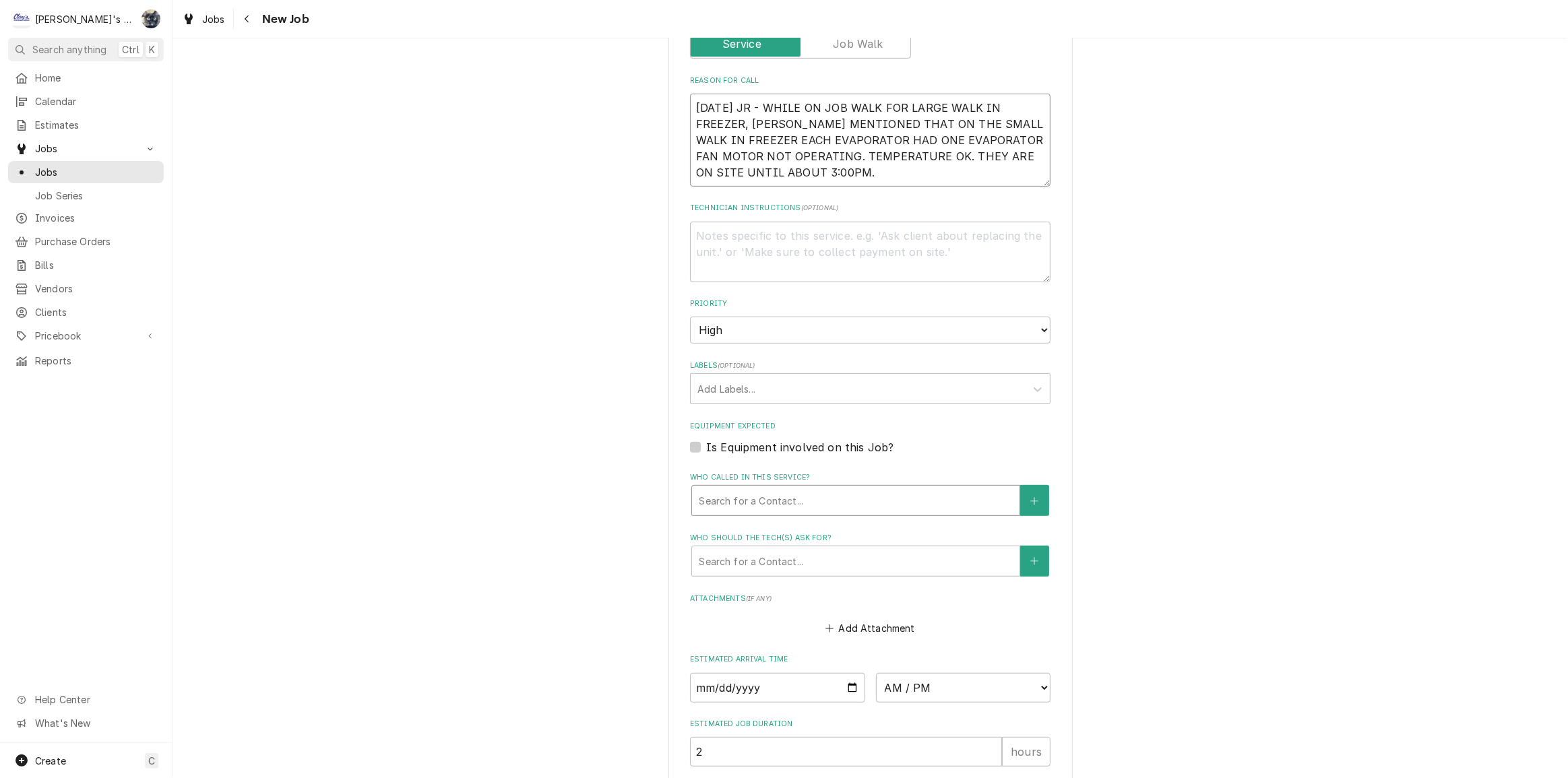
type textarea "9/25/2025 JR - WHILE ON JOB WALK FOR LARGE WALK IN FREEZER, JESSE MENTIONED THA…"
click at [811, 496] on div "Who called in this service?" at bounding box center [855, 501] width 314 height 24
click at [951, 439] on div "Is Equipment involved on this Job?" at bounding box center [869, 447] width 361 height 16
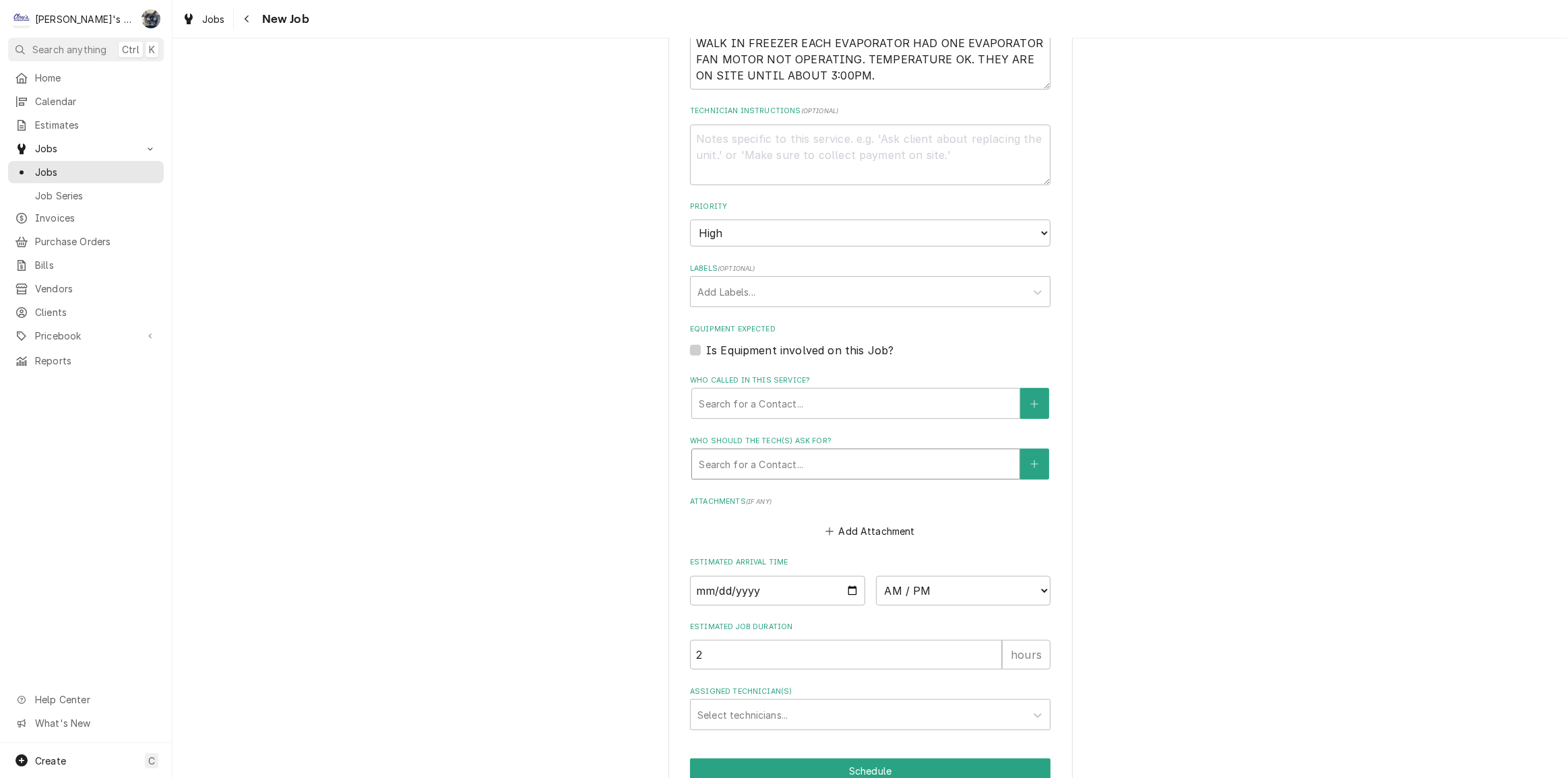
scroll to position [747, 0]
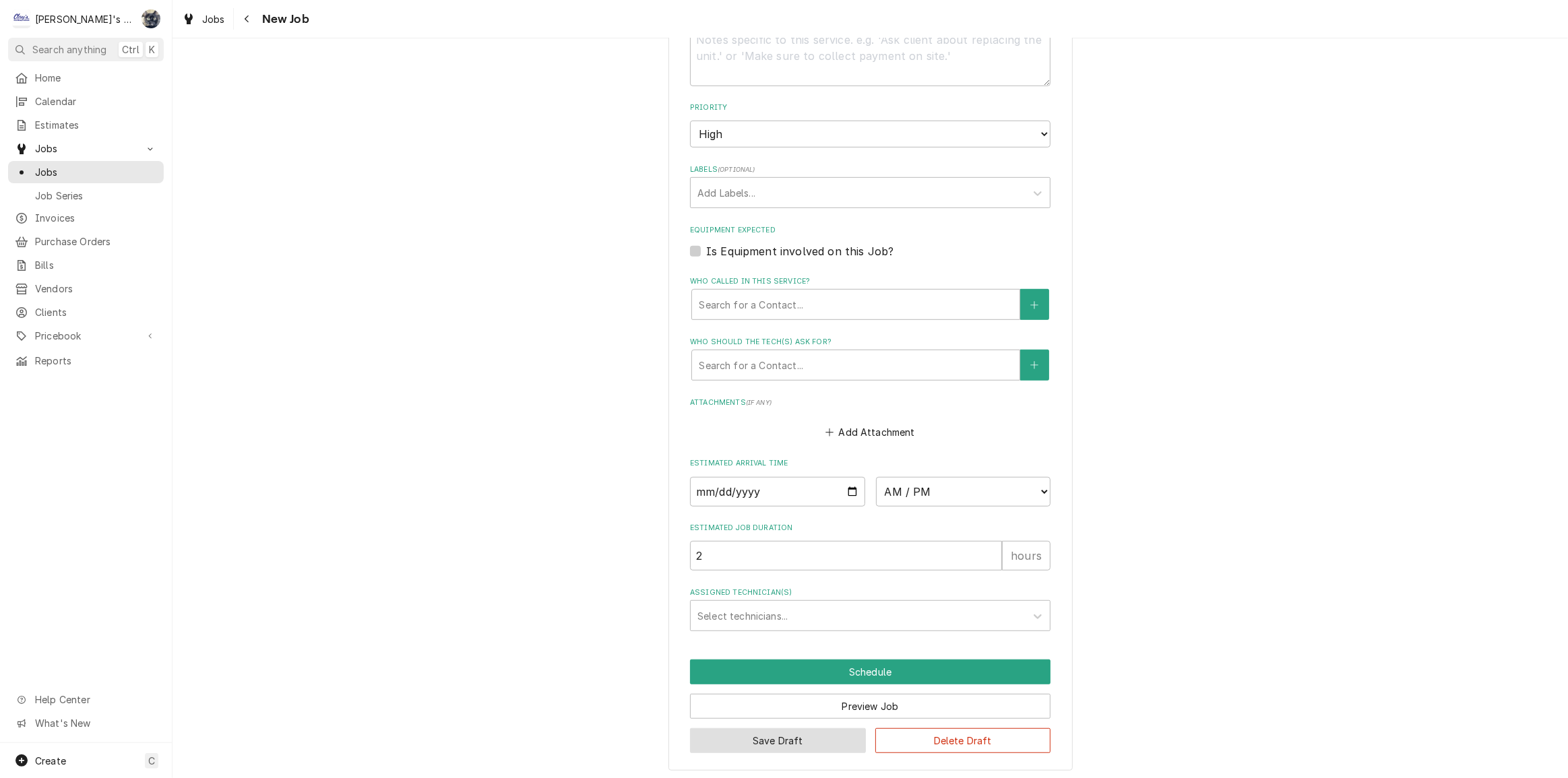
click at [815, 734] on button "Save Draft" at bounding box center [778, 740] width 176 height 25
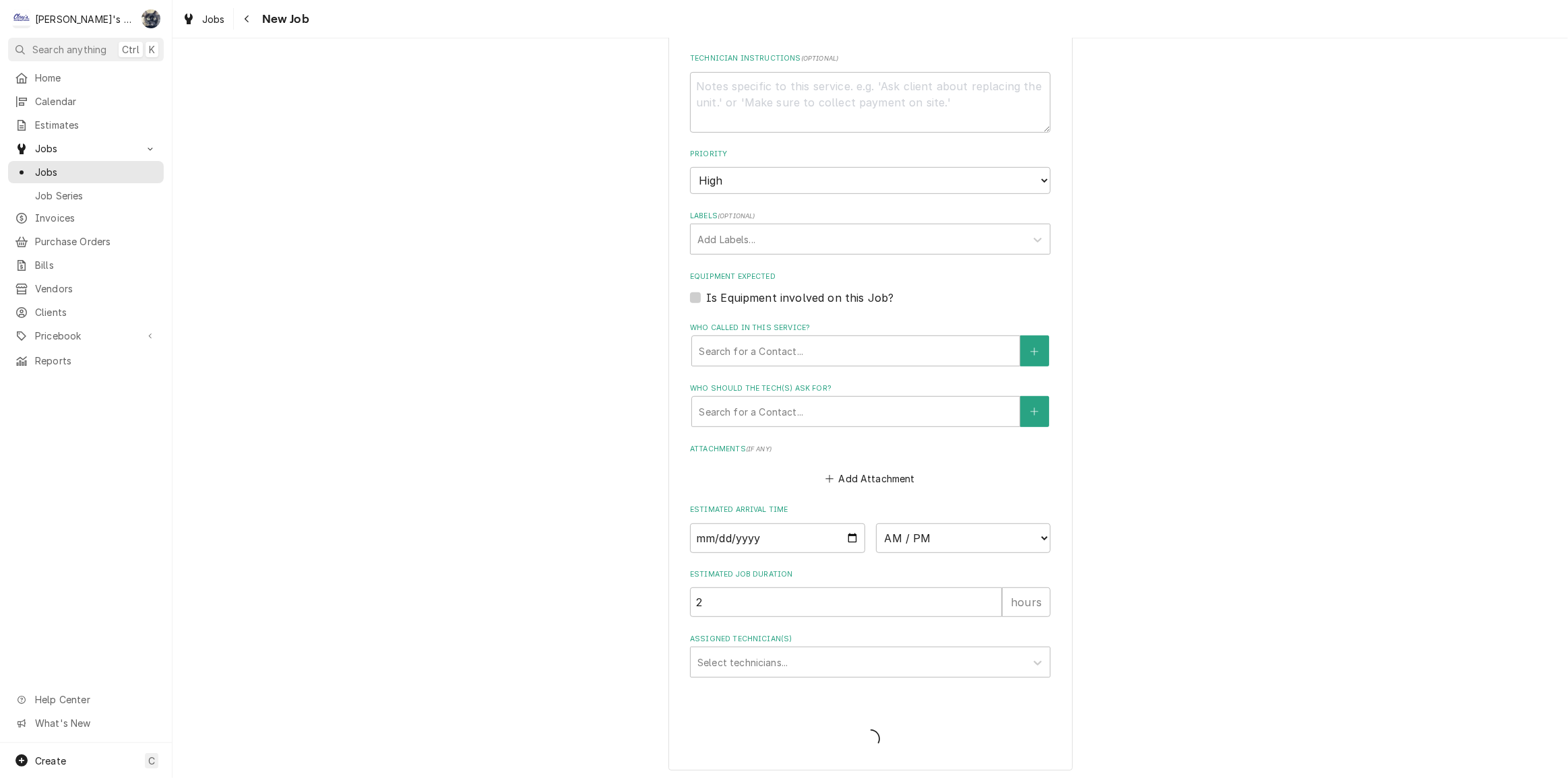
type textarea "x"
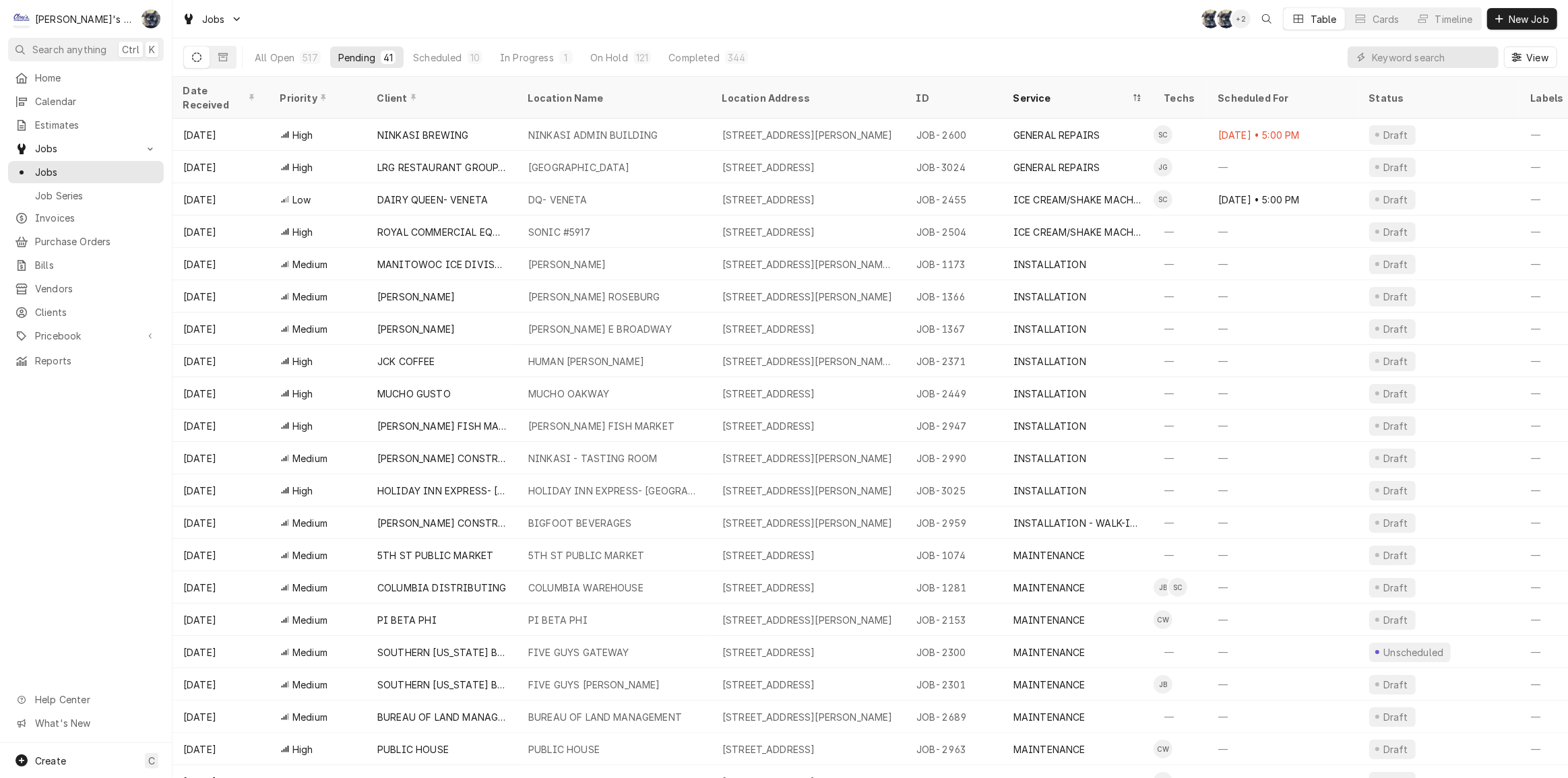
click at [604, 24] on div "Jobs SB SB + 2 Table Cards Timeline New Job" at bounding box center [870, 19] width 1395 height 38
click at [509, 20] on div "Jobs SB SB + 2 Table Cards Timeline New Job" at bounding box center [870, 19] width 1395 height 38
click at [470, 19] on div "Jobs SB KA + 3 Table Cards Timeline New Job" at bounding box center [870, 19] width 1395 height 38
click at [478, 54] on div "11" at bounding box center [477, 57] width 14 height 14
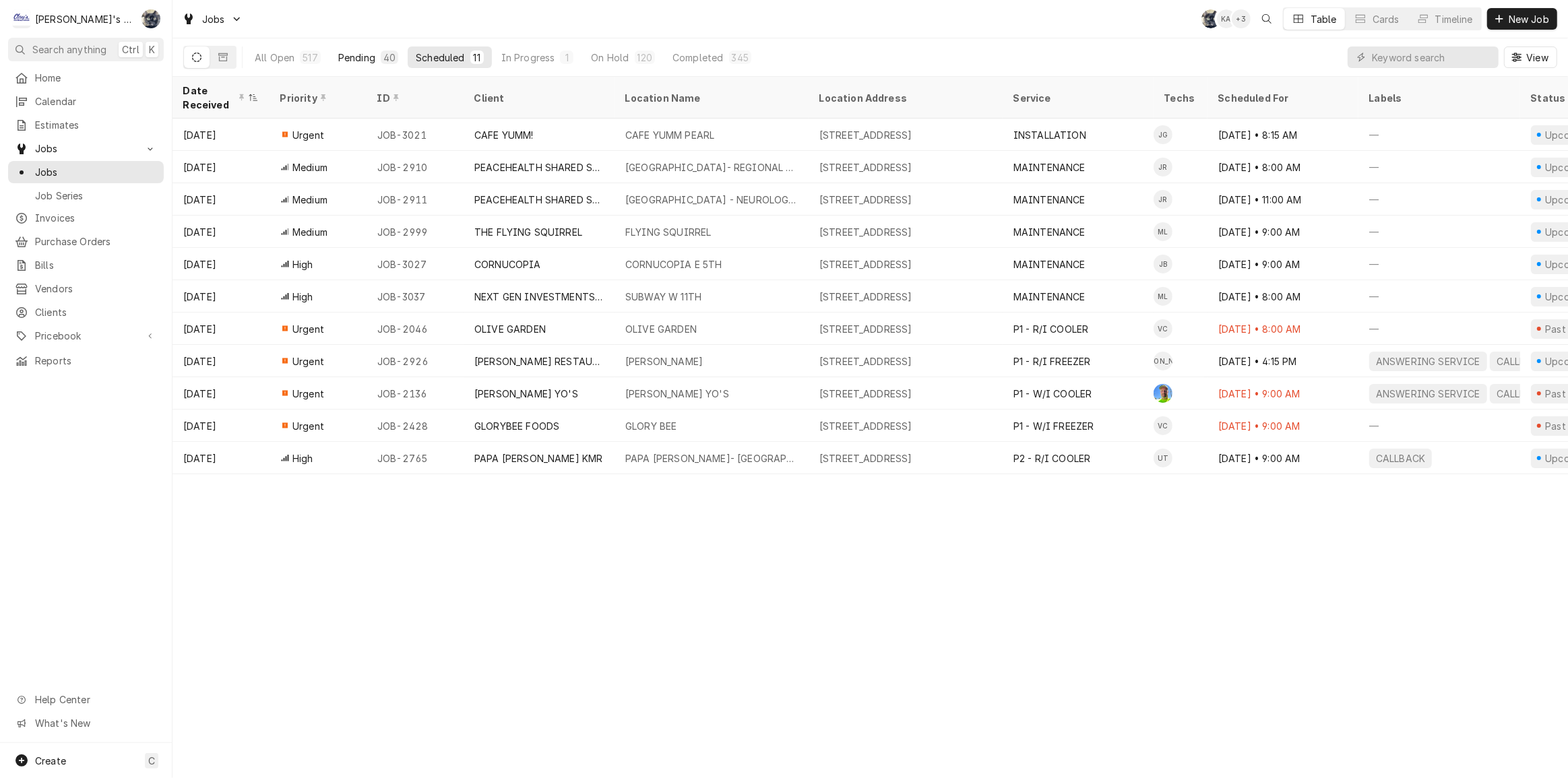
click at [385, 54] on div "40" at bounding box center [389, 58] width 12 height 15
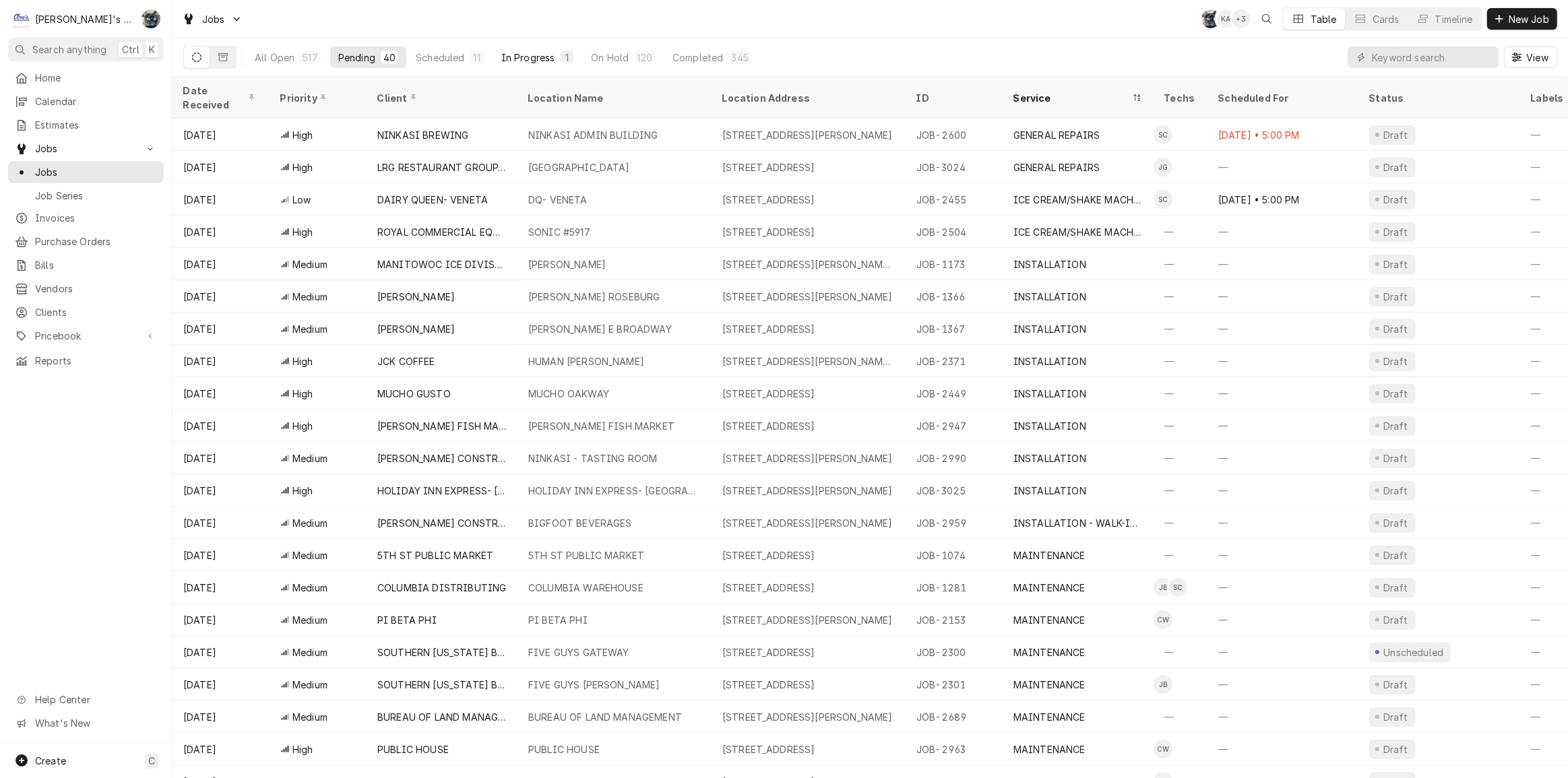
click at [553, 60] on button "In Progress 1" at bounding box center [537, 57] width 89 height 22
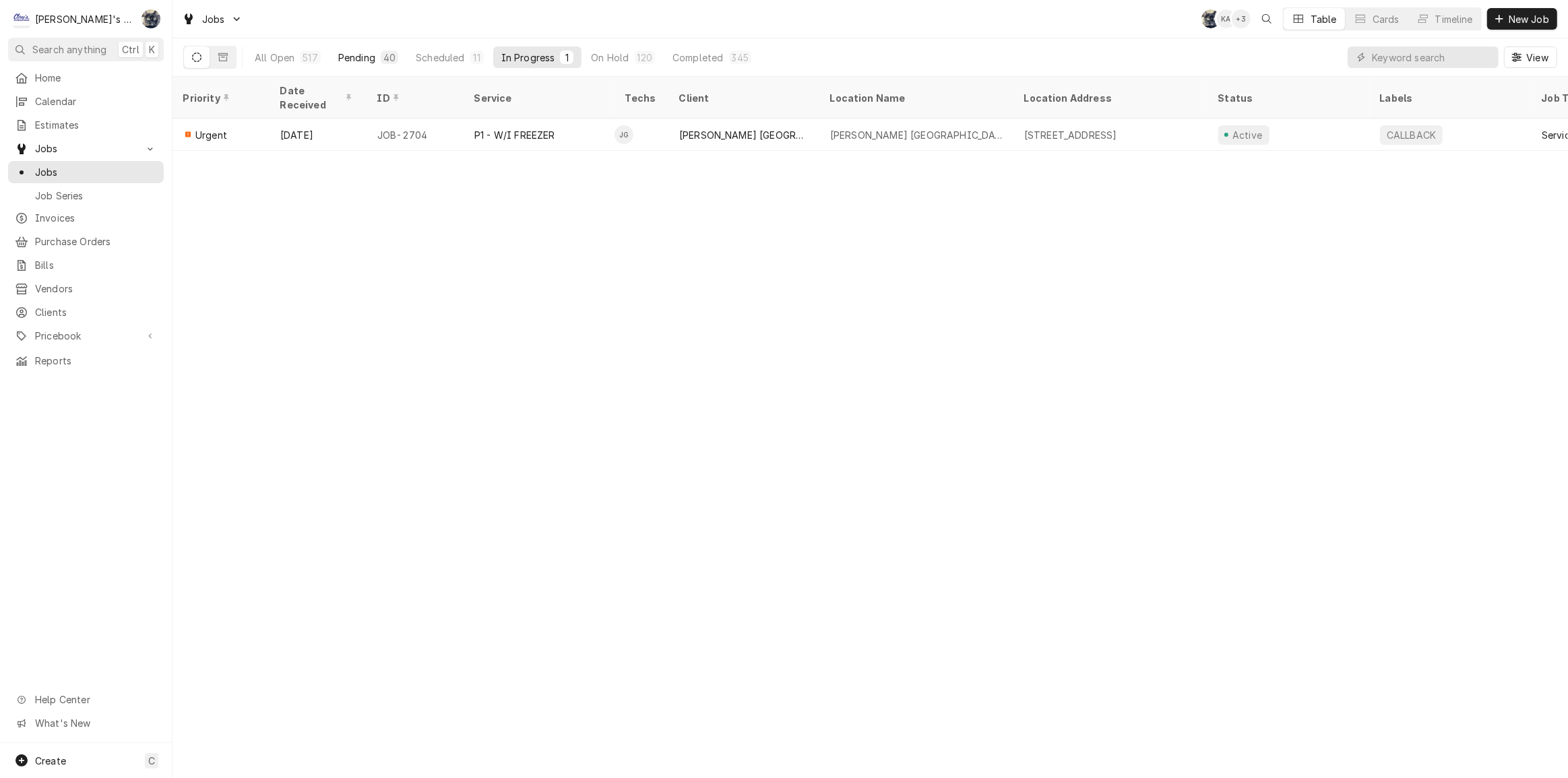
click at [338, 60] on div "Pending" at bounding box center [357, 58] width 37 height 15
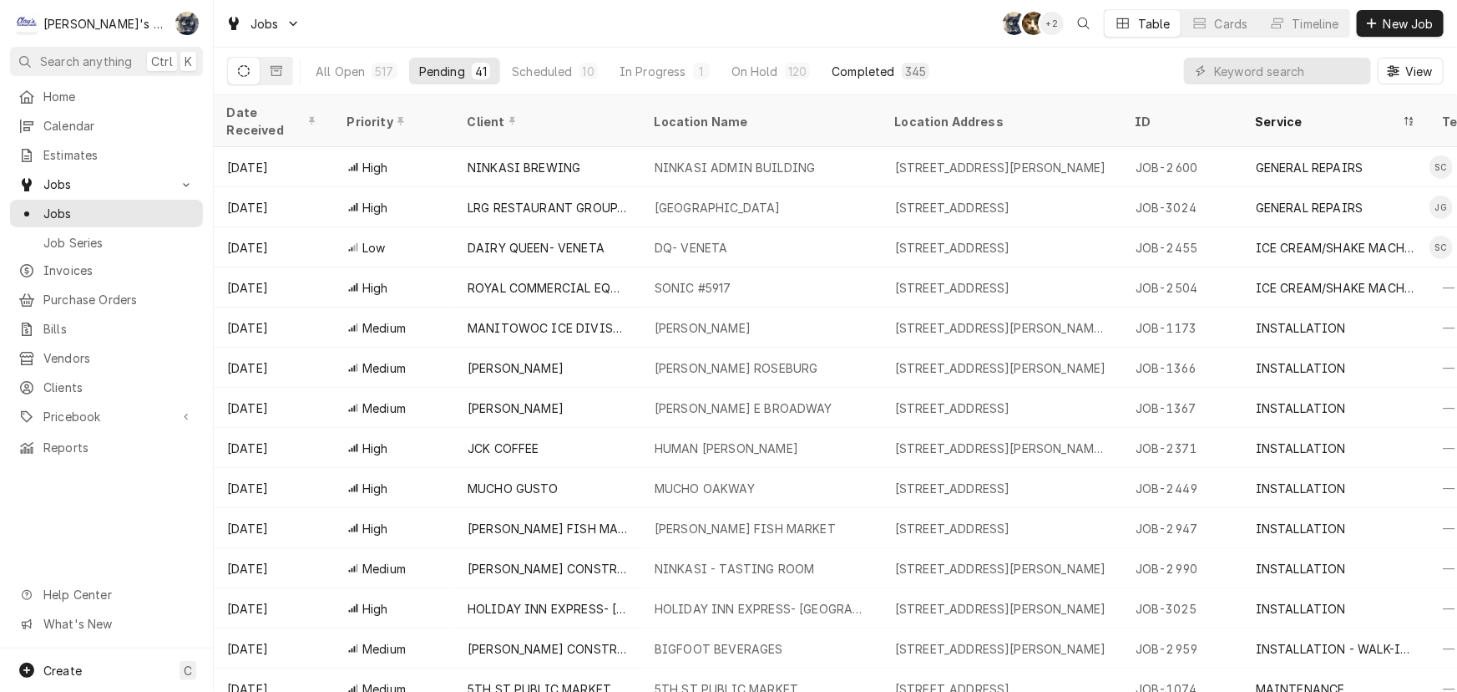
click at [873, 63] on div "Completed" at bounding box center [863, 72] width 63 height 18
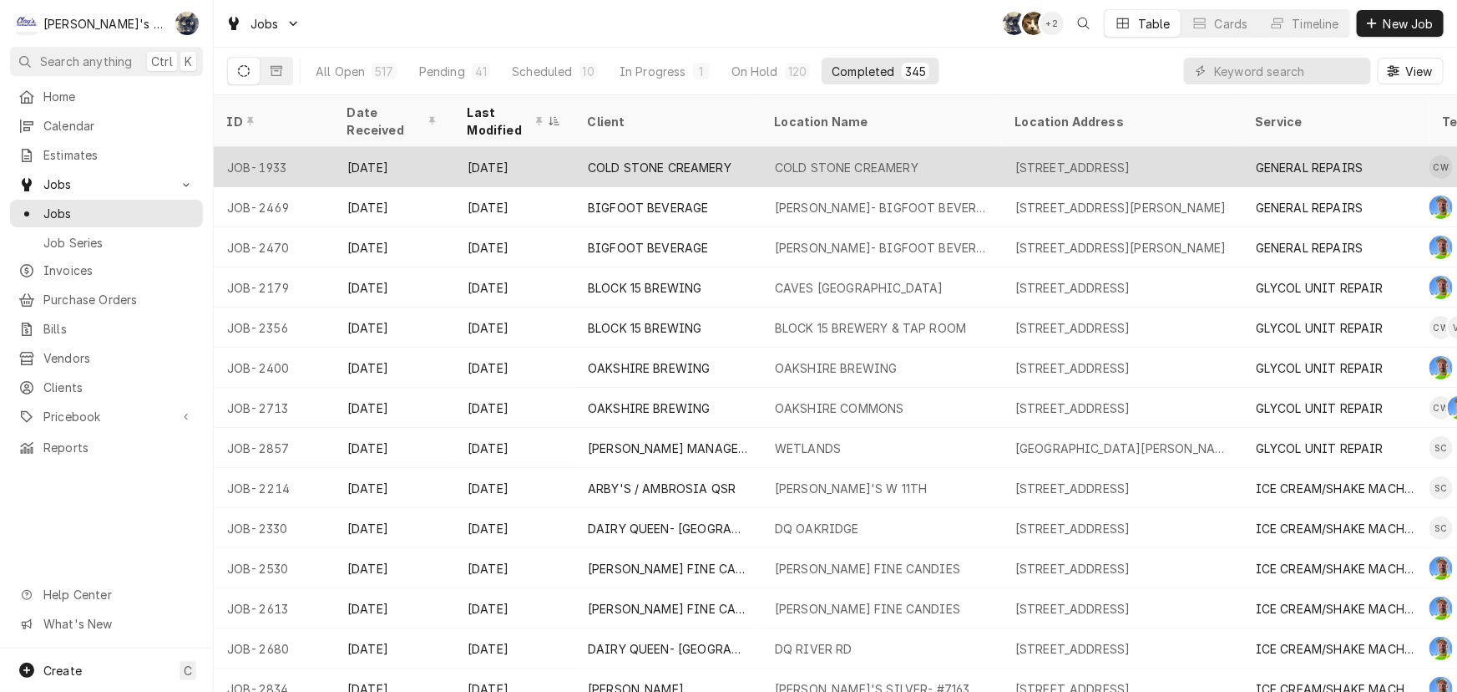
click at [827, 159] on div "COLD STONE CREAMERY" at bounding box center [847, 168] width 144 height 18
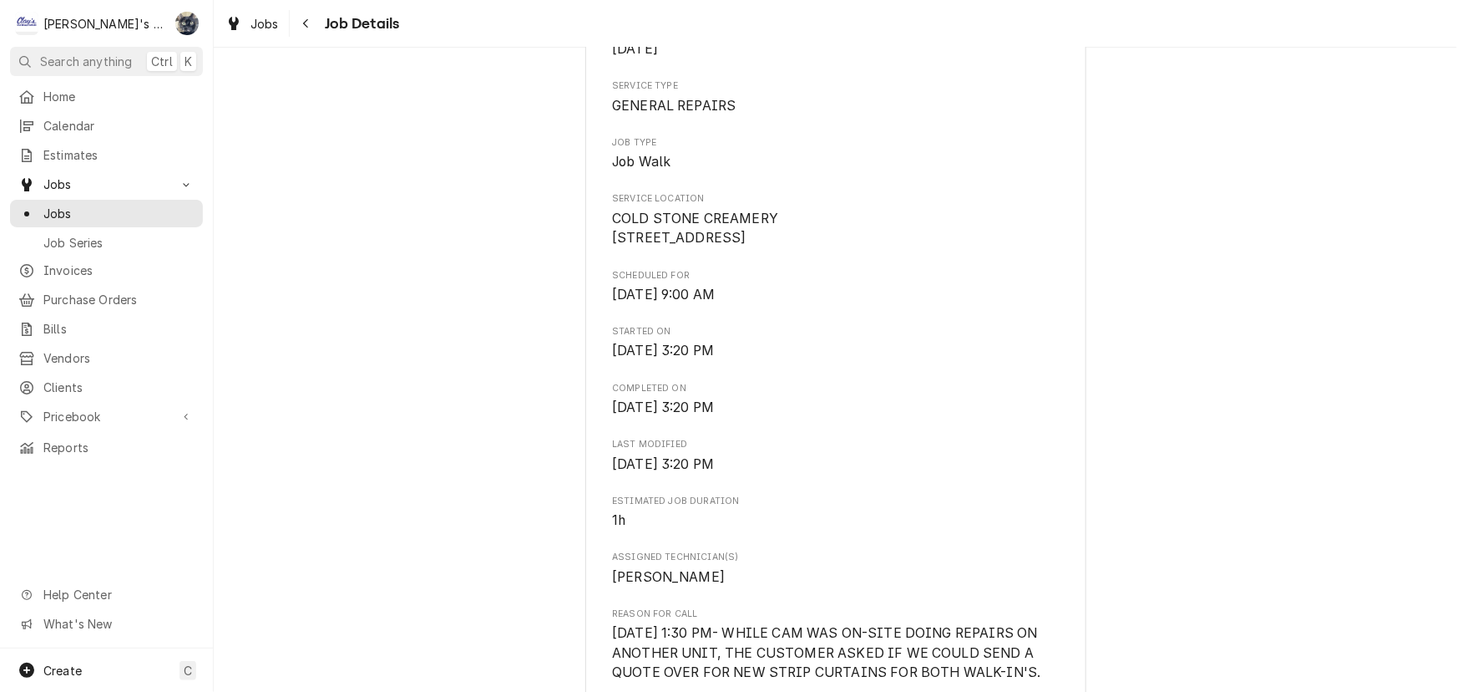
scroll to position [607, 0]
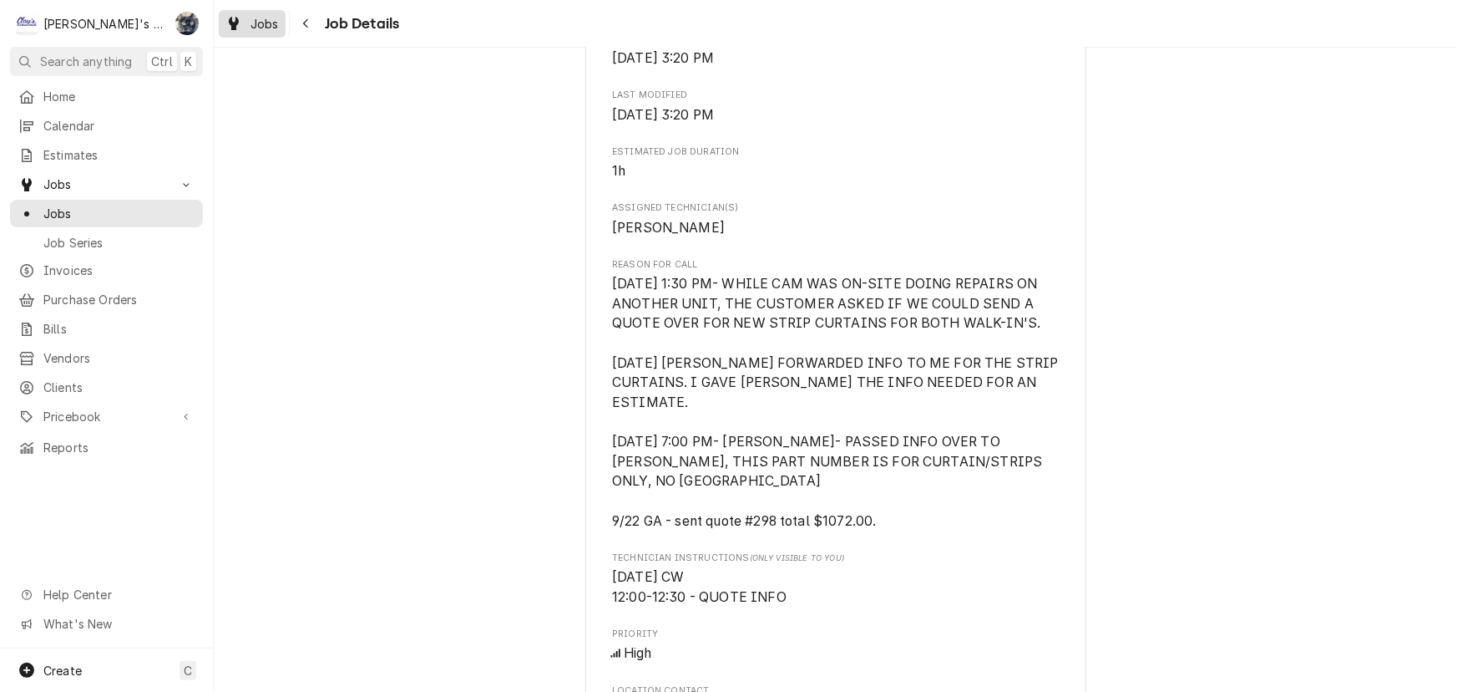
click at [242, 21] on div "Jobs" at bounding box center [252, 23] width 60 height 21
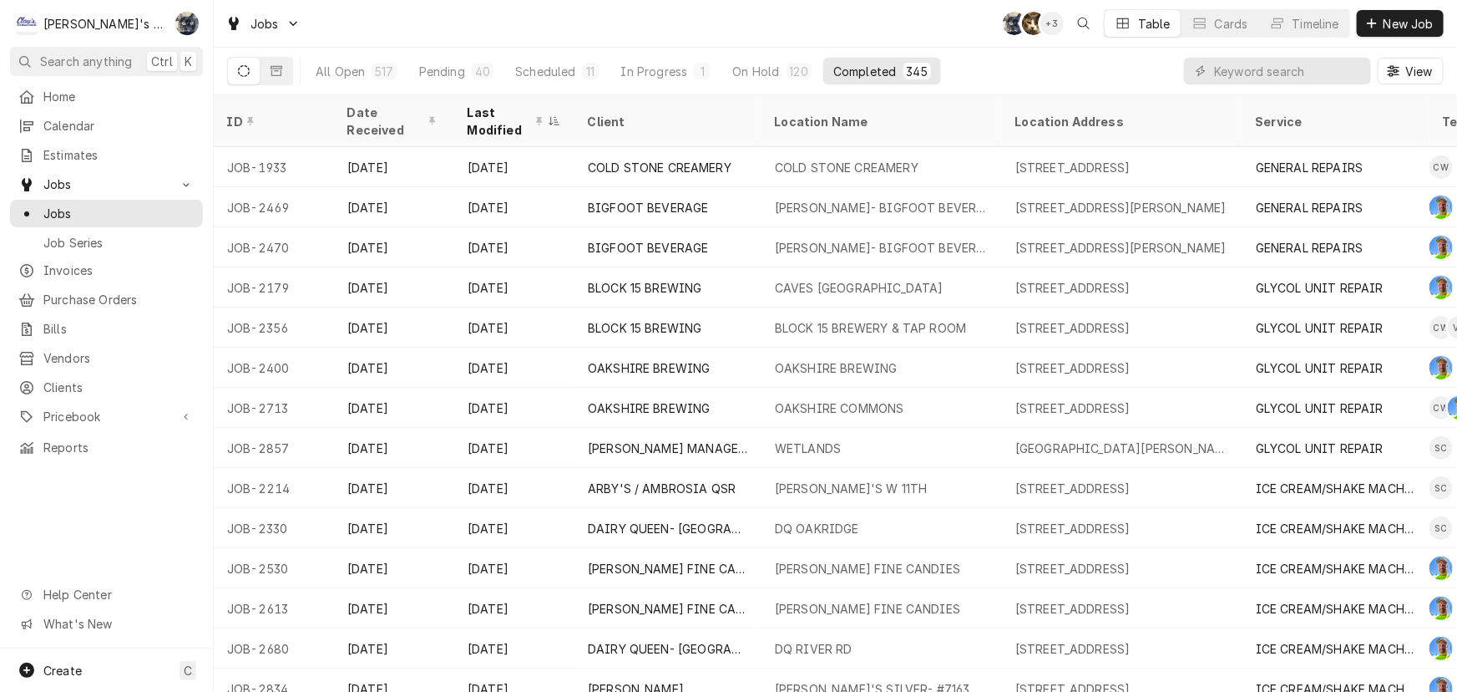
click at [692, 34] on div "Jobs SB KH + 3 Table Cards Timeline New Job" at bounding box center [836, 23] width 1244 height 47
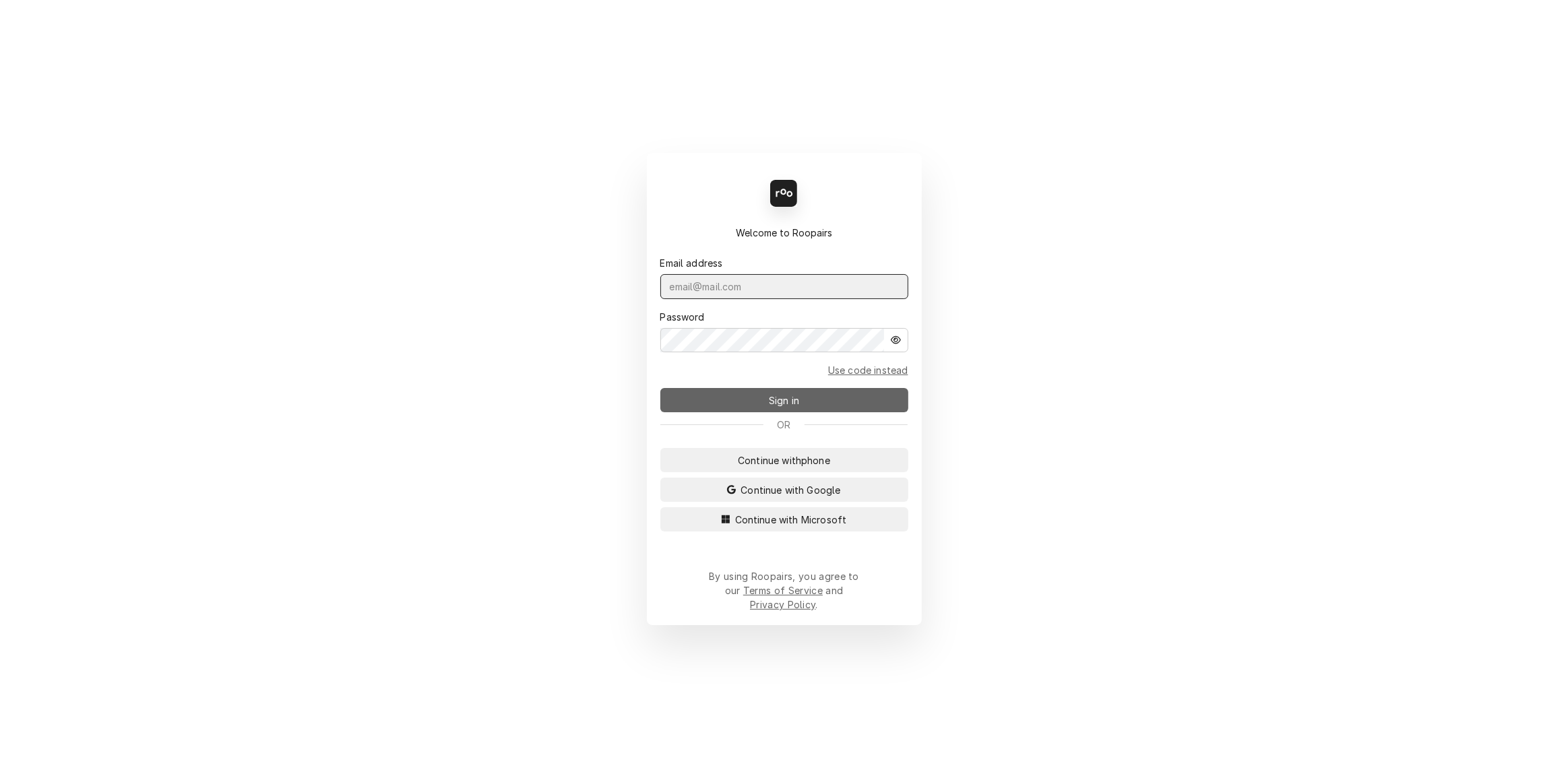
type input "[PERSON_NAME][EMAIL_ADDRESS][DOMAIN_NAME]"
click at [701, 406] on button "Sign in" at bounding box center [783, 400] width 248 height 24
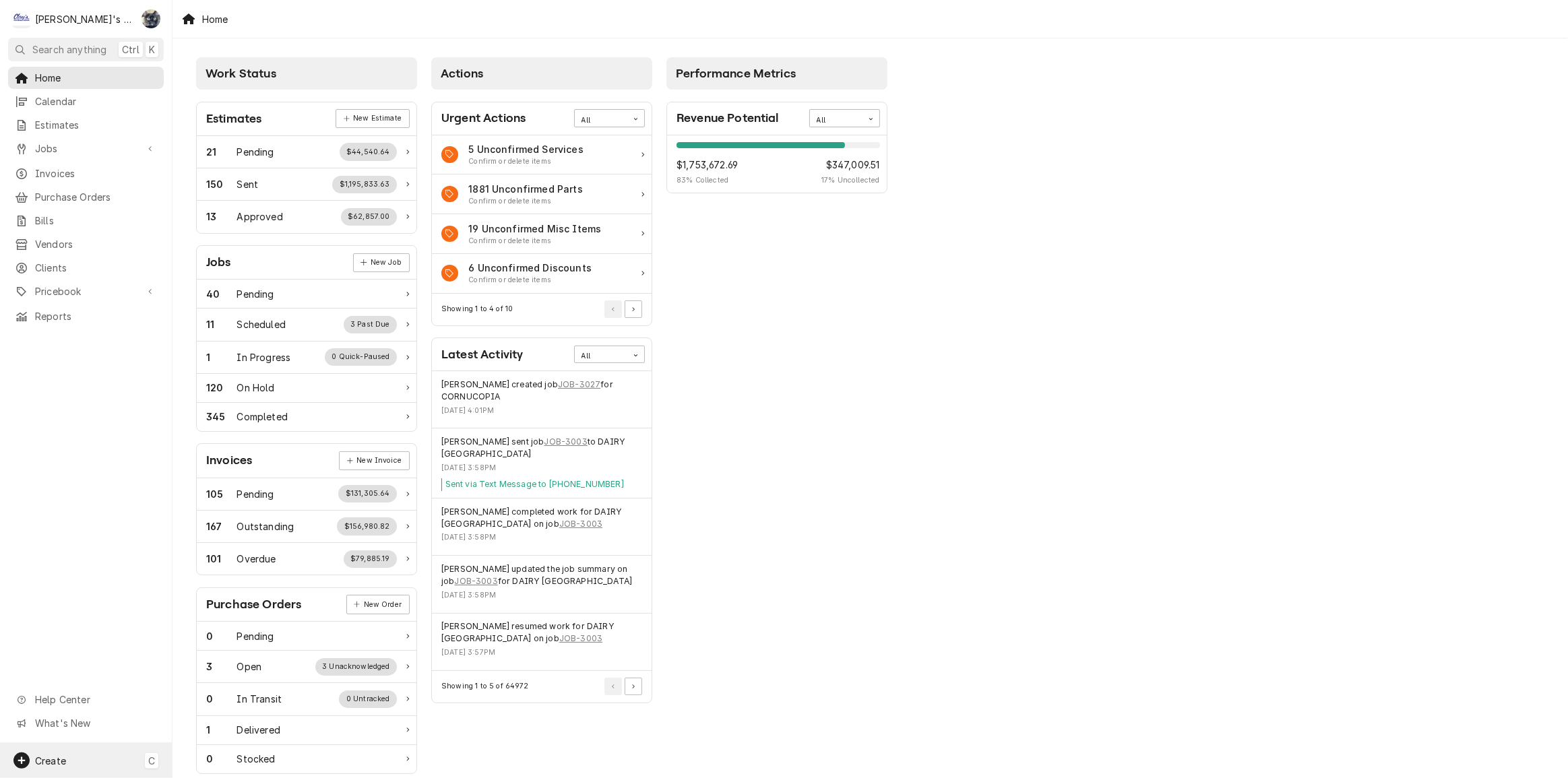
click at [57, 757] on span "Create" at bounding box center [50, 760] width 31 height 11
click at [836, 667] on html "C Clay's Refrigeration SB Search anything Ctrl K Home Calendar Estimates Jobs J…" at bounding box center [784, 389] width 1568 height 778
click at [54, 148] on span "Jobs" at bounding box center [85, 148] width 102 height 15
click at [66, 210] on span "Invoices" at bounding box center [95, 218] width 122 height 15
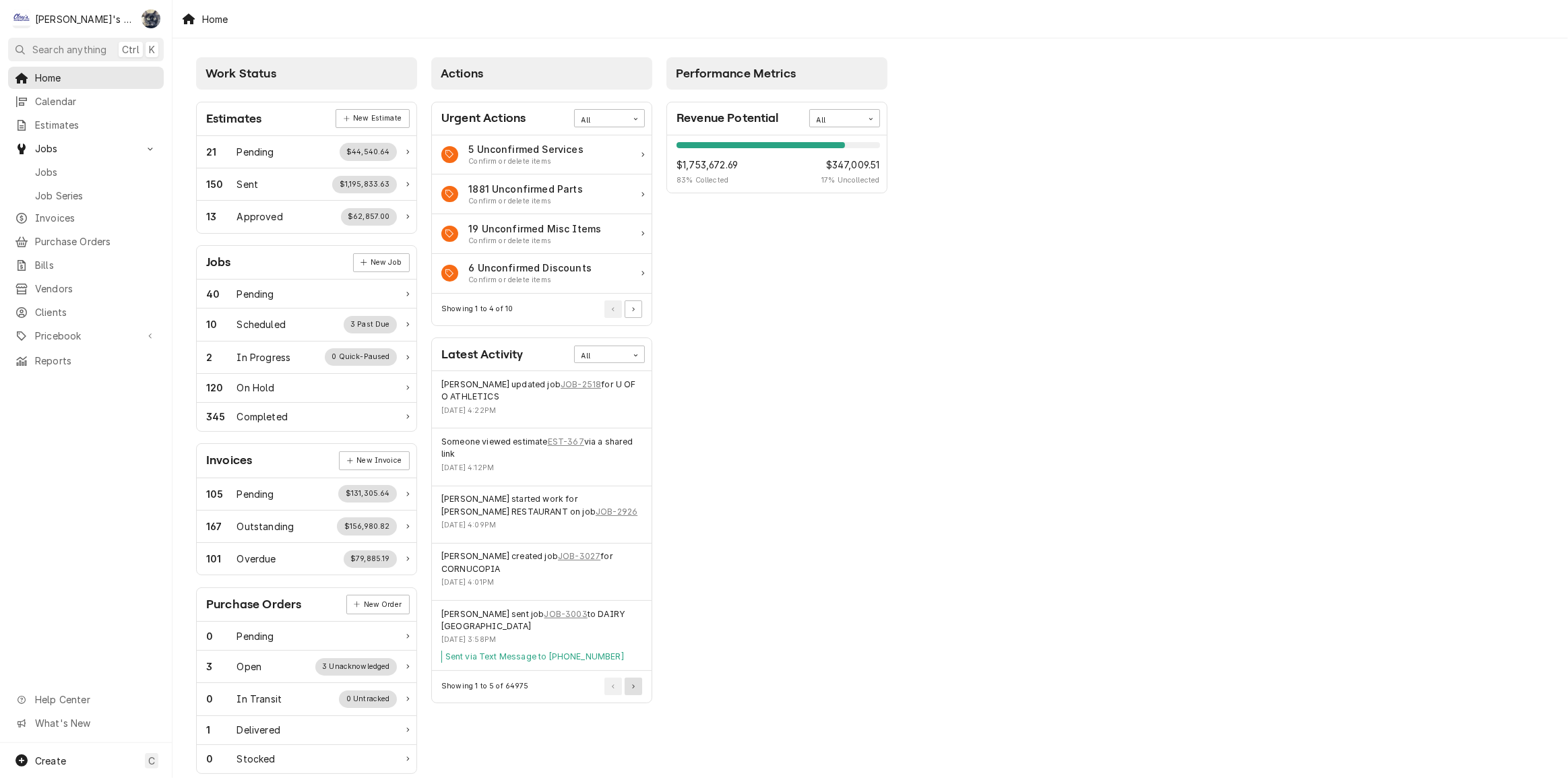
click at [636, 689] on button "Pagination Controls" at bounding box center [633, 686] width 18 height 18
click at [632, 679] on button "Pagination Controls" at bounding box center [633, 674] width 18 height 18
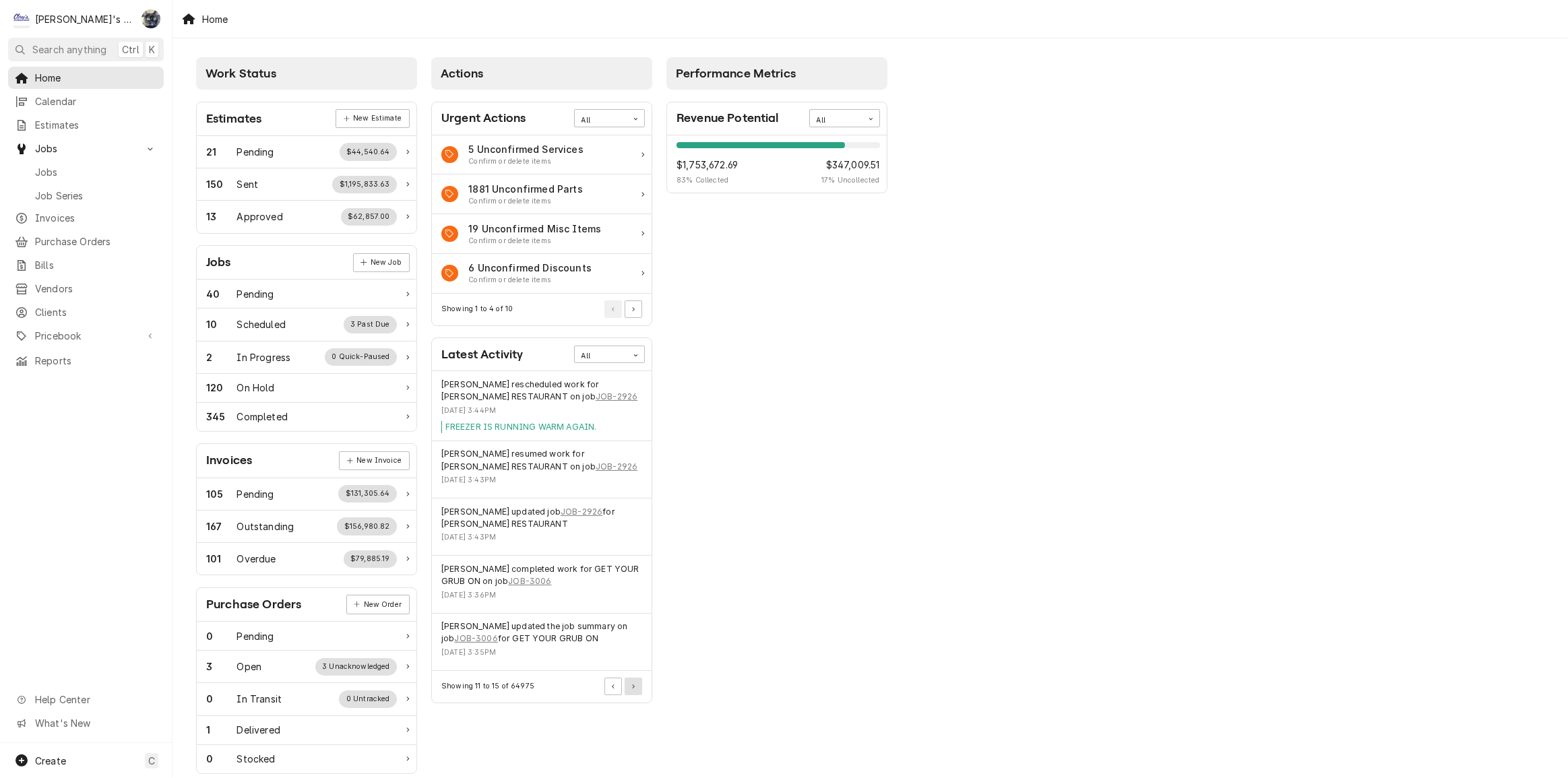
click at [632, 679] on button "Pagination Controls" at bounding box center [633, 686] width 18 height 18
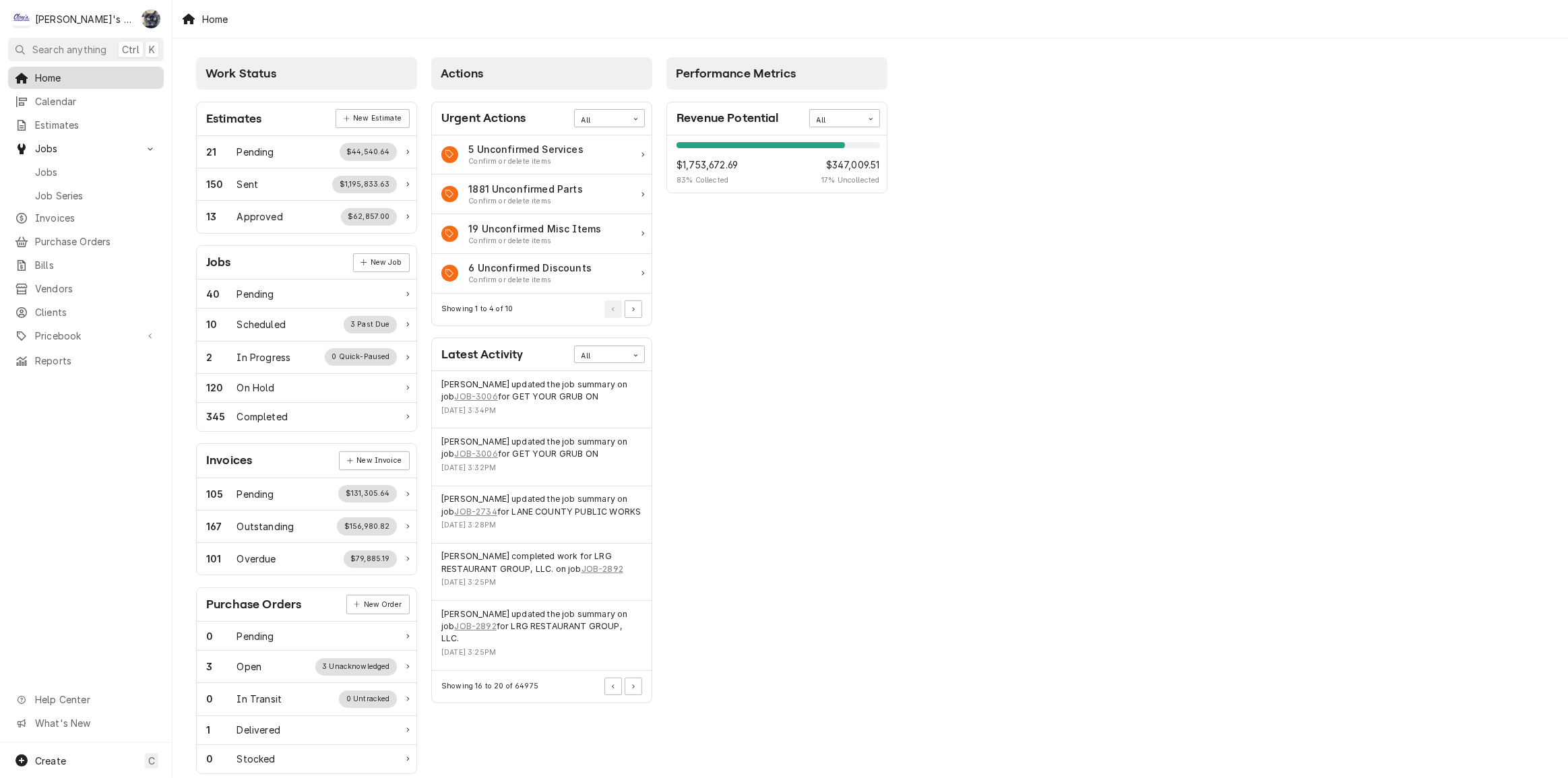
click at [51, 76] on span "Home" at bounding box center [95, 78] width 122 height 15
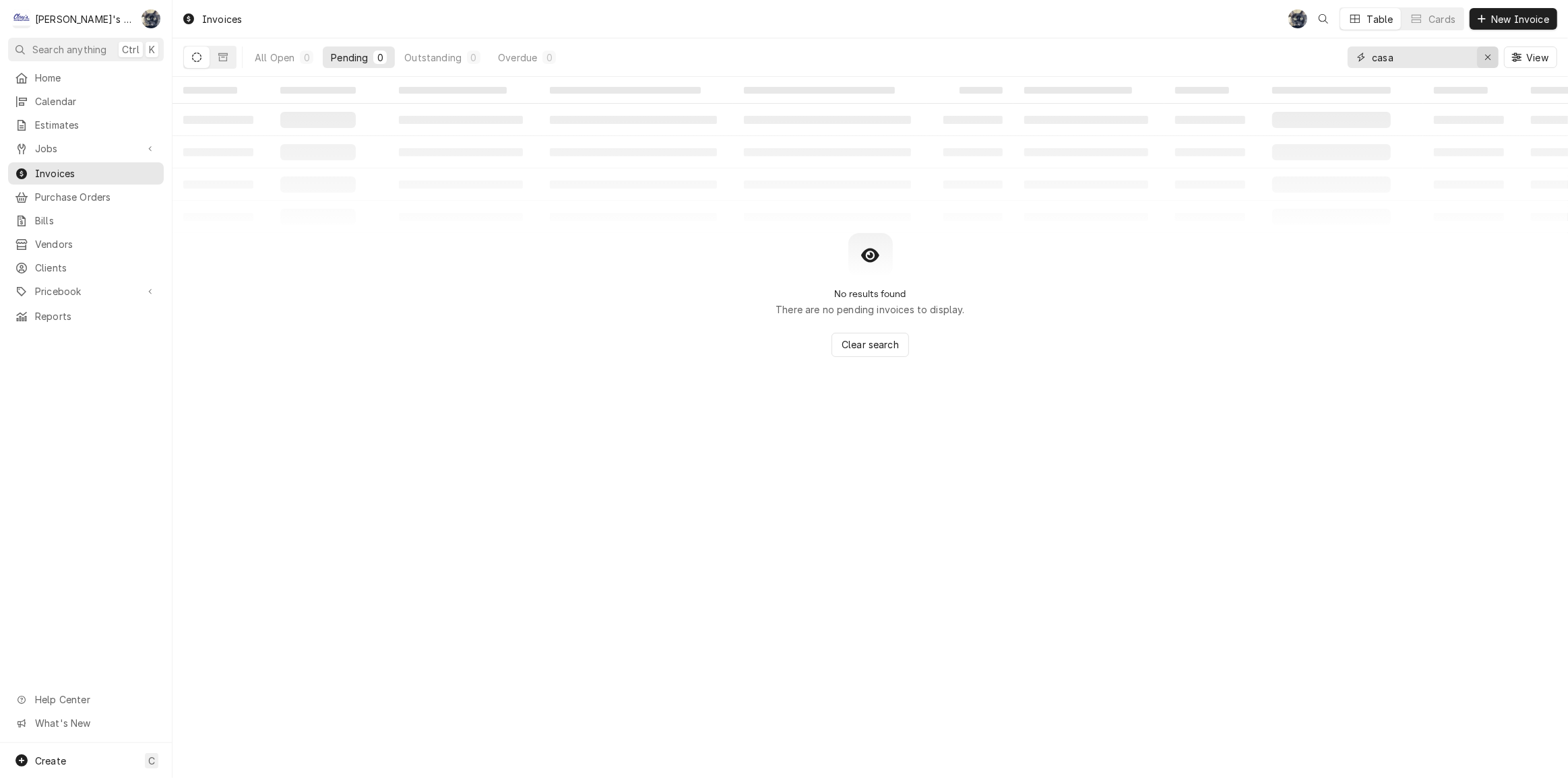
click at [1482, 56] on div "Erase input" at bounding box center [1487, 57] width 14 height 14
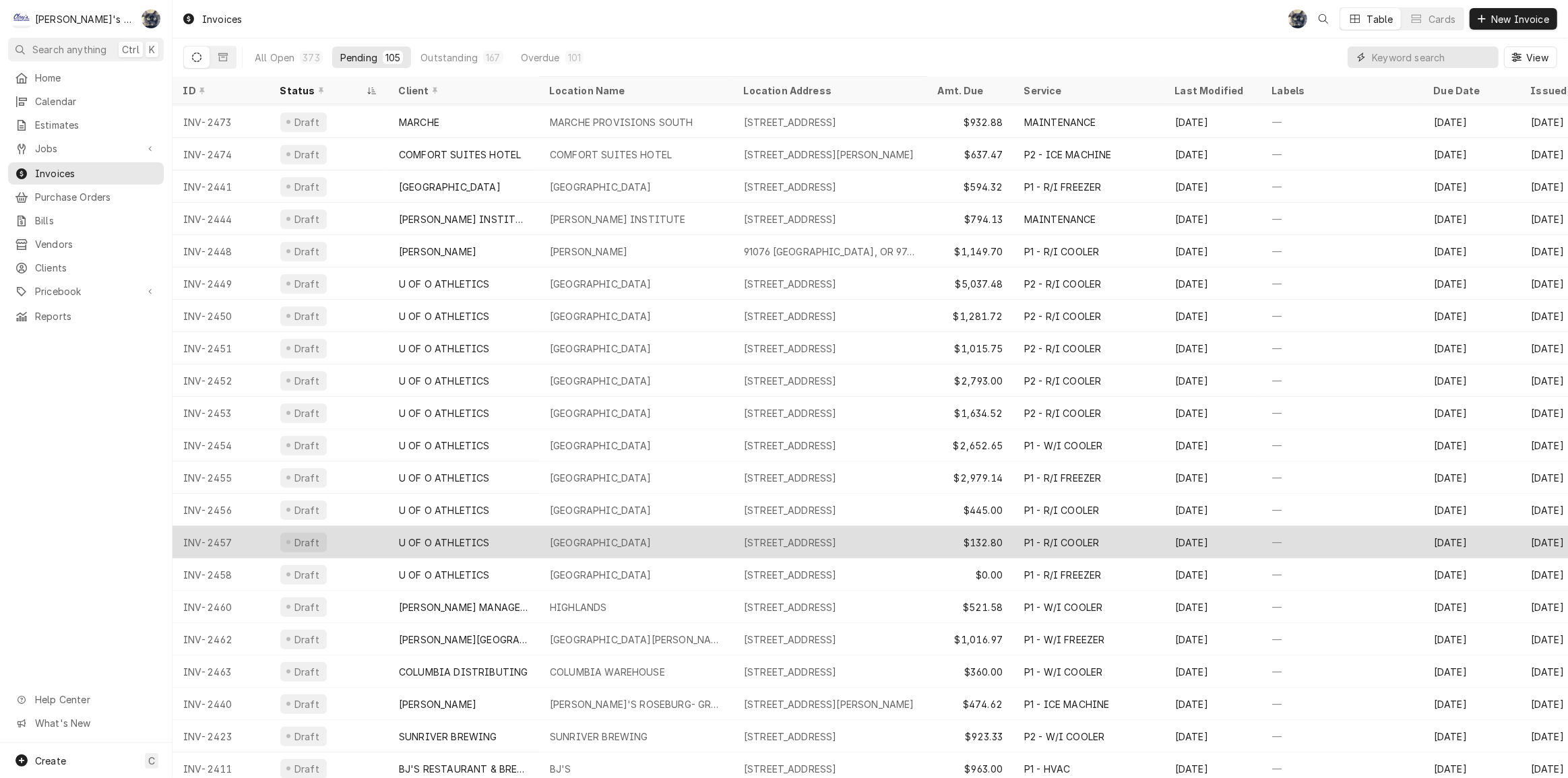
scroll to position [303, 0]
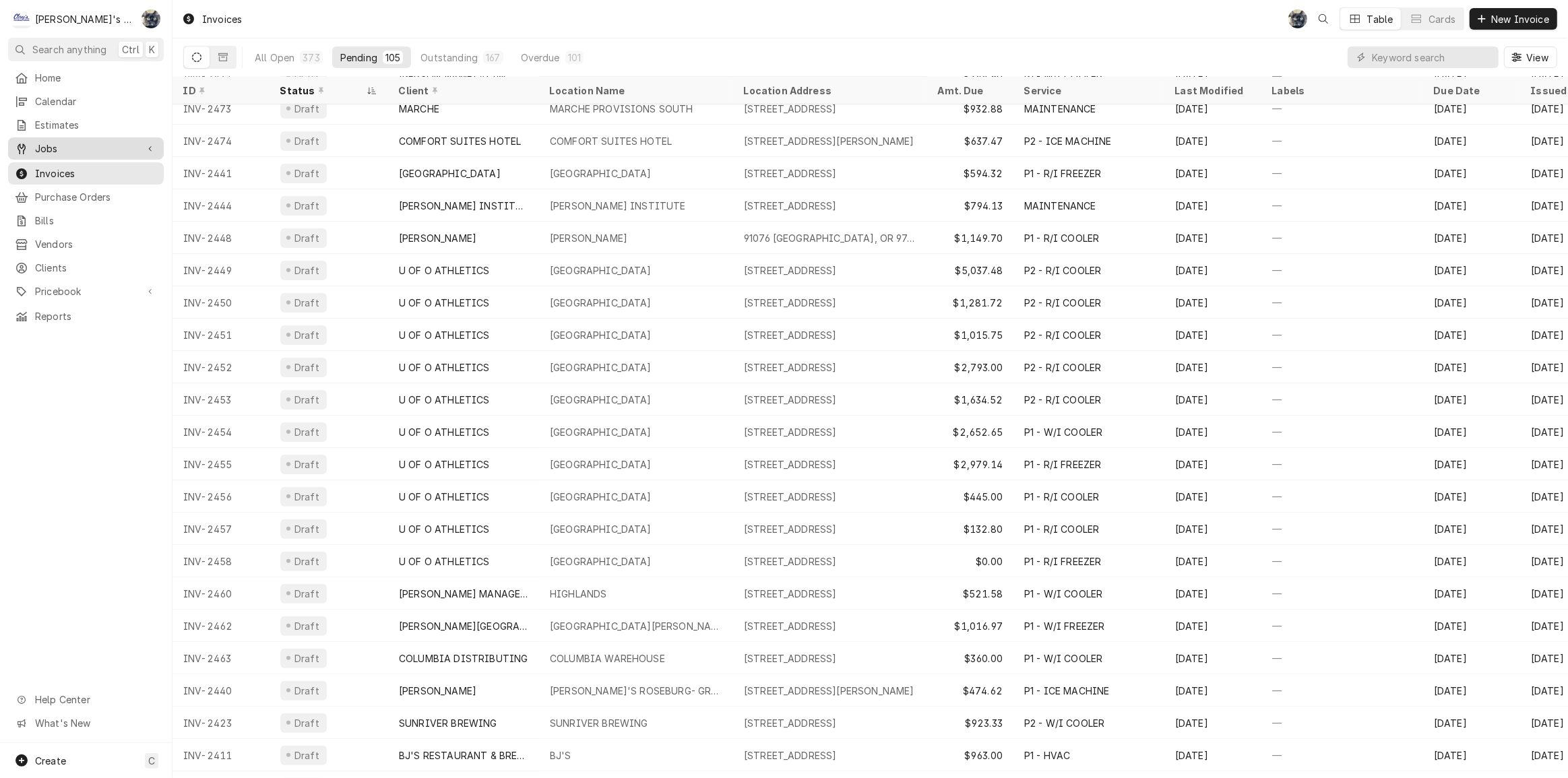
click at [126, 143] on span "Jobs" at bounding box center [85, 148] width 102 height 15
click at [124, 165] on span "Jobs" at bounding box center [95, 173] width 122 height 15
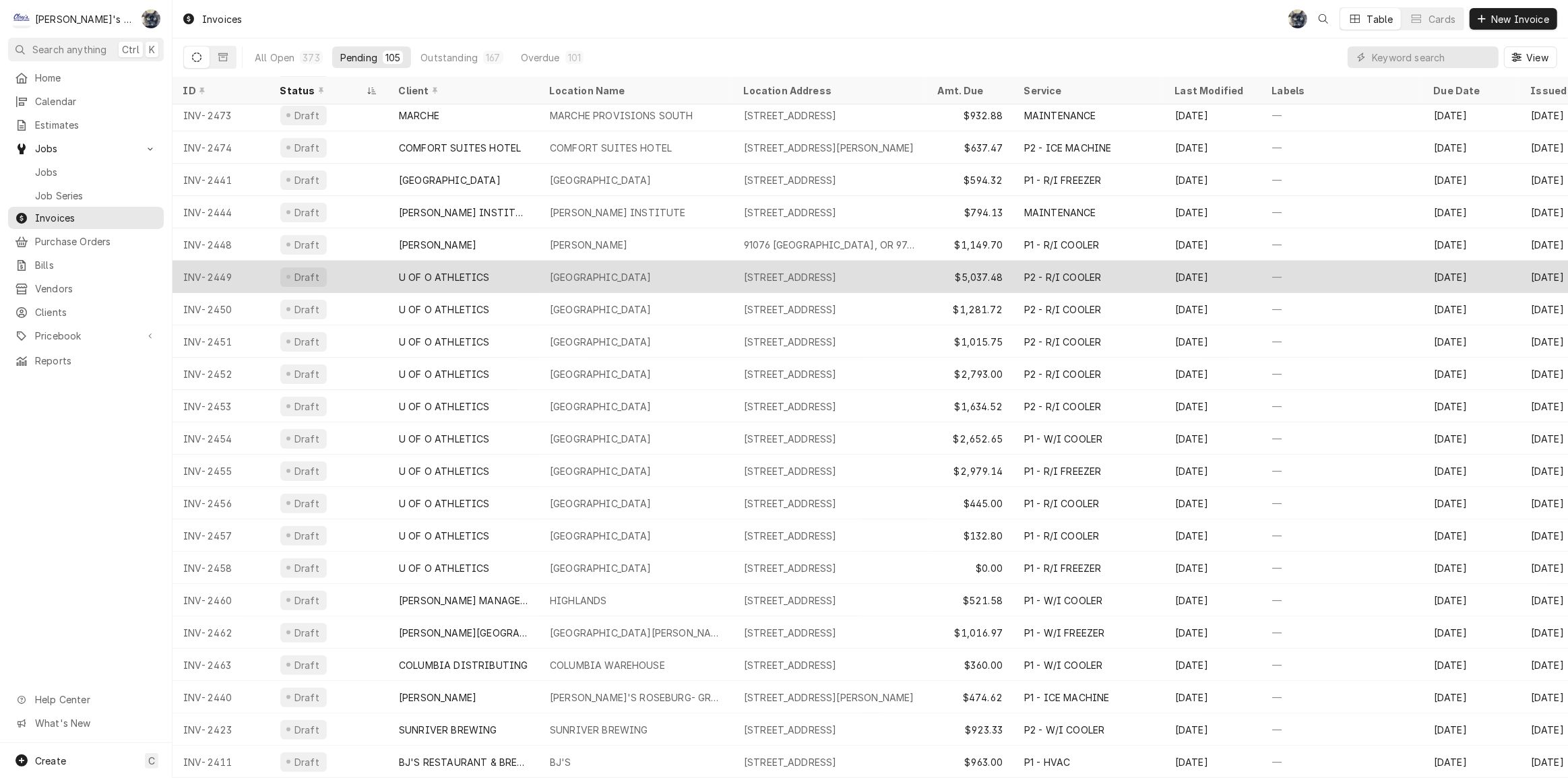
scroll to position [0, 0]
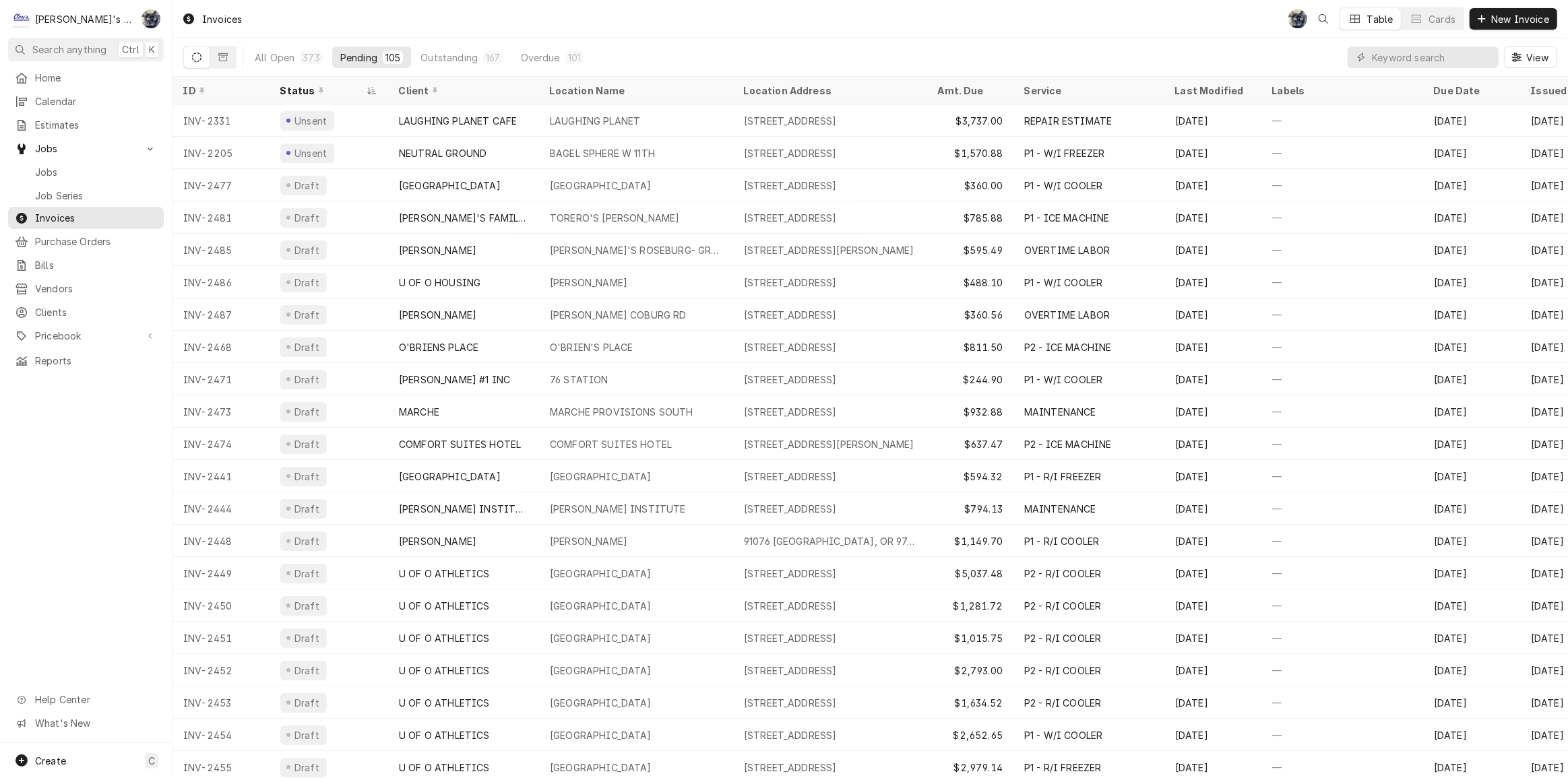
click at [473, 31] on div "Invoices SB Table Cards New Invoice" at bounding box center [870, 19] width 1395 height 38
click at [481, 33] on div "Invoices SB Table Cards New Invoice" at bounding box center [870, 19] width 1395 height 38
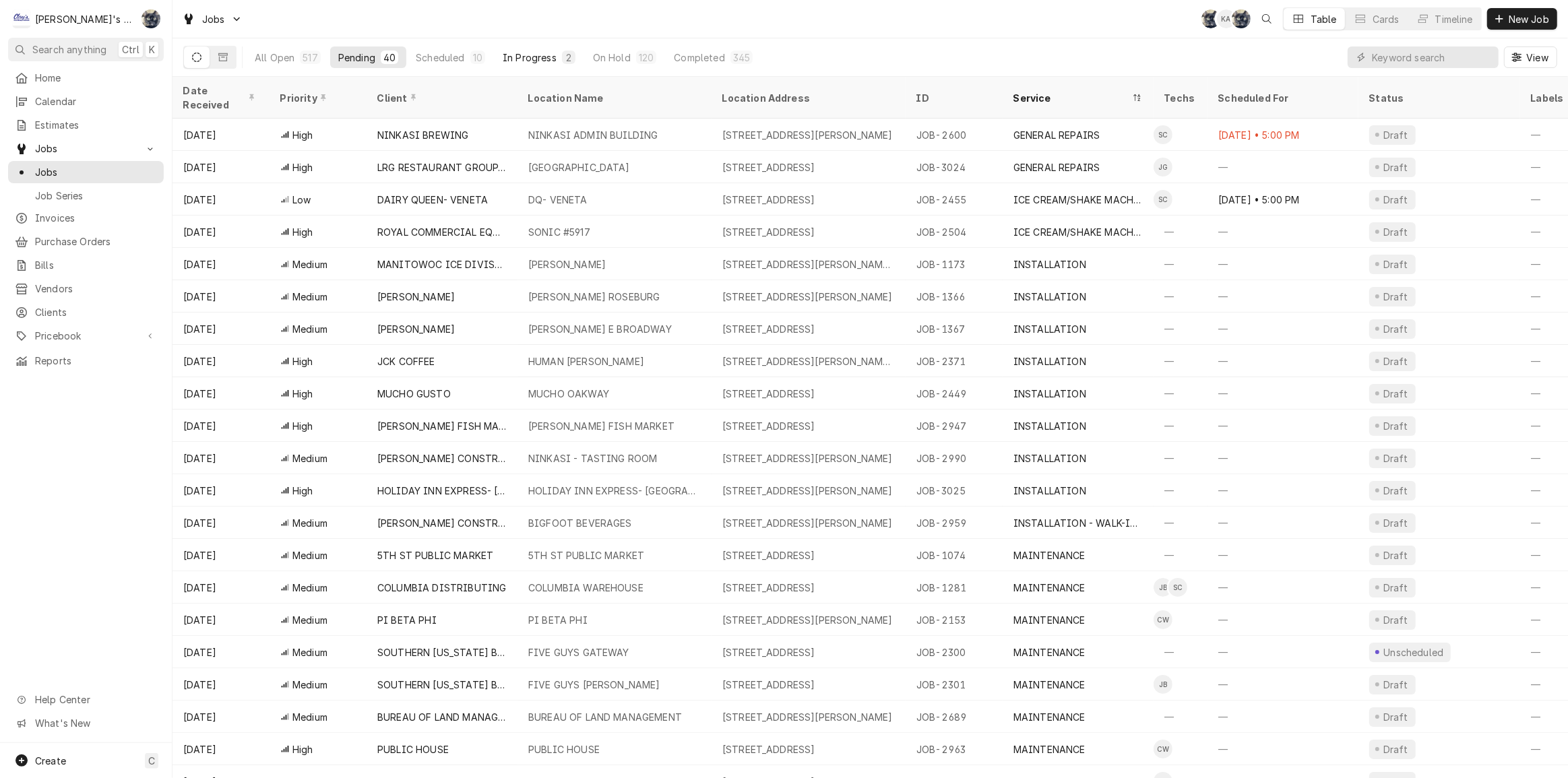
click at [540, 56] on div "In Progress" at bounding box center [529, 58] width 54 height 15
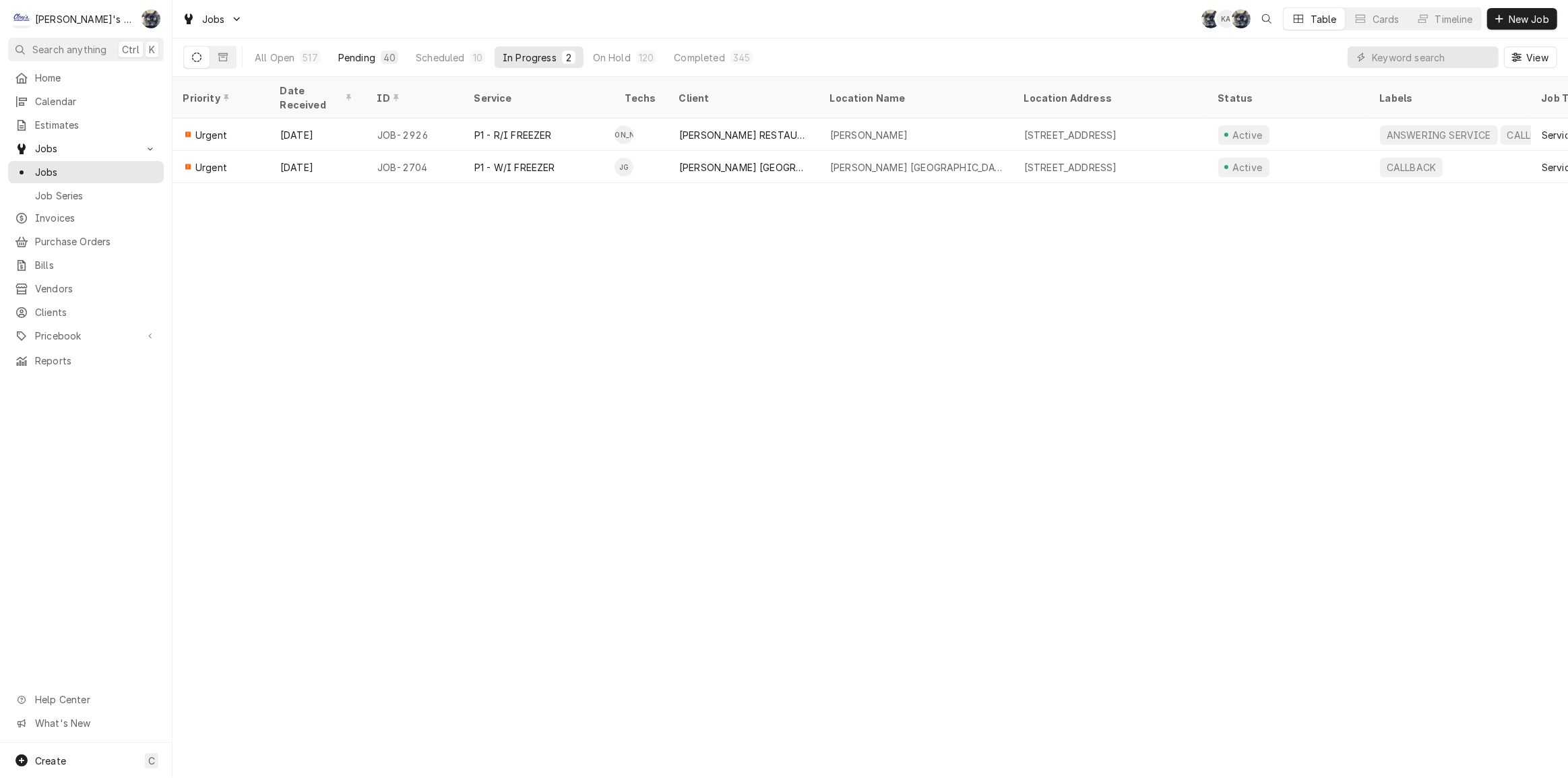
click at [364, 52] on div "Pending" at bounding box center [357, 58] width 37 height 15
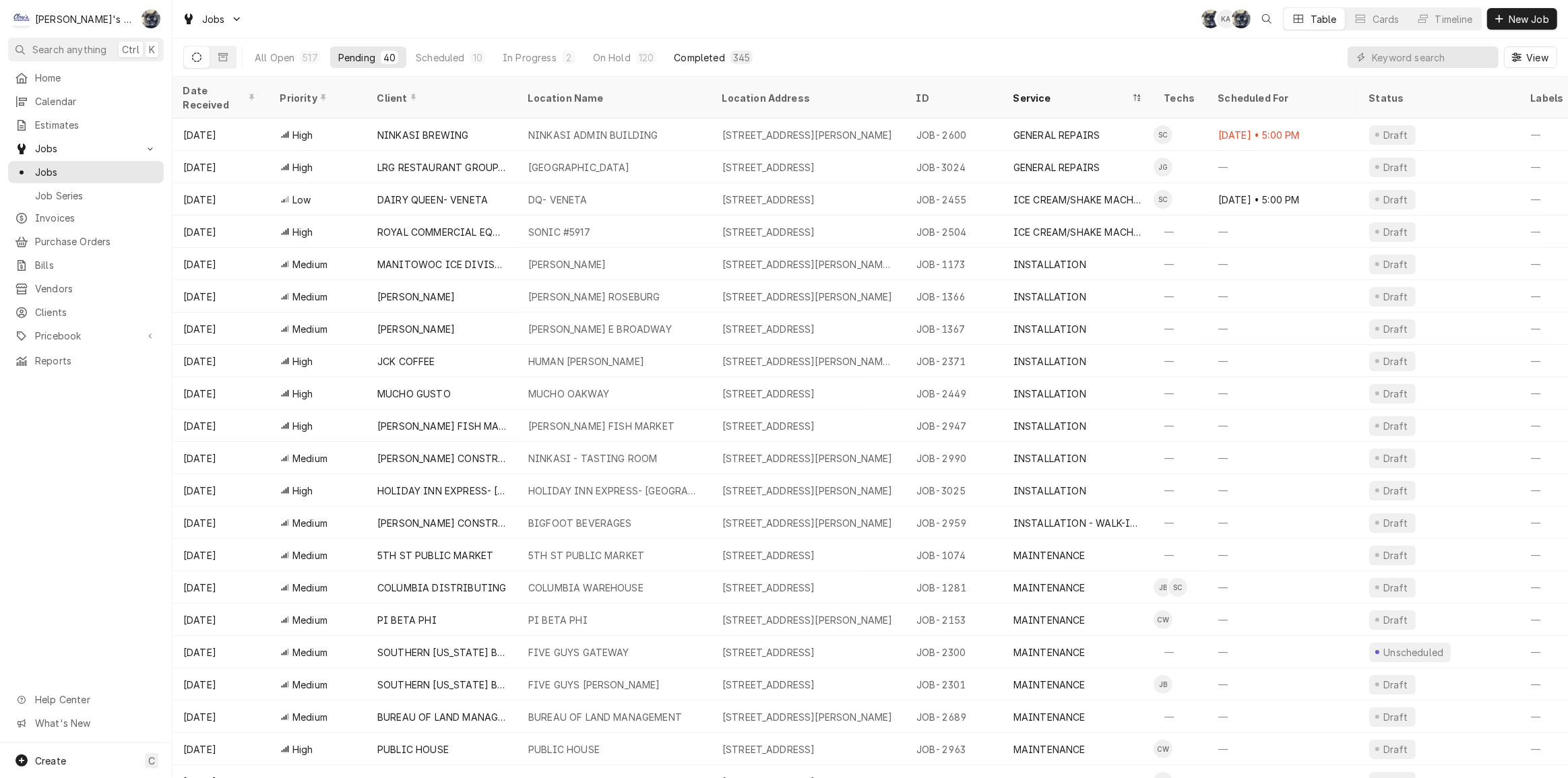
click at [738, 55] on div "345" at bounding box center [741, 58] width 17 height 15
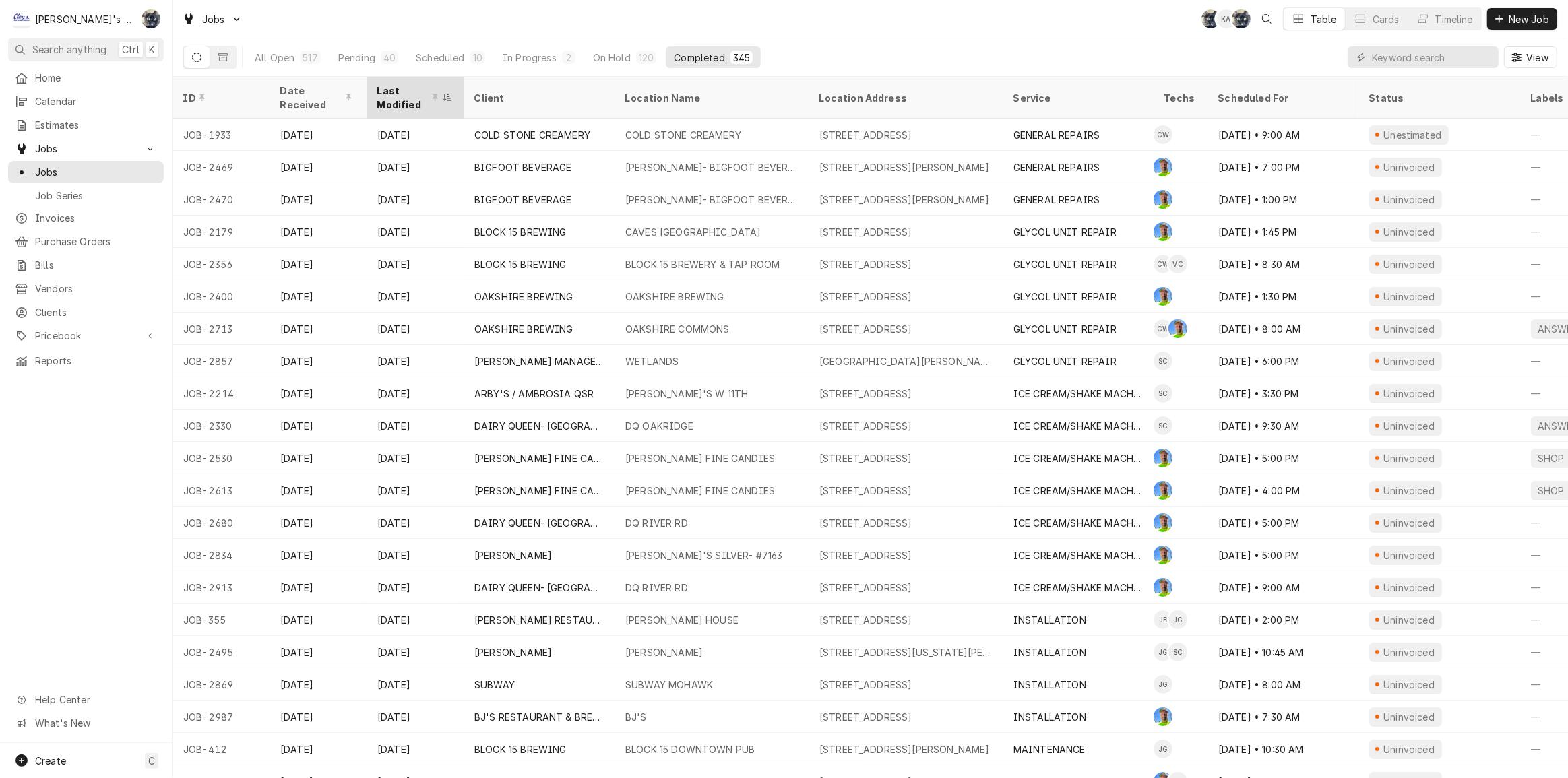
click at [398, 90] on div "Last Modified" at bounding box center [408, 98] width 62 height 28
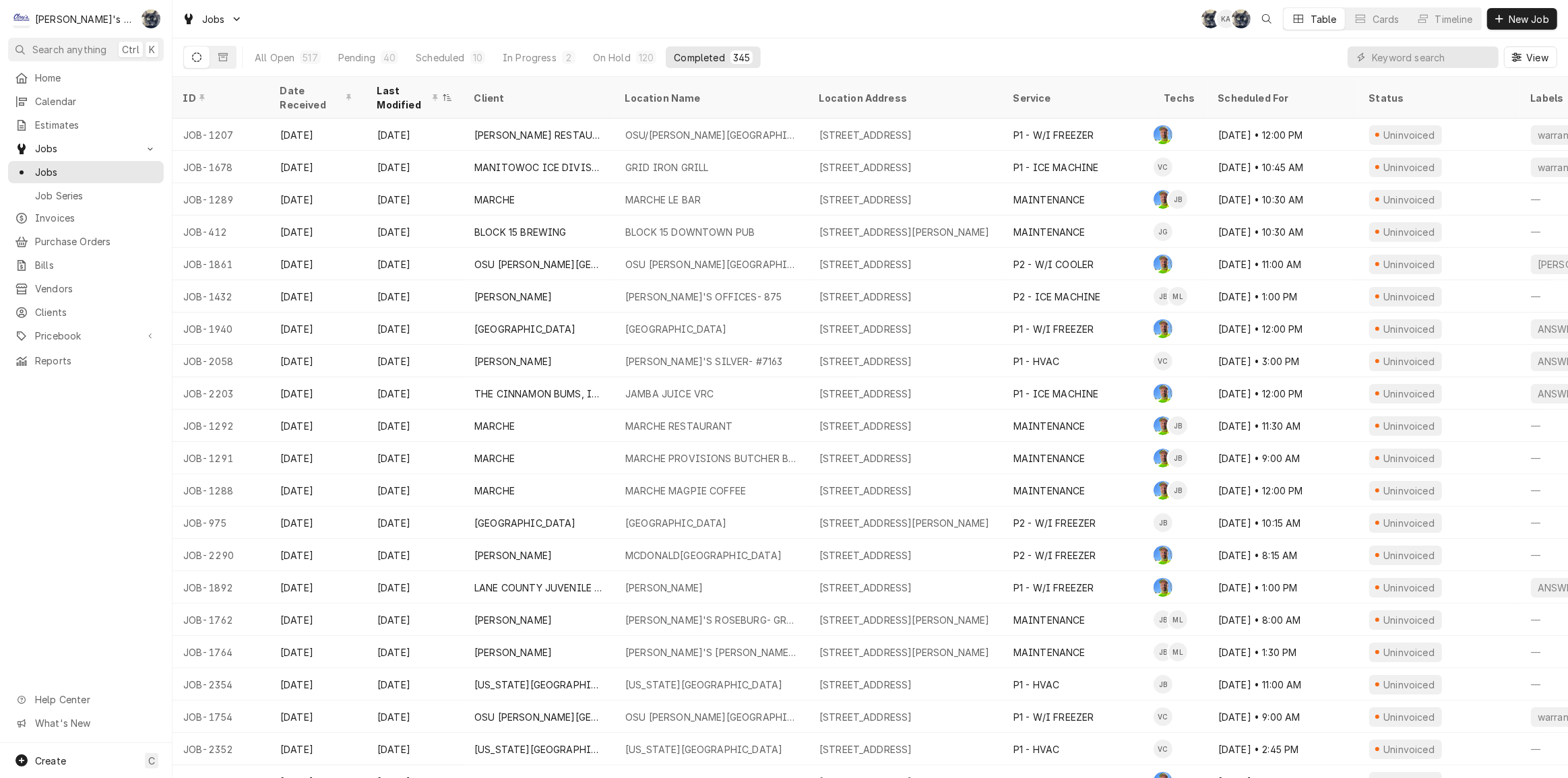
click at [398, 90] on div "Last Modified" at bounding box center [408, 98] width 62 height 28
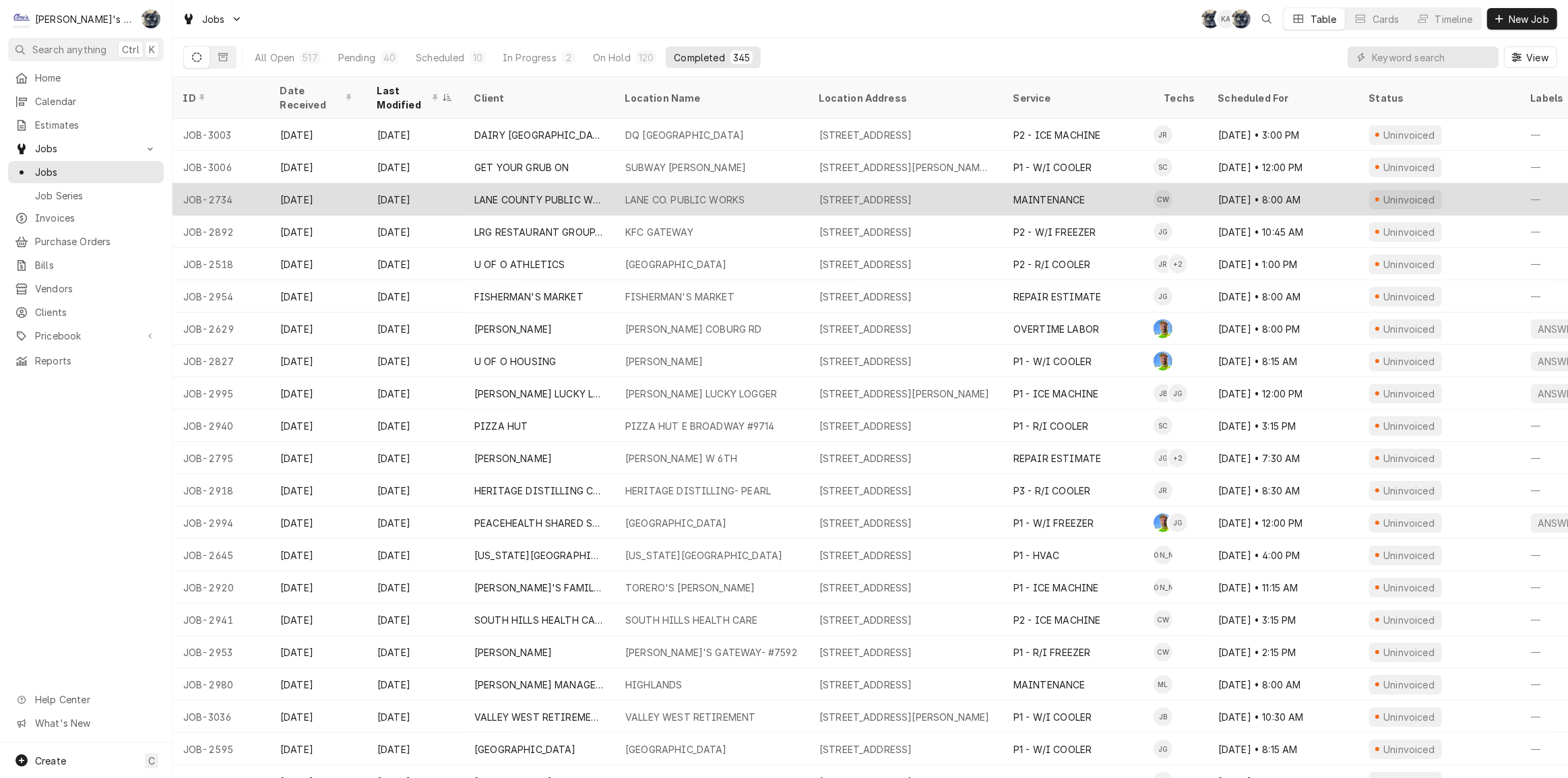
click at [611, 187] on div "LANE COUNTY PUBLIC WORKS" at bounding box center [539, 199] width 151 height 32
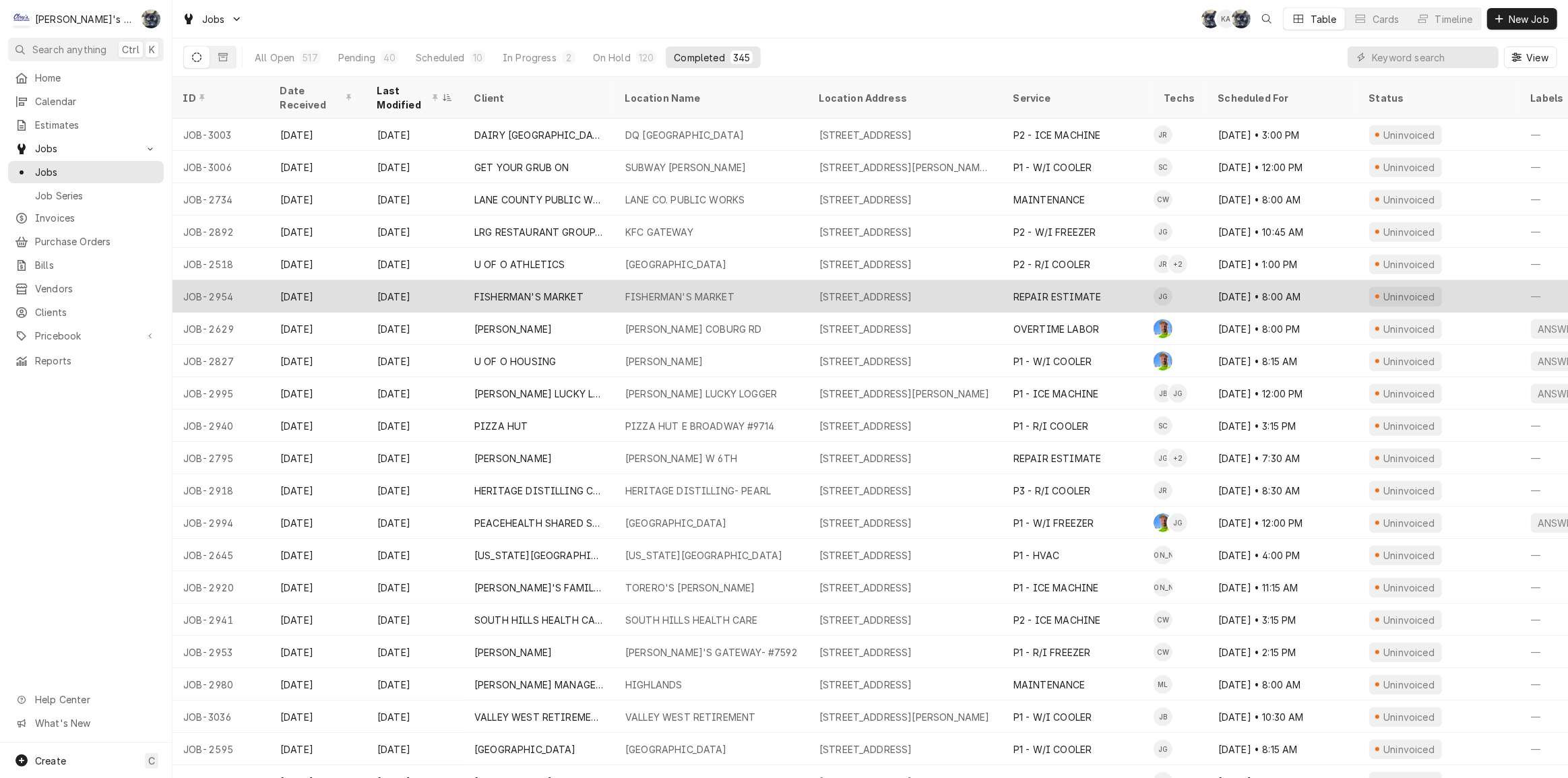
drag, startPoint x: 781, startPoint y: 290, endPoint x: 774, endPoint y: 284, distance: 9.2
click at [779, 291] on div "FISHERMAN'S MARKET" at bounding box center [711, 296] width 194 height 32
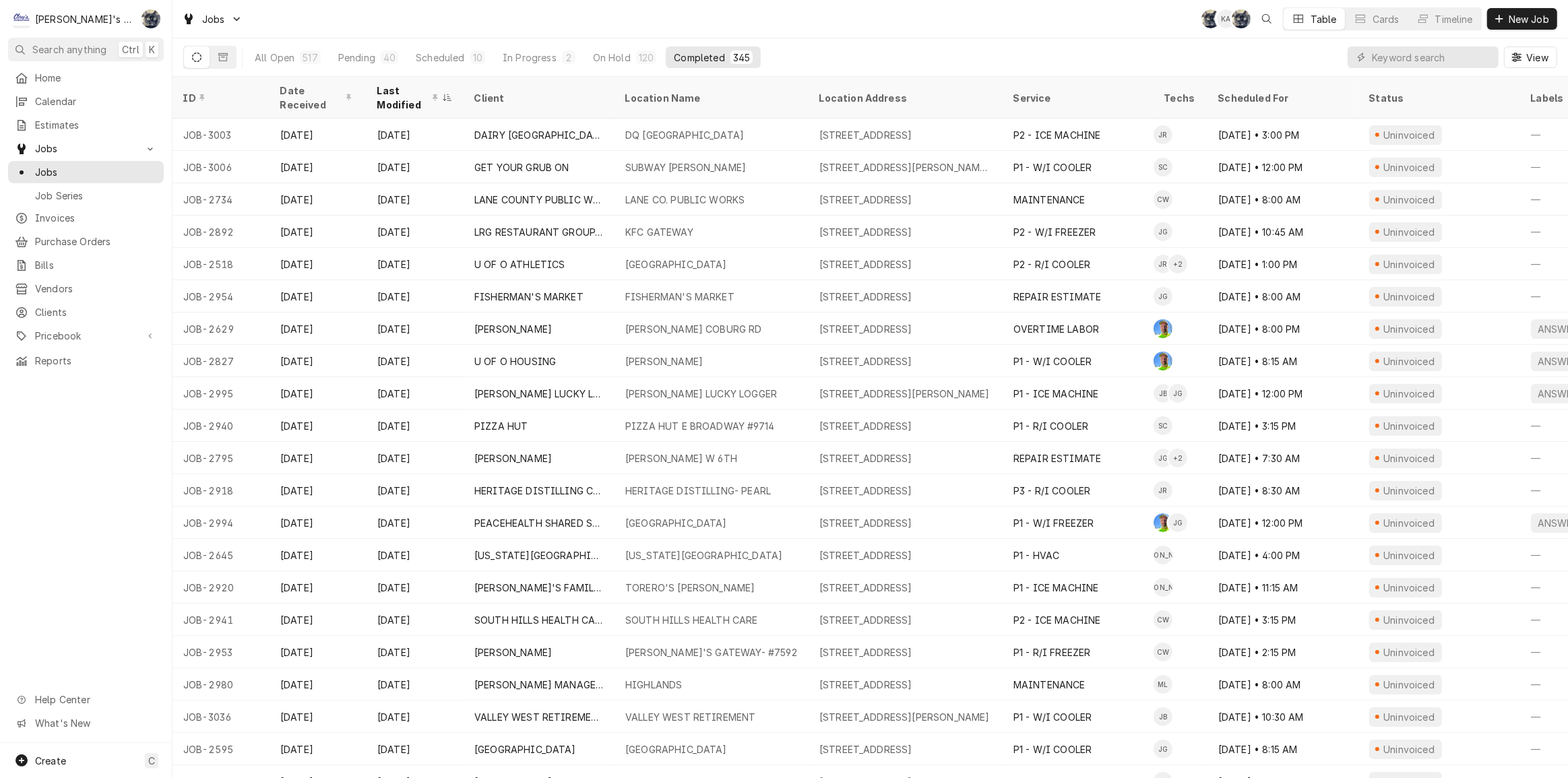
click at [589, 20] on div "Jobs SB KA SB Table Cards Timeline New Job" at bounding box center [870, 19] width 1395 height 38
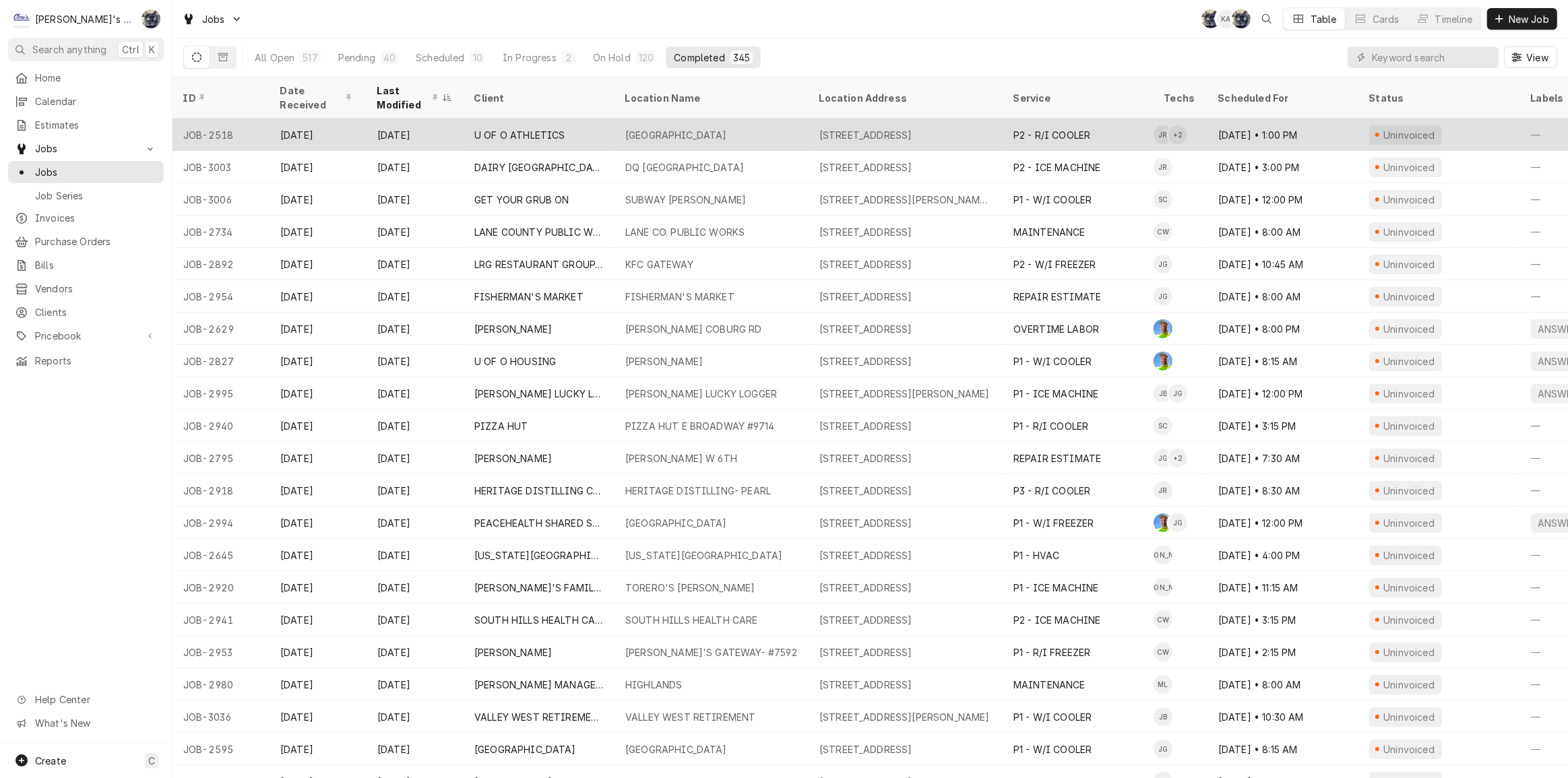
click at [490, 132] on div "U OF O ATHLETICS" at bounding box center [519, 135] width 91 height 15
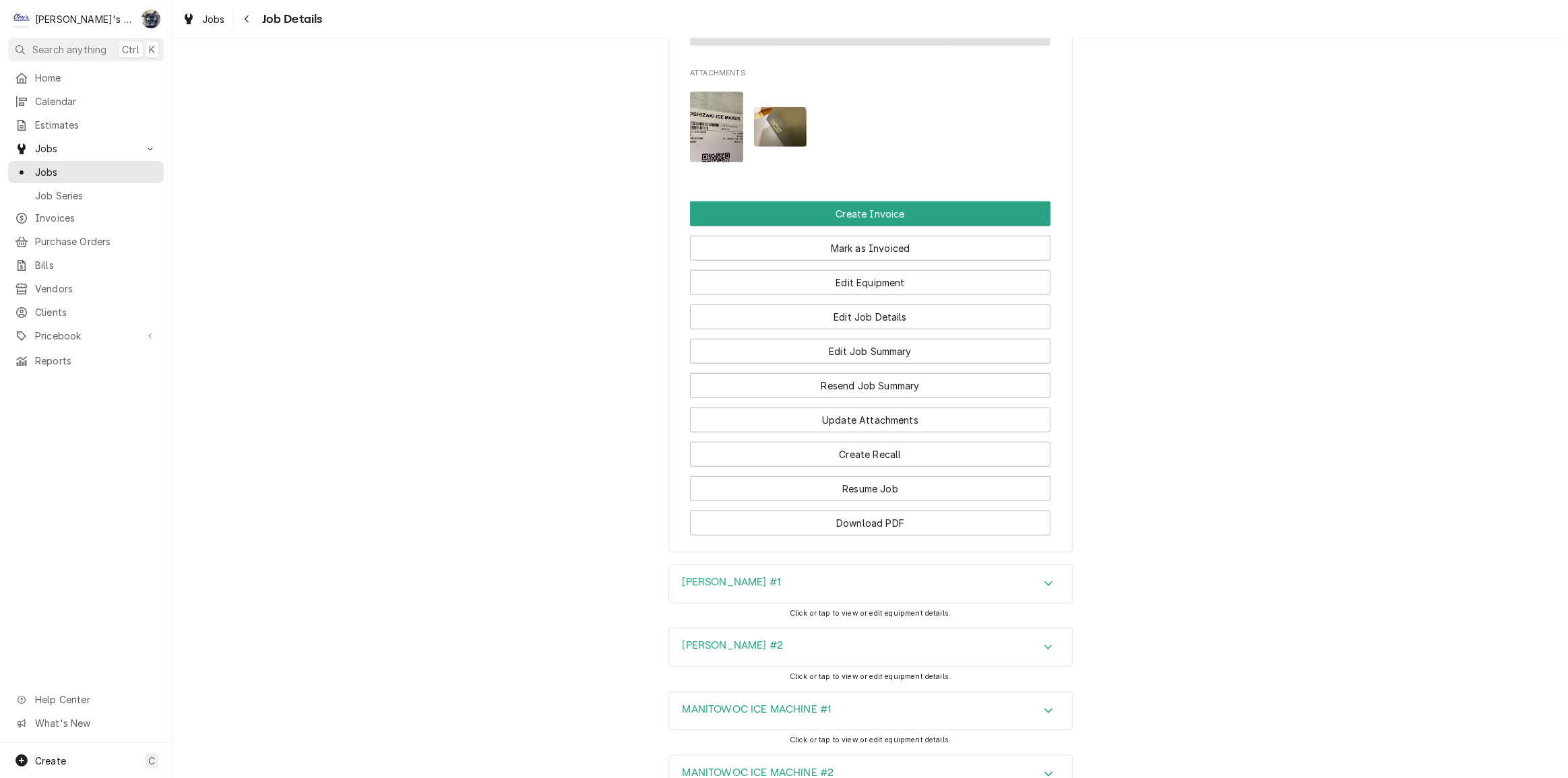
scroll to position [1582, 0]
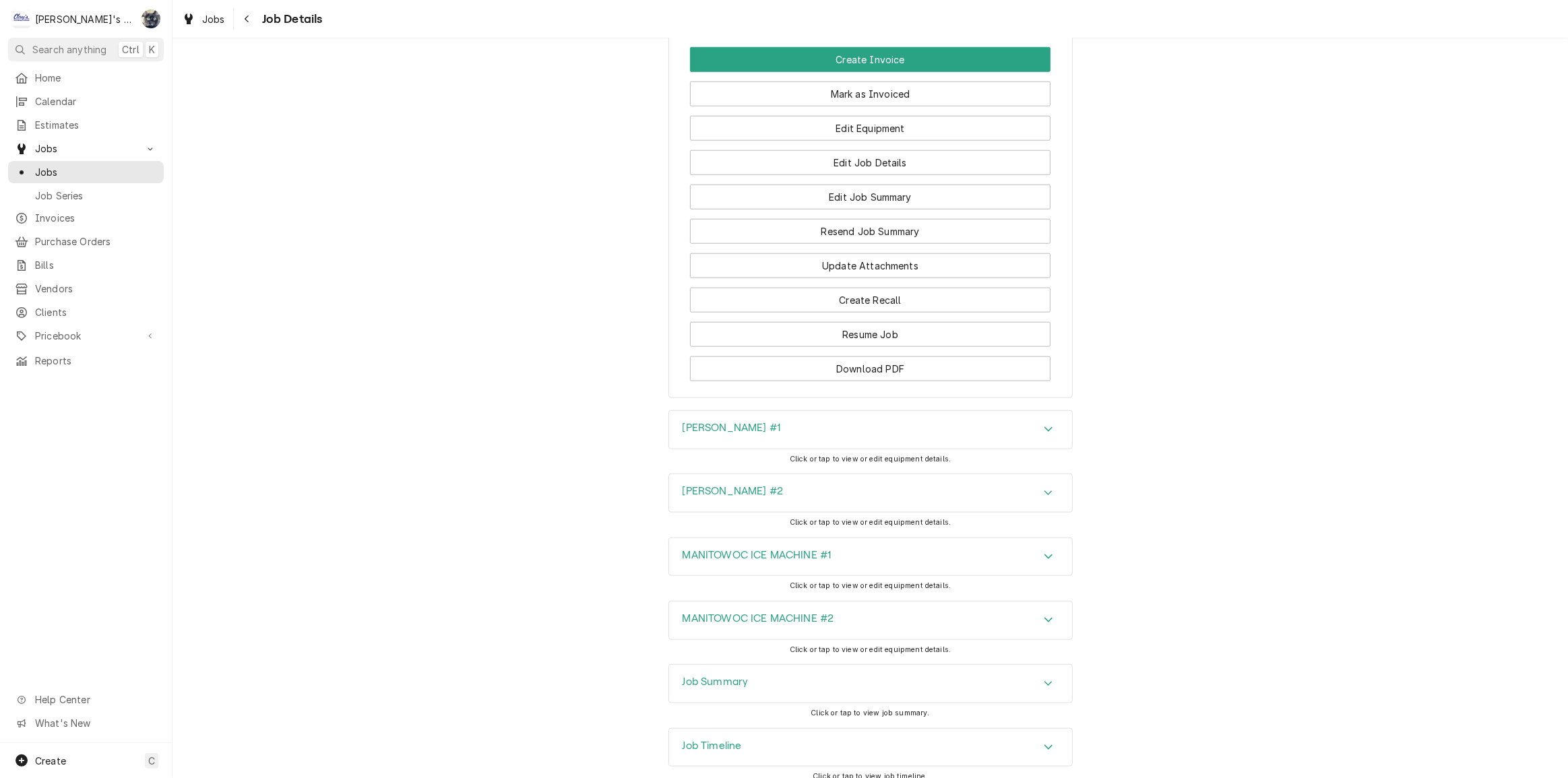
click at [749, 664] on div "Job Summary" at bounding box center [869, 683] width 402 height 38
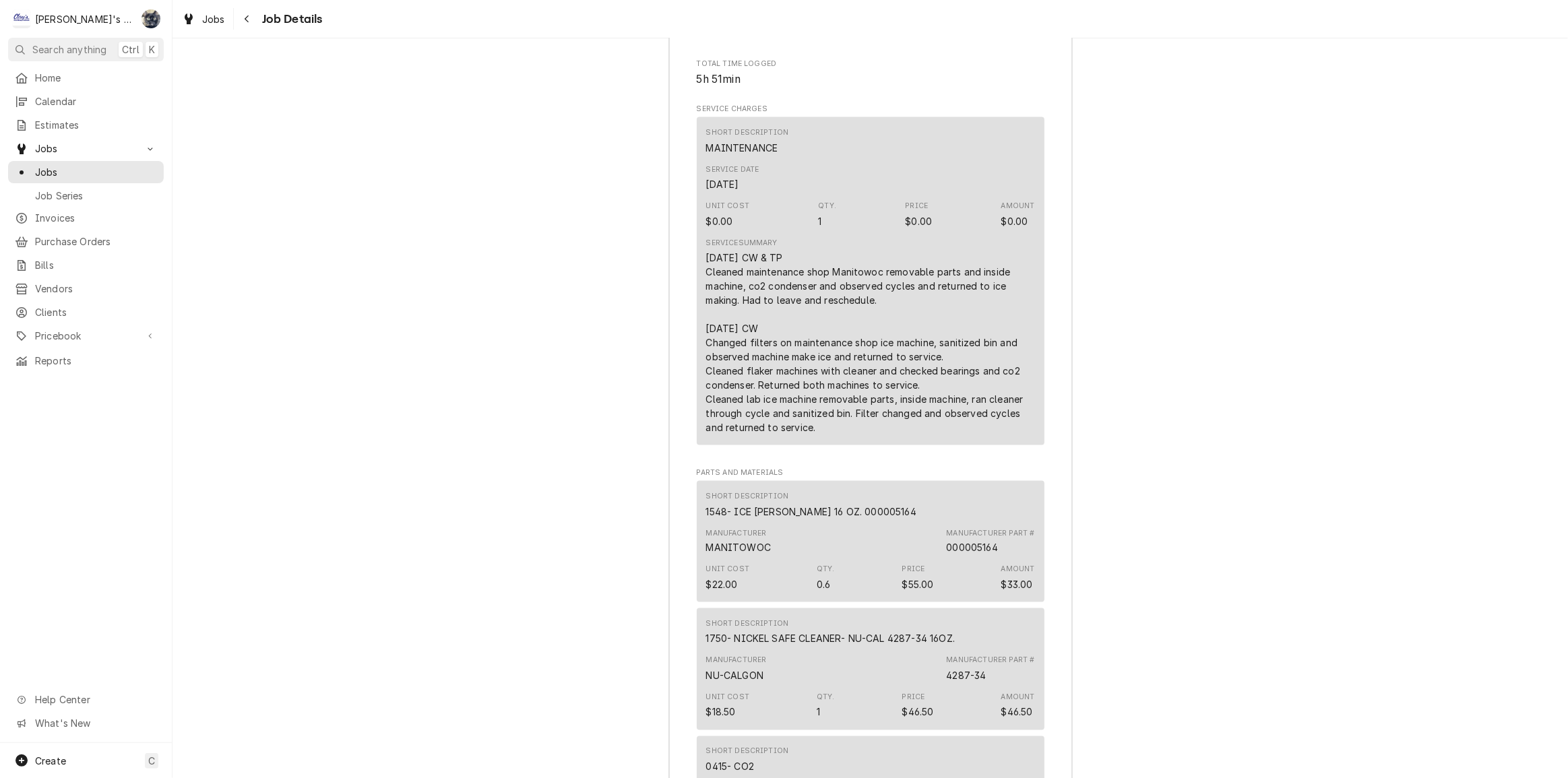
scroll to position [2438, 0]
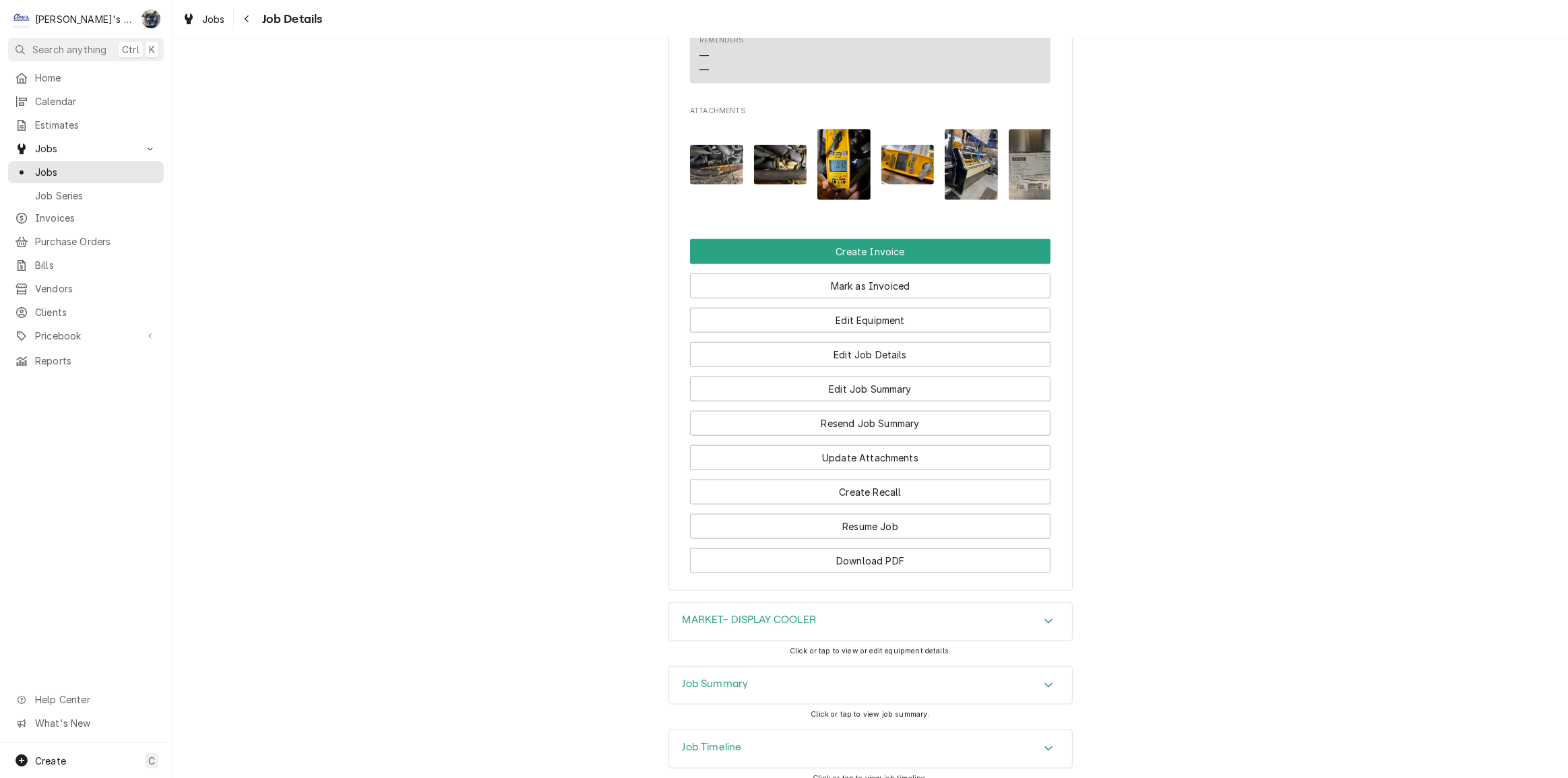
scroll to position [1709, 0]
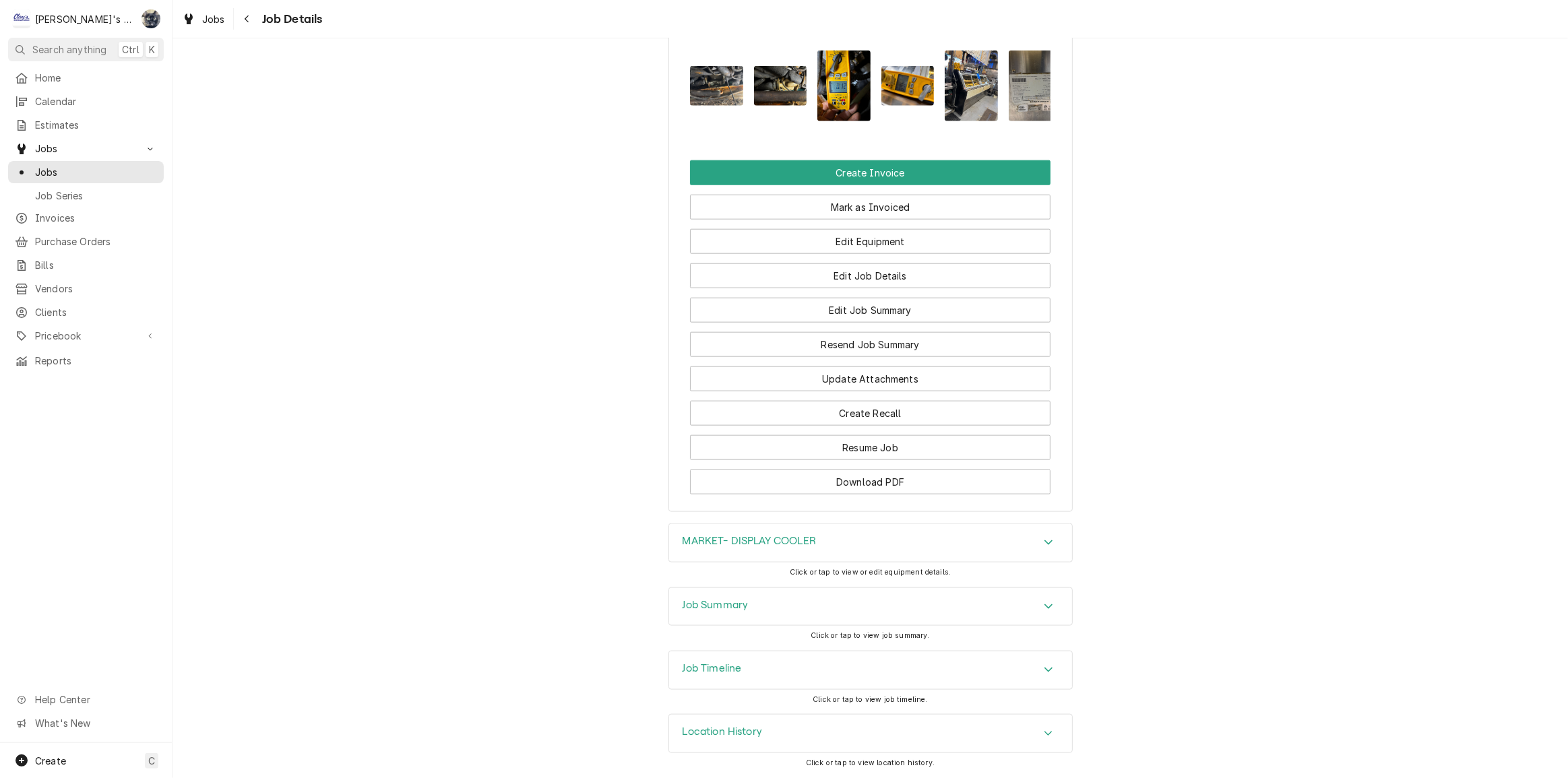
click at [688, 592] on div "Job Summary" at bounding box center [869, 606] width 402 height 38
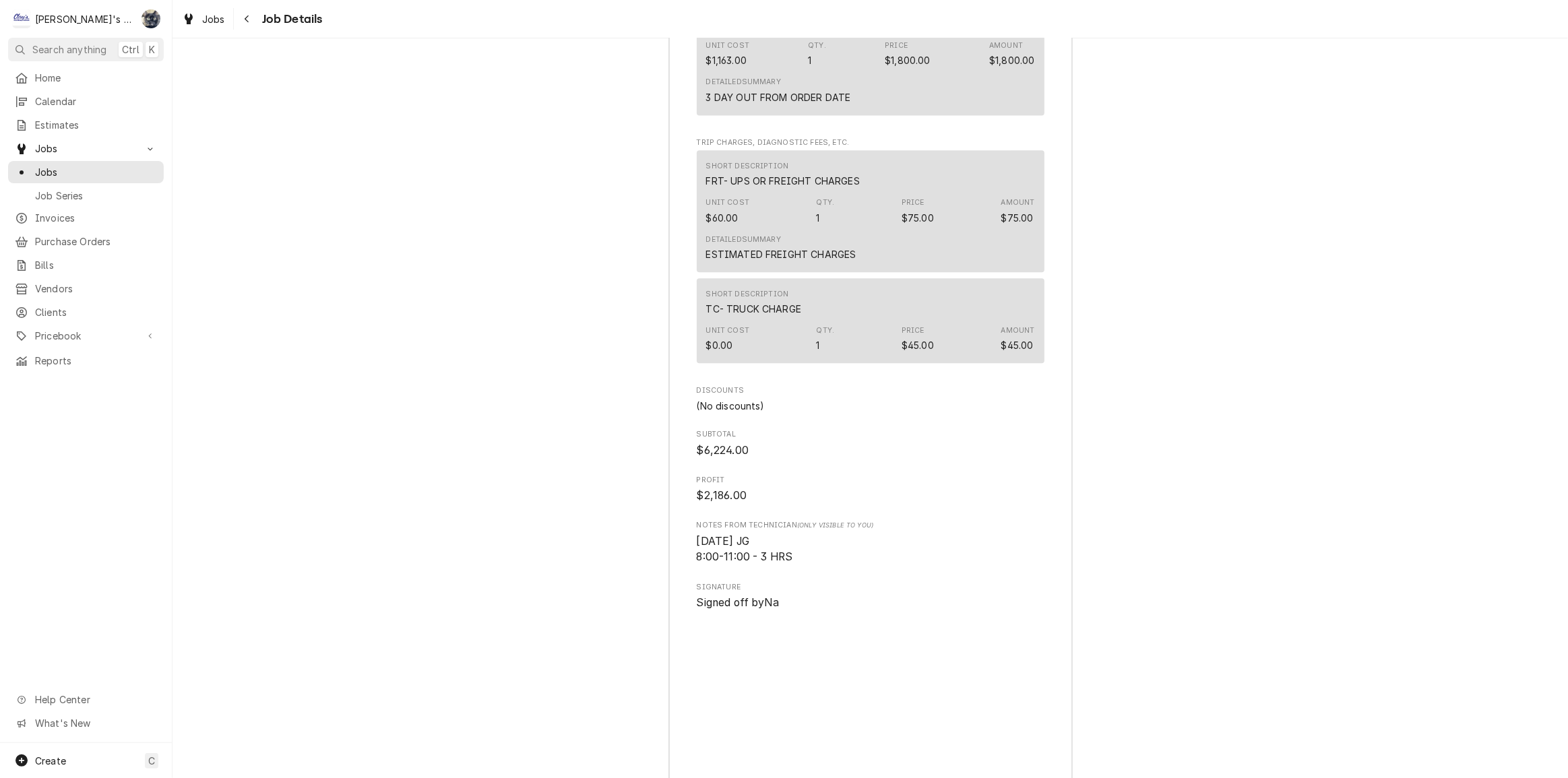
scroll to position [3530, 0]
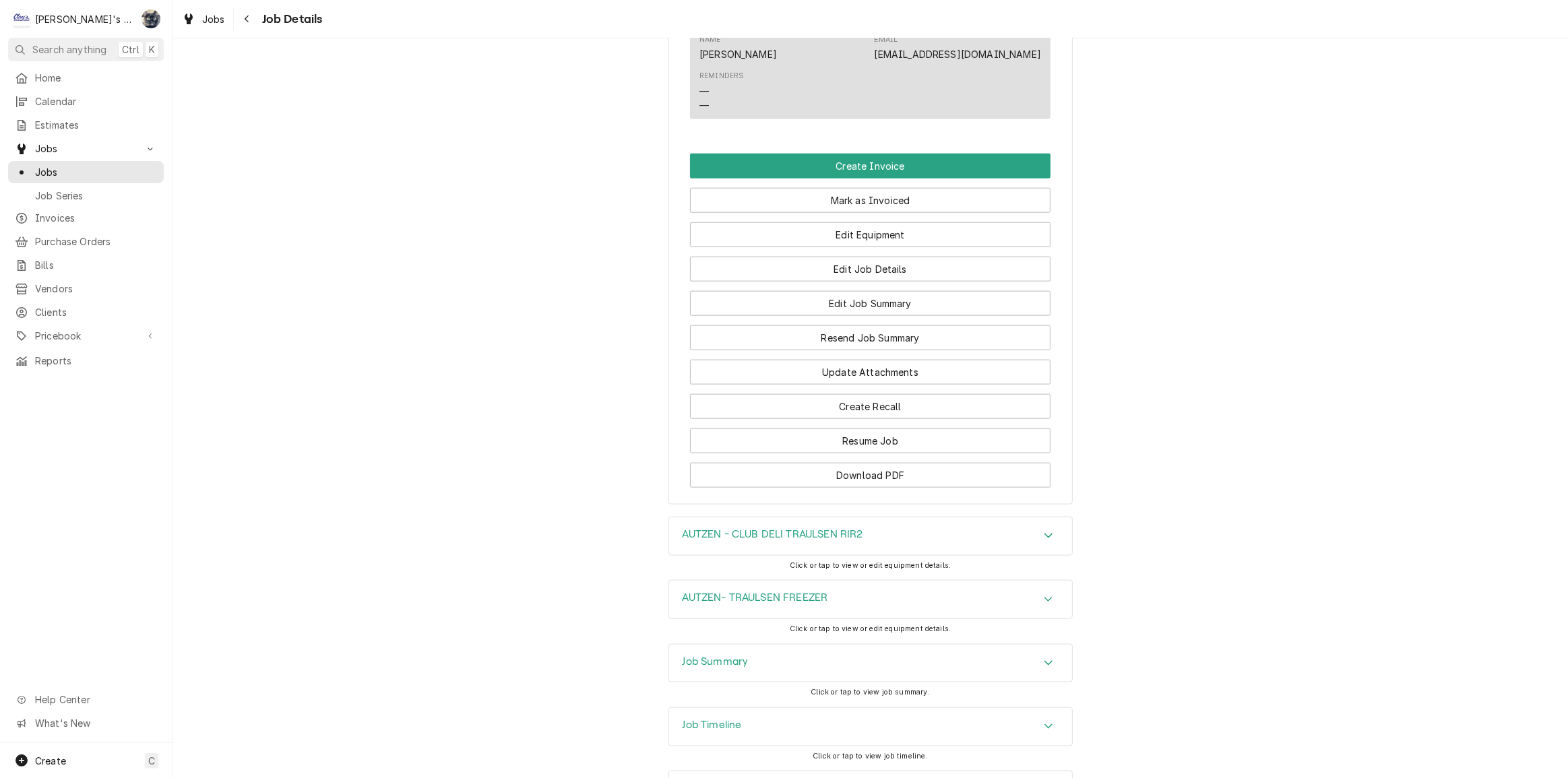
scroll to position [1727, 0]
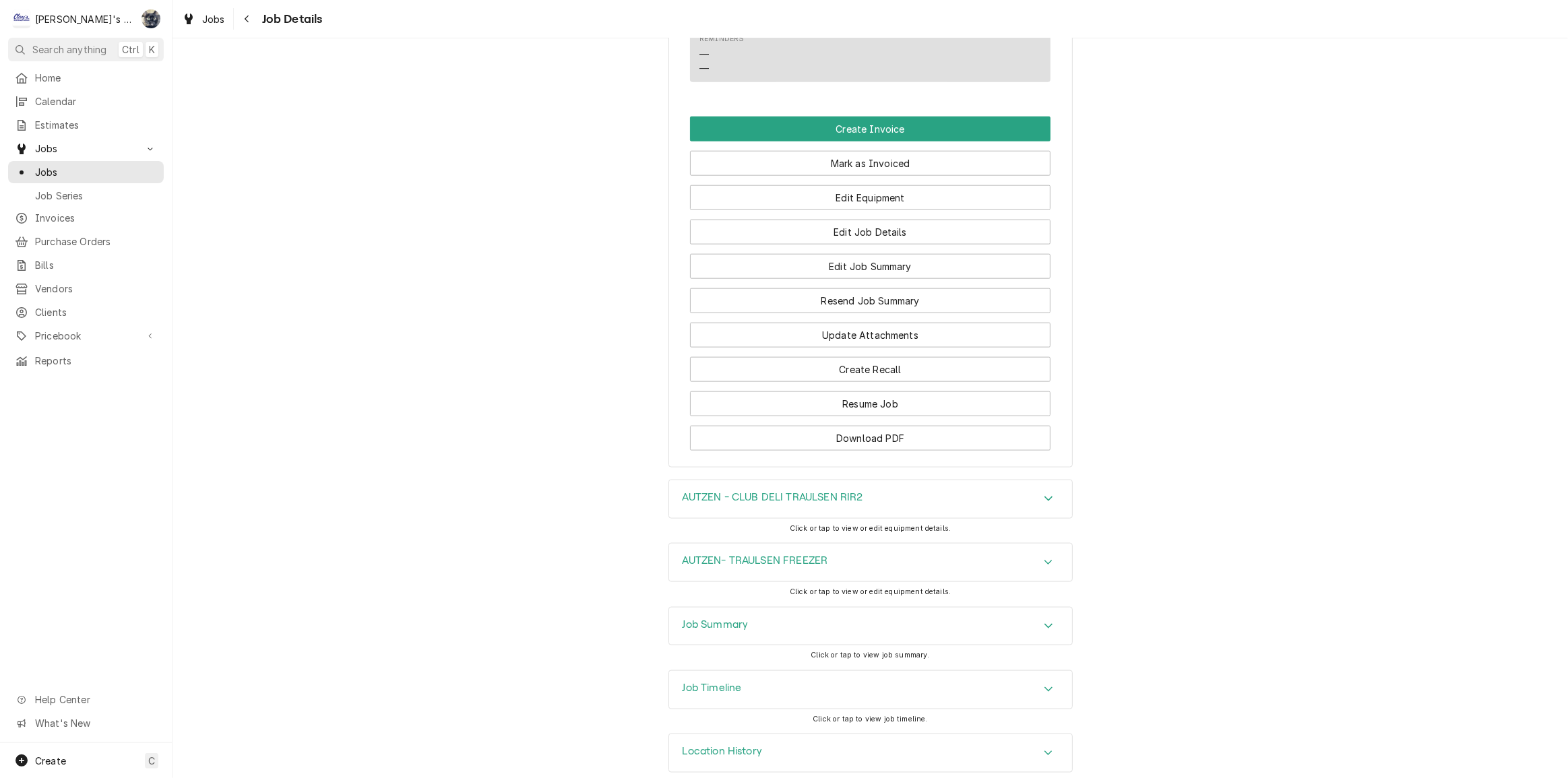
click at [755, 607] on div "Job Summary" at bounding box center [869, 626] width 402 height 38
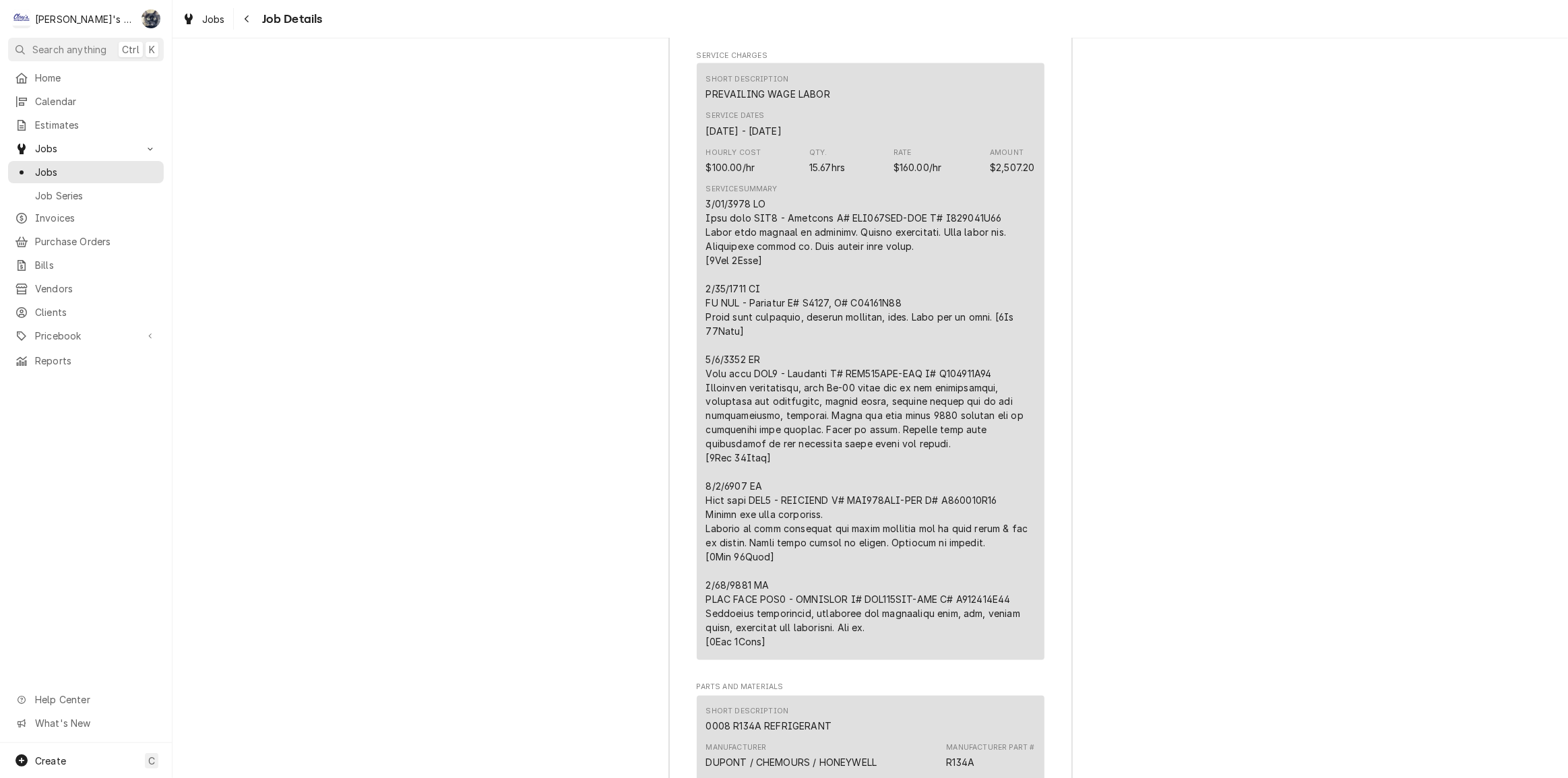
scroll to position [2523, 0]
click at [221, 15] on span "Jobs" at bounding box center [214, 19] width 23 height 15
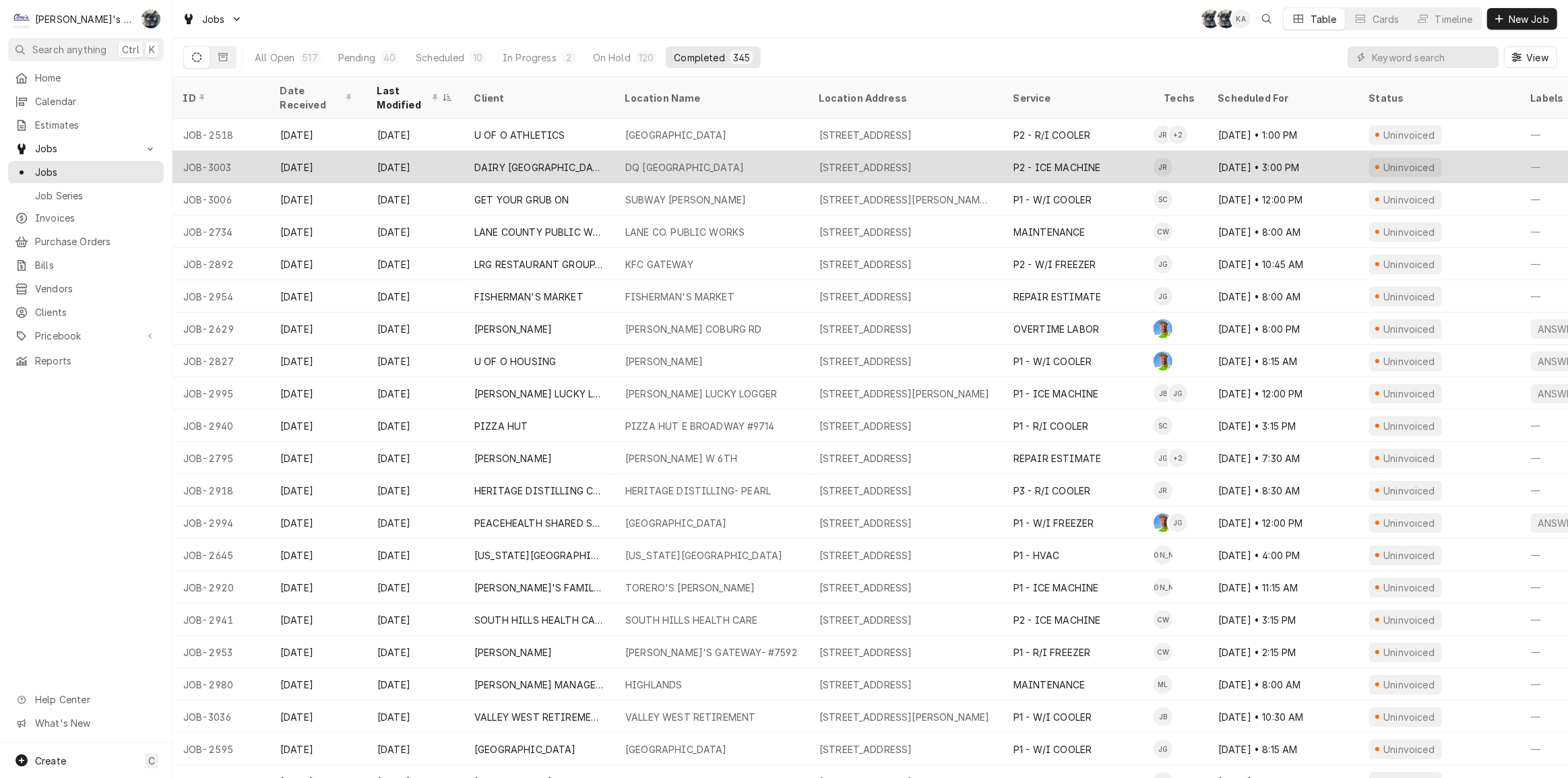
click at [625, 167] on div "DQ COTTAGE GROVE" at bounding box center [711, 167] width 194 height 32
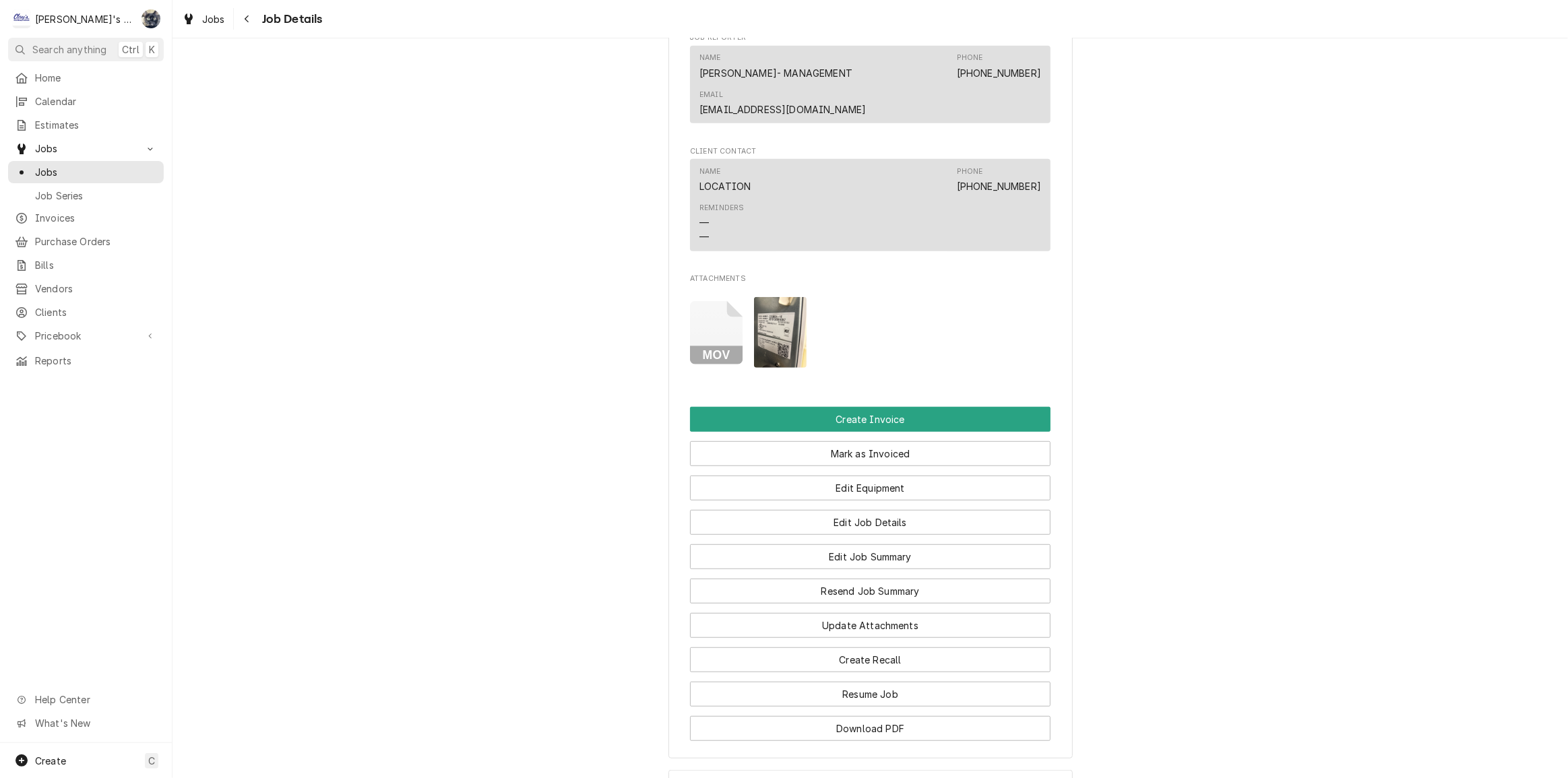
scroll to position [1118, 0]
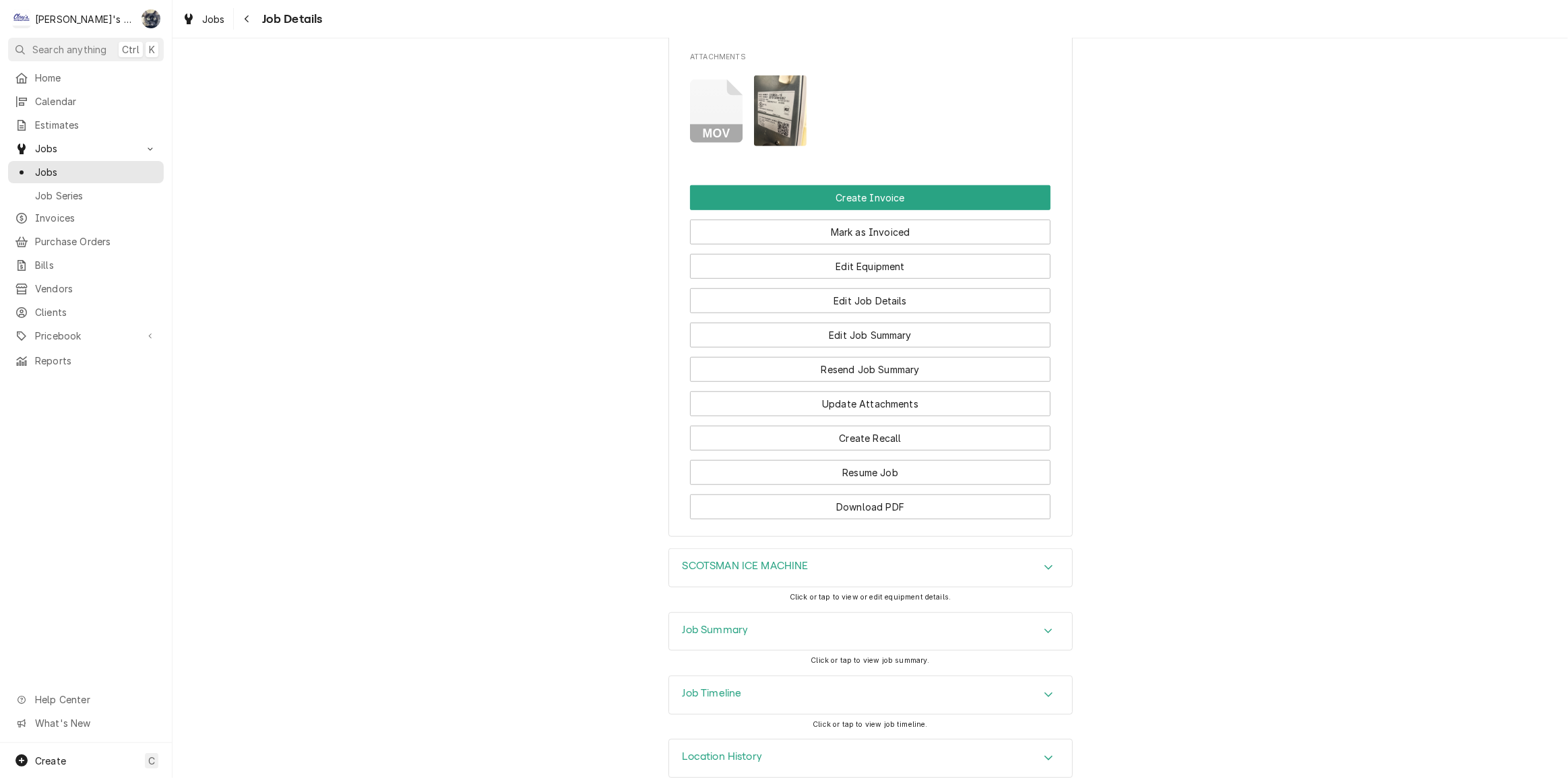
click at [746, 618] on div "Job Summary" at bounding box center [869, 631] width 402 height 38
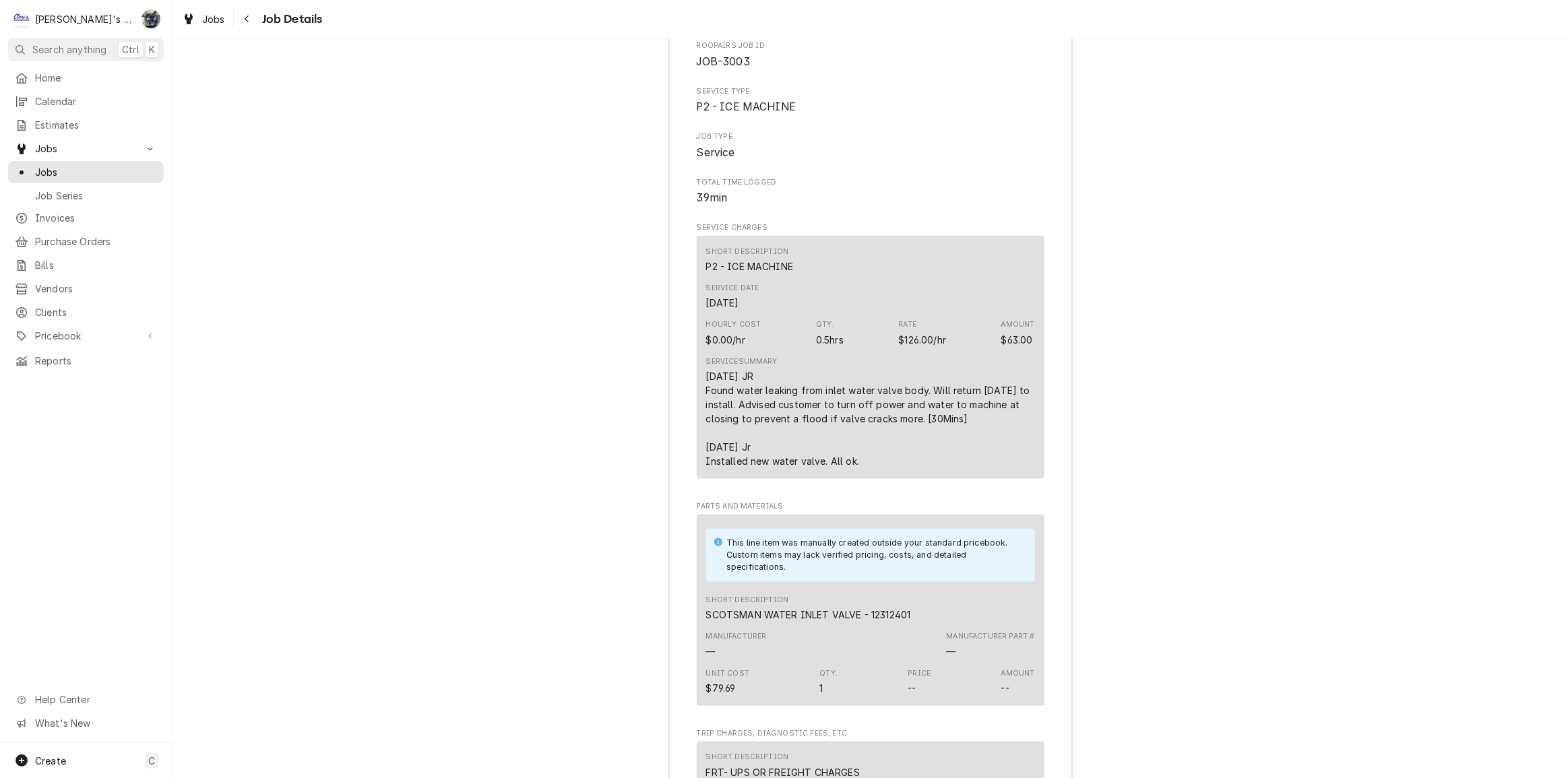
scroll to position [1914, 0]
